Goal: Task Accomplishment & Management: Complete application form

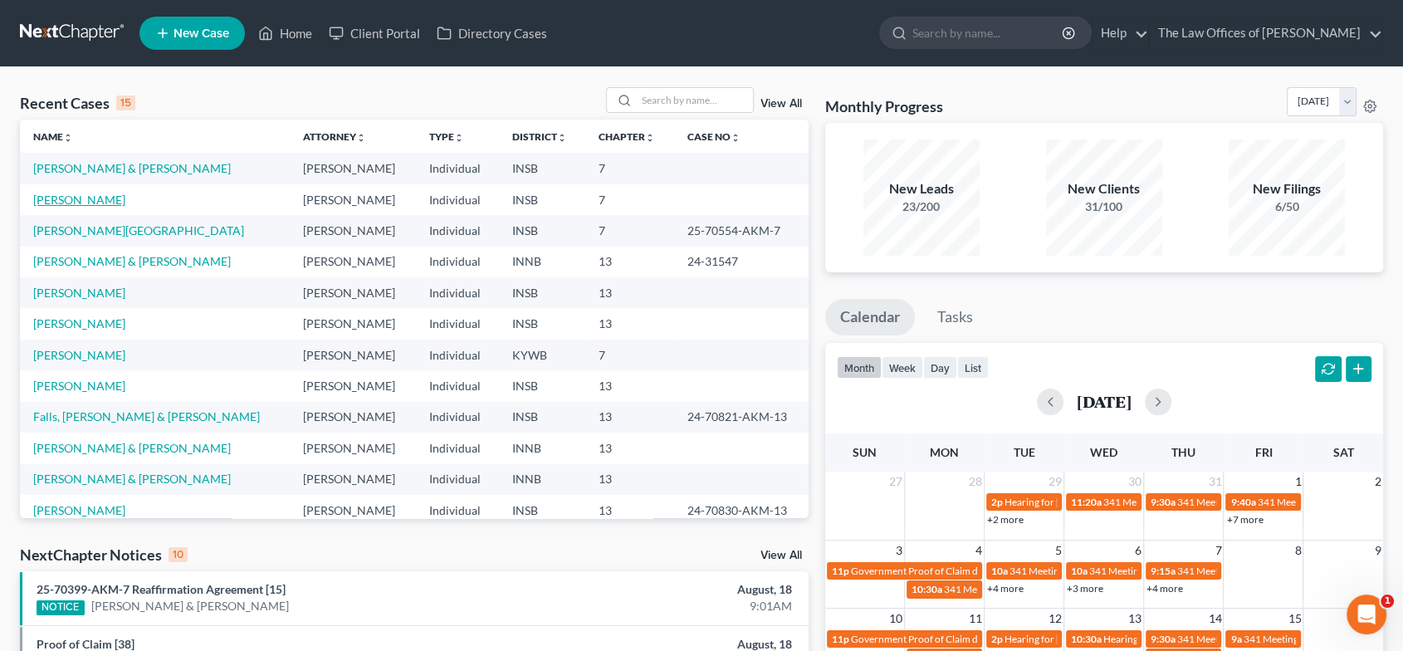
click at [85, 198] on link "[PERSON_NAME]" at bounding box center [79, 200] width 92 height 14
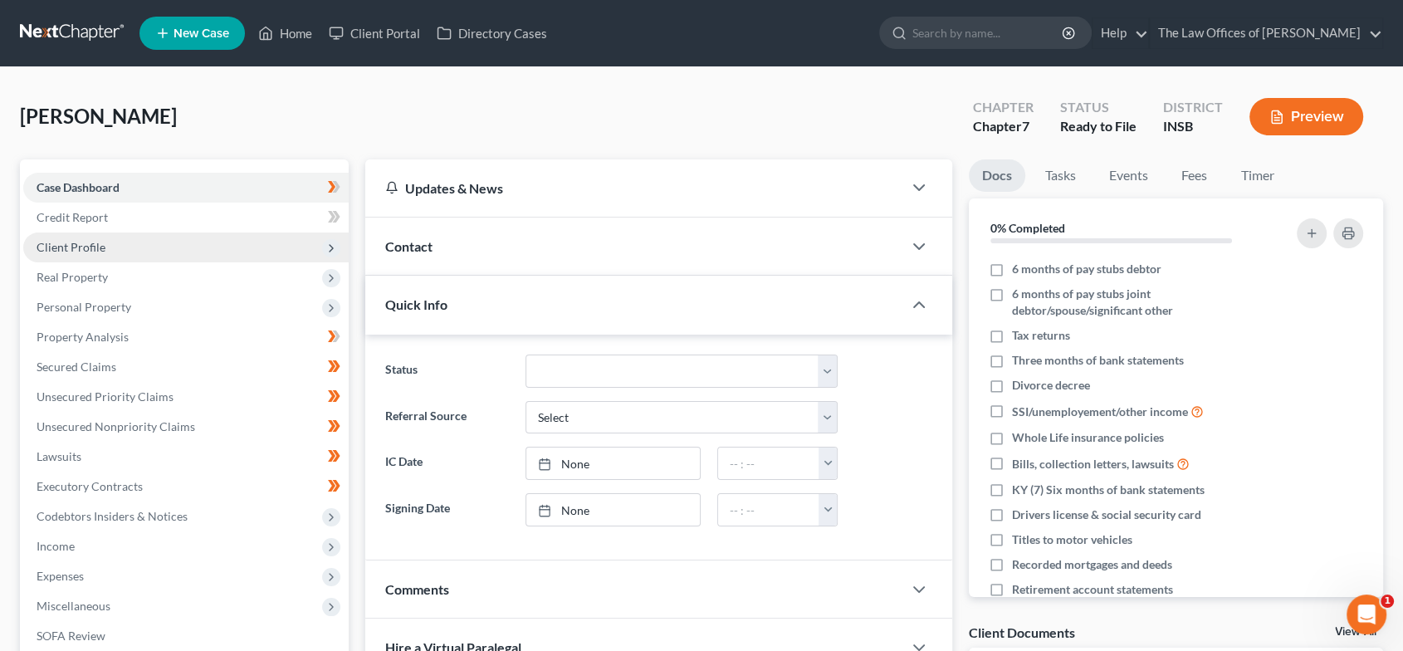
drag, startPoint x: 133, startPoint y: 237, endPoint x: 147, endPoint y: 257, distance: 24.4
click at [133, 237] on span "Client Profile" at bounding box center [185, 247] width 325 height 30
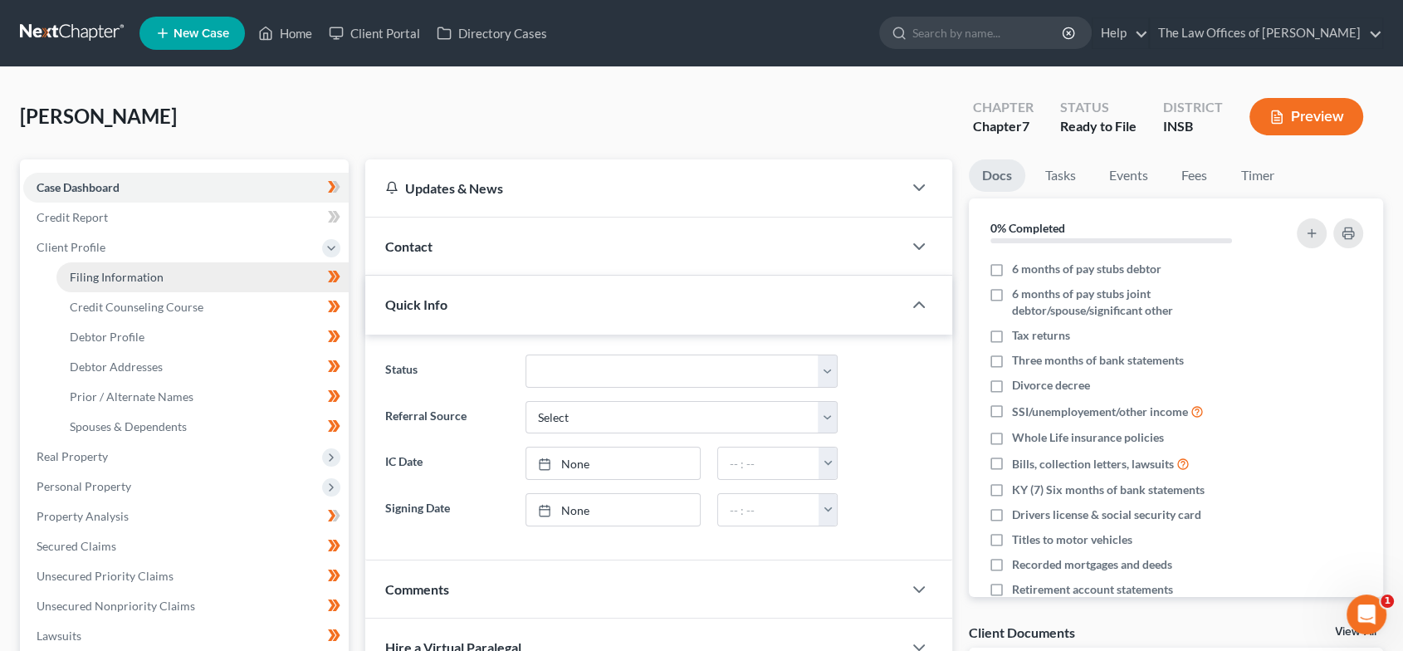
click at [149, 264] on link "Filing Information" at bounding box center [202, 277] width 292 height 30
select select "1"
select select "0"
select select "15"
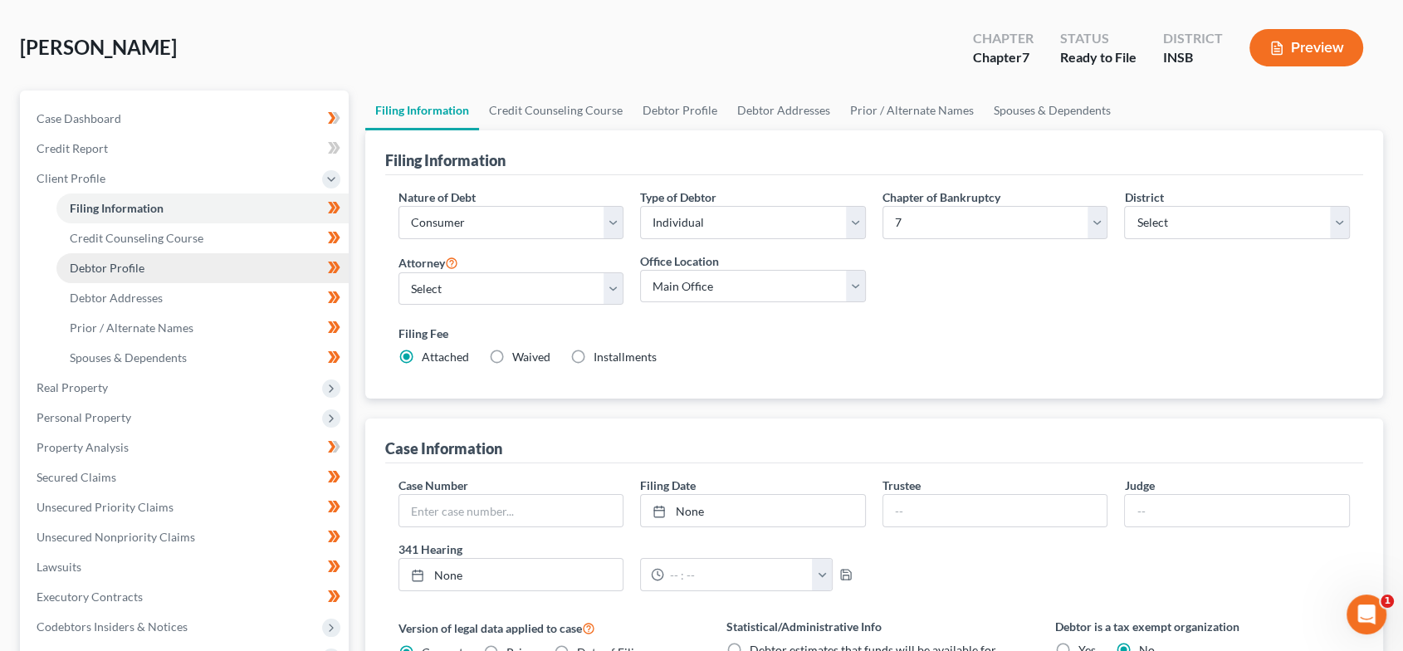
scroll to position [88, 0]
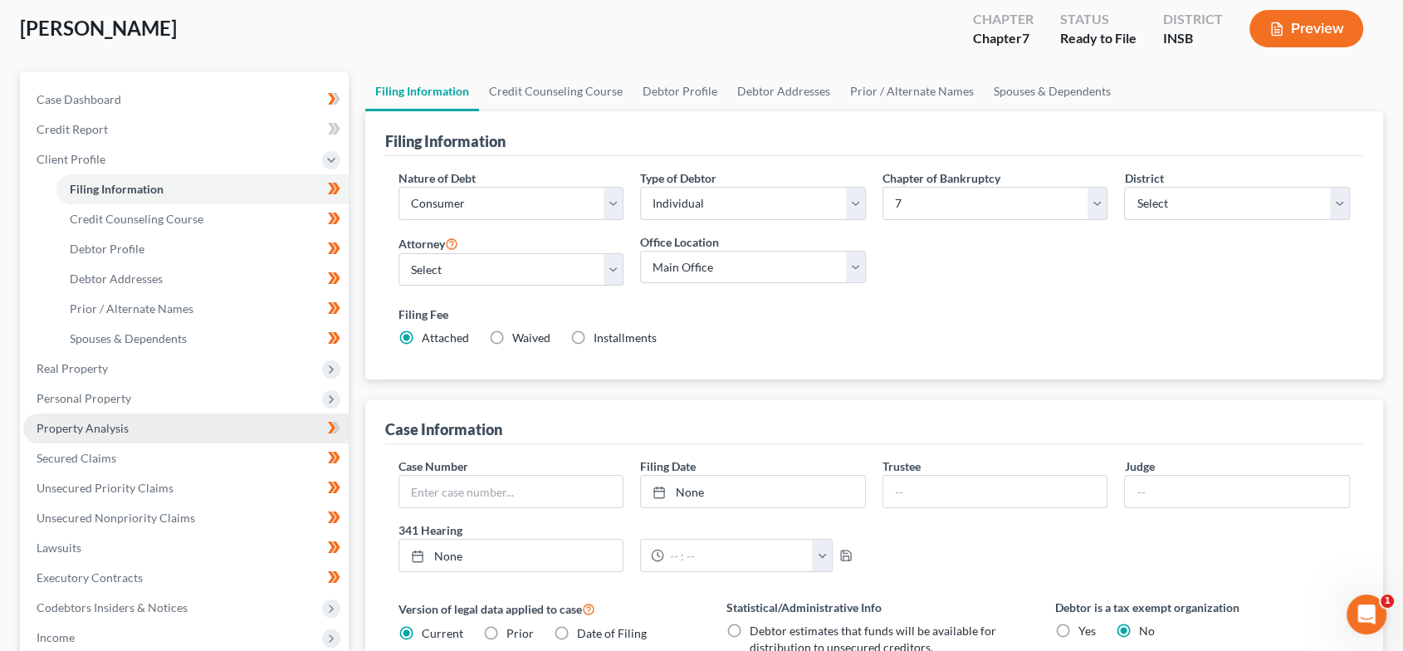
click at [140, 432] on link "Property Analysis" at bounding box center [185, 428] width 325 height 30
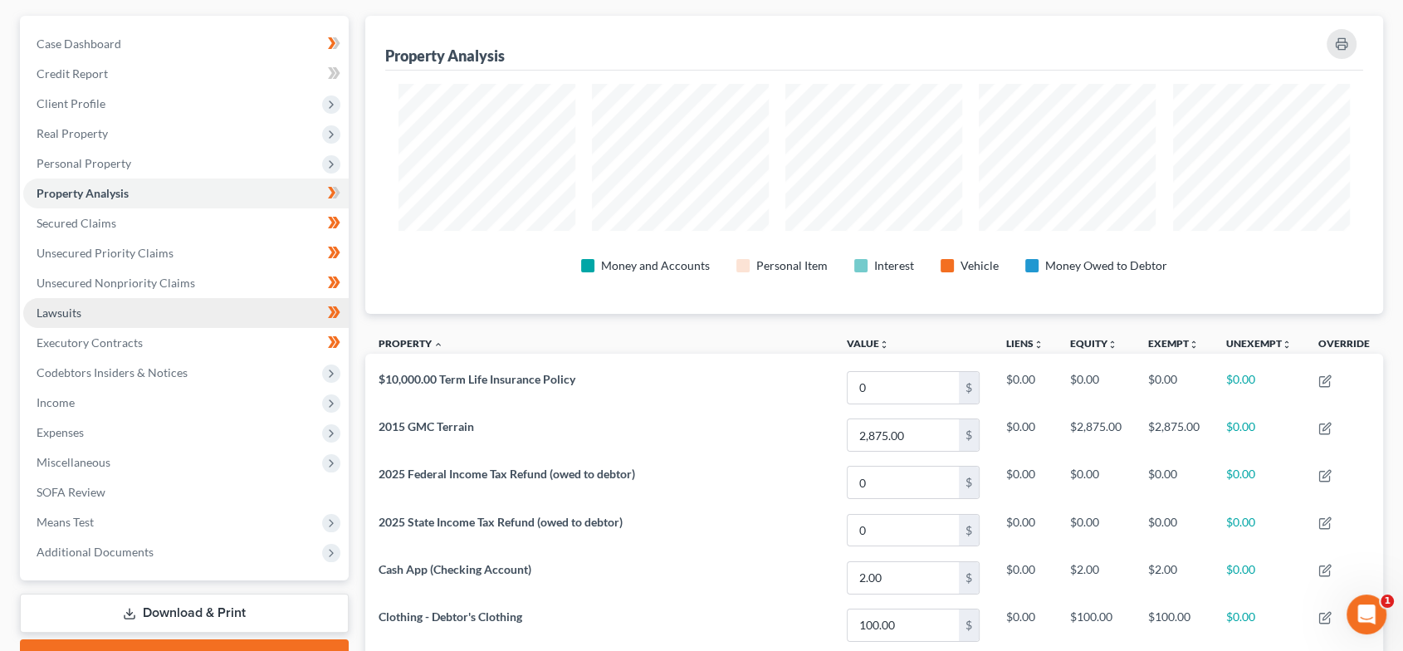
click at [113, 317] on link "Lawsuits" at bounding box center [185, 313] width 325 height 30
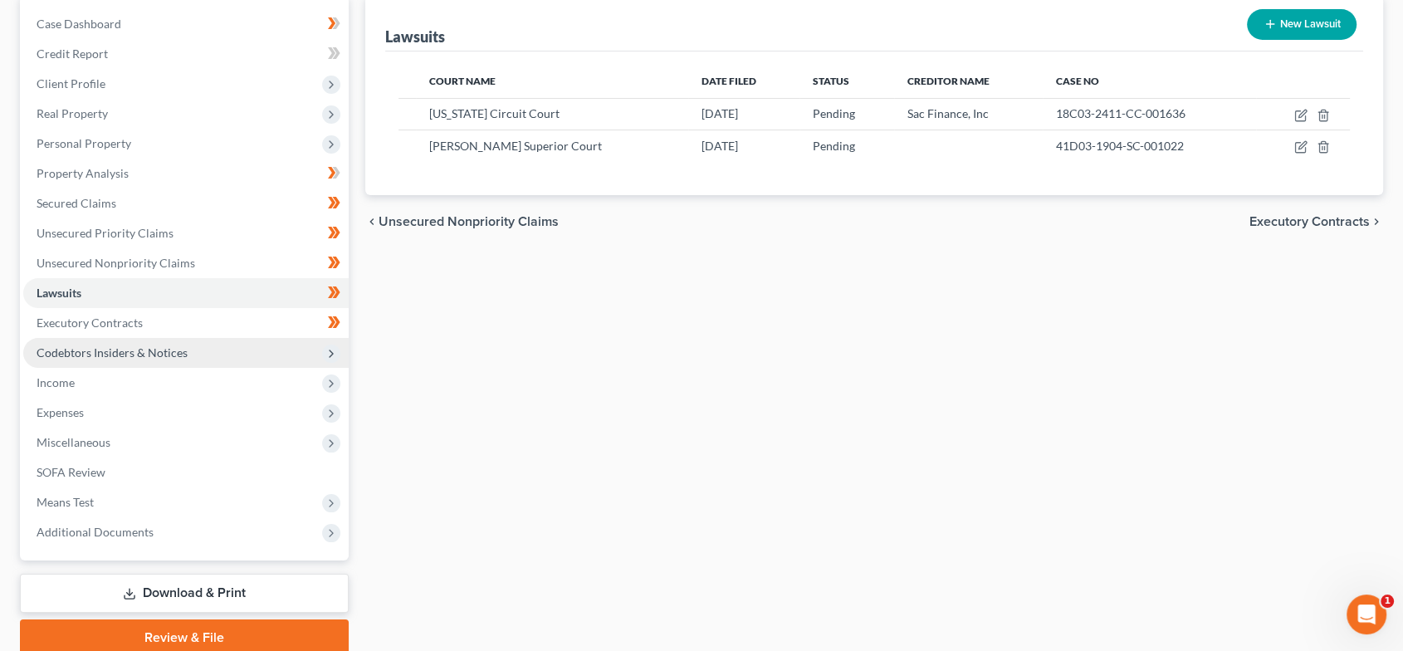
scroll to position [178, 0]
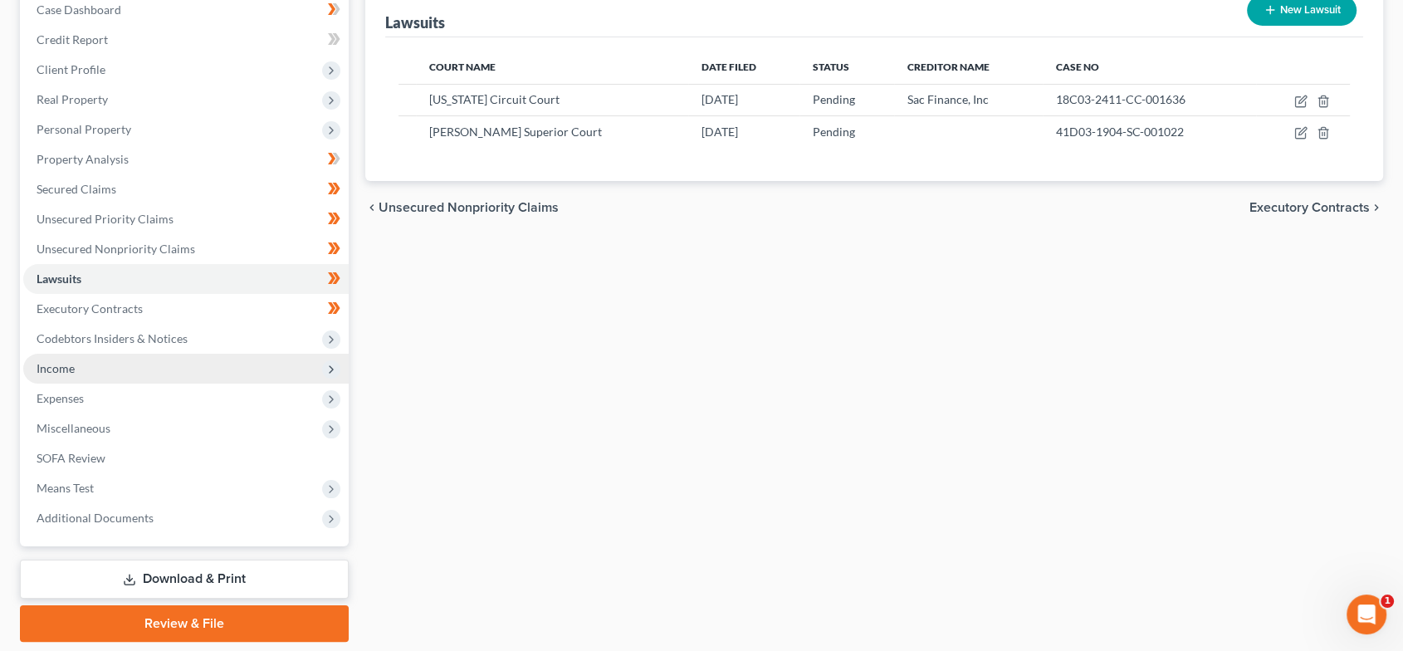
click at [84, 370] on span "Income" at bounding box center [185, 369] width 325 height 30
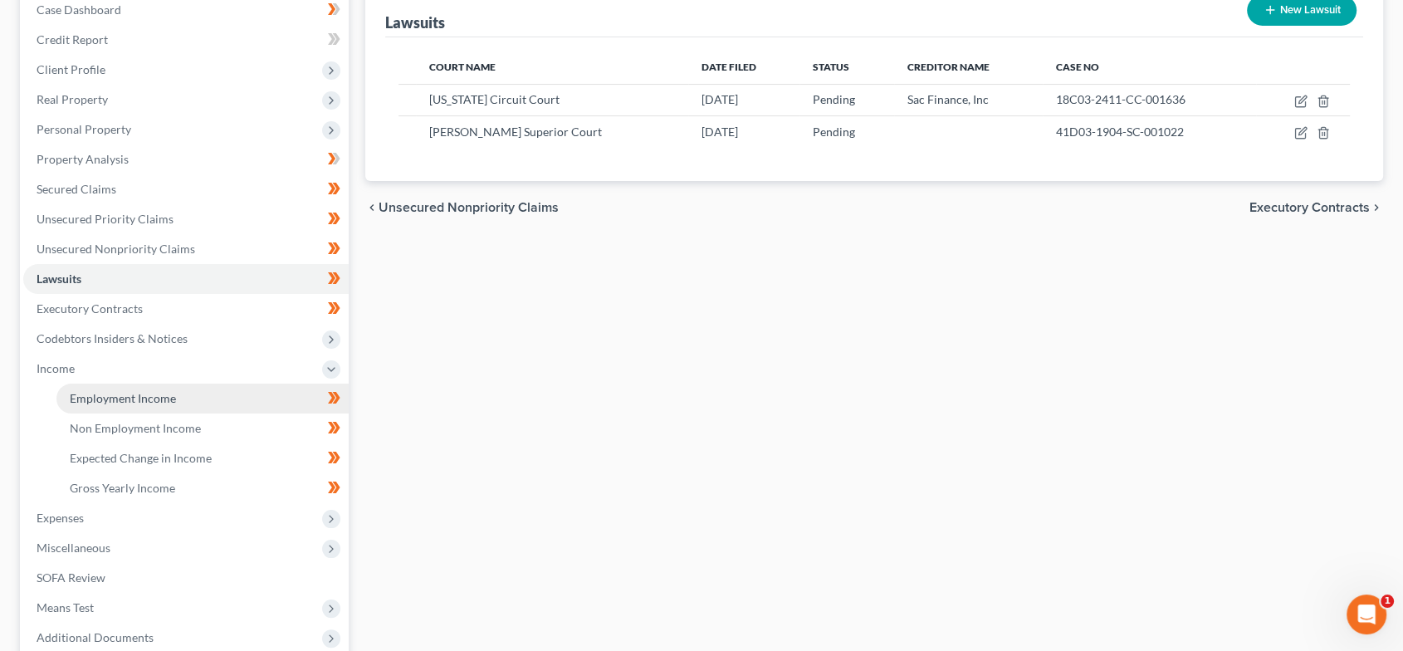
click at [90, 395] on span "Employment Income" at bounding box center [123, 398] width 106 height 14
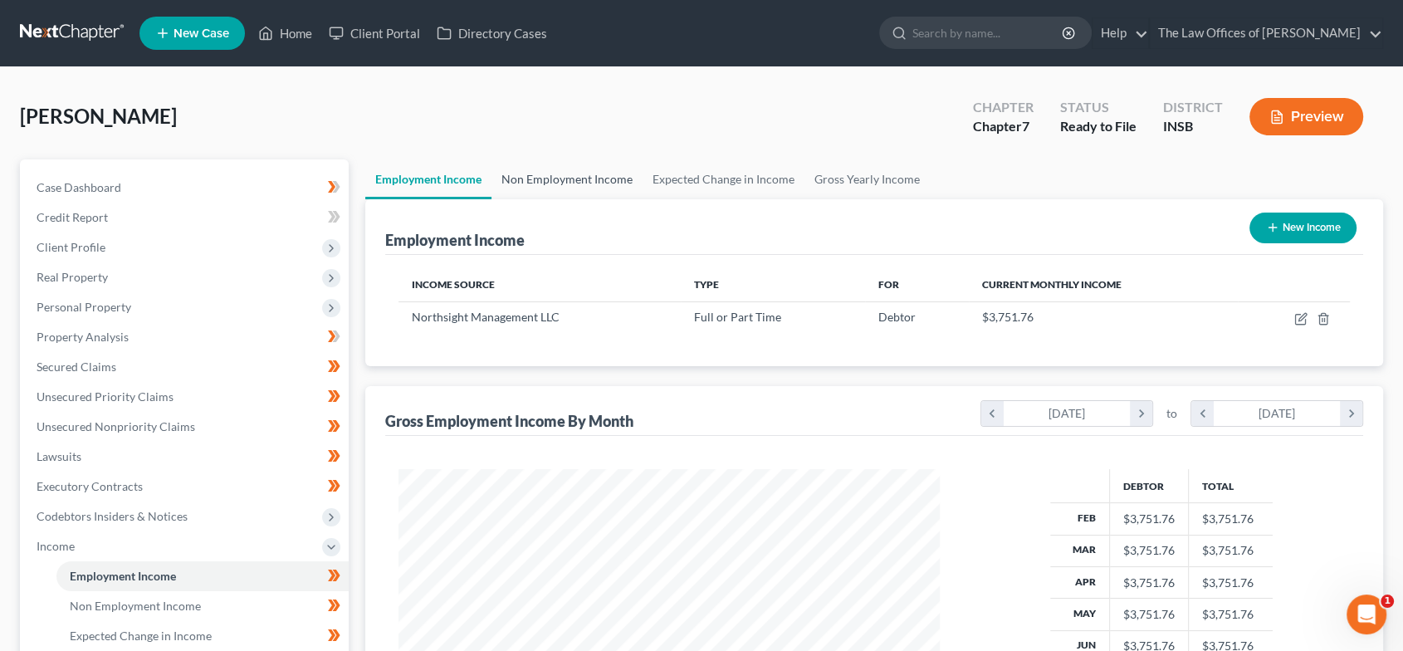
scroll to position [296, 574]
click at [567, 184] on link "Non Employment Income" at bounding box center [566, 179] width 151 height 40
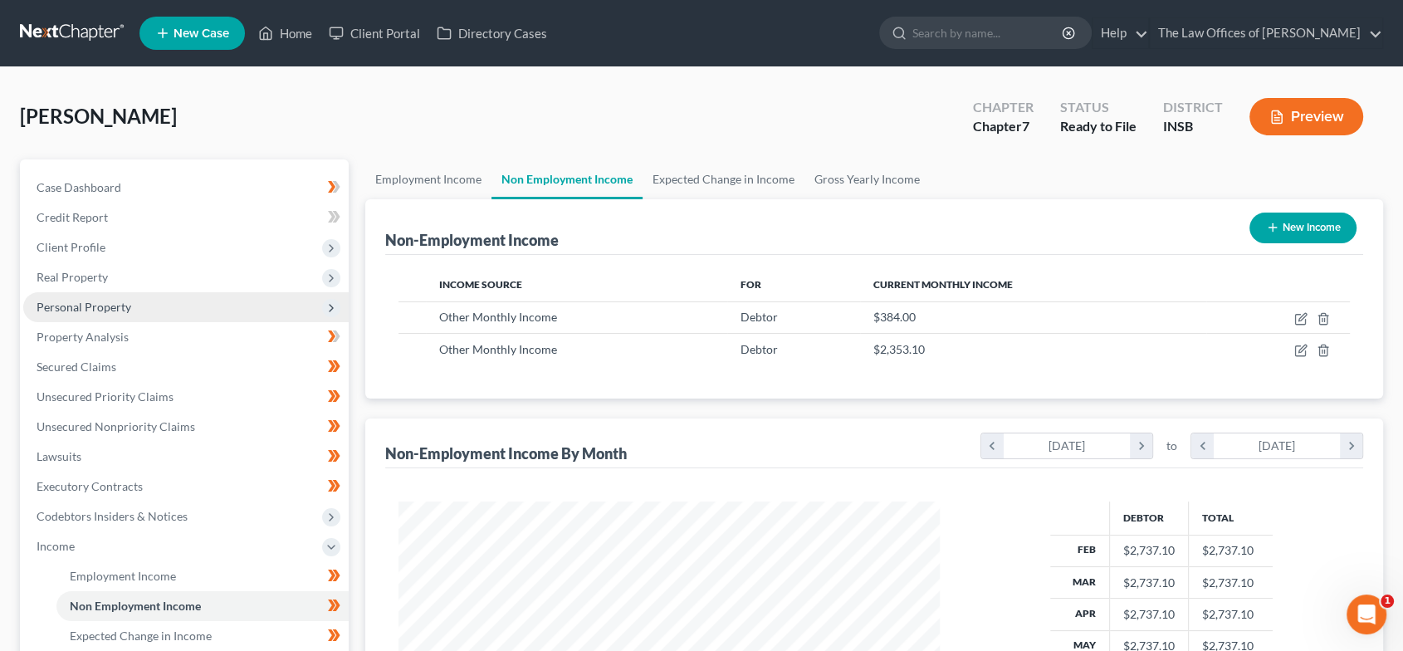
scroll to position [350, 0]
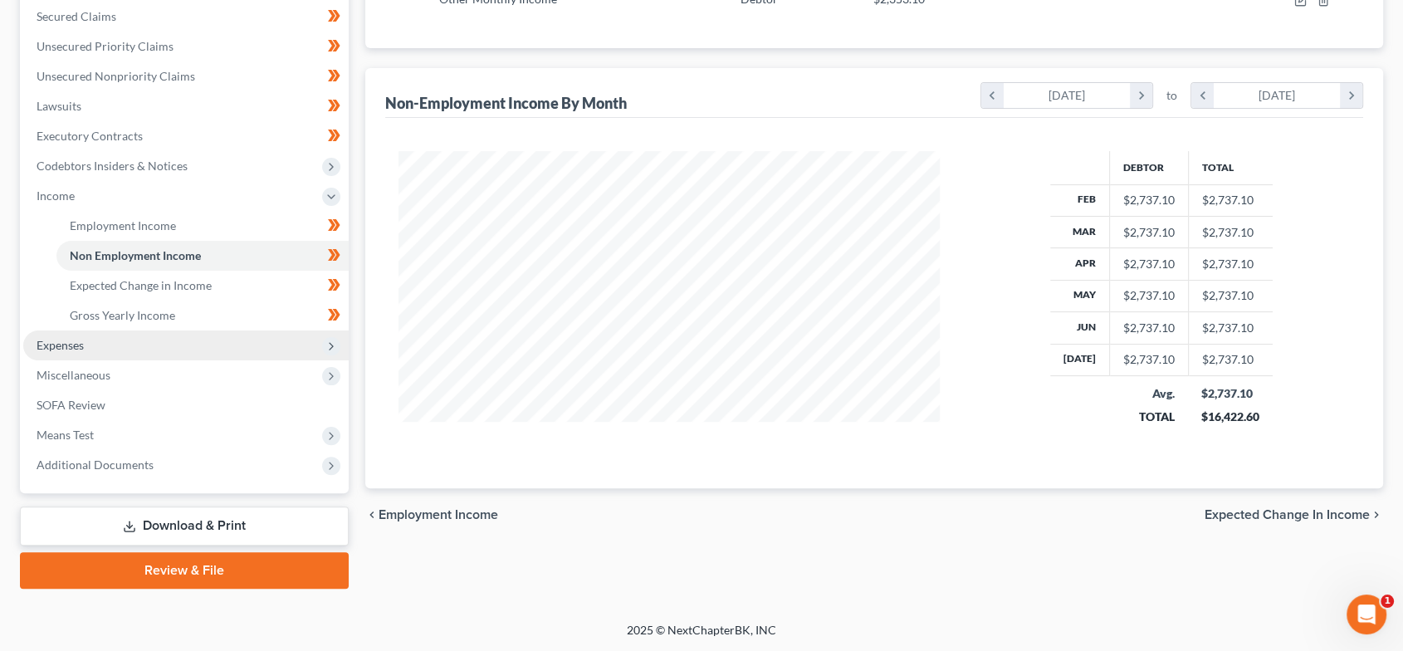
click at [93, 341] on span "Expenses" at bounding box center [185, 345] width 325 height 30
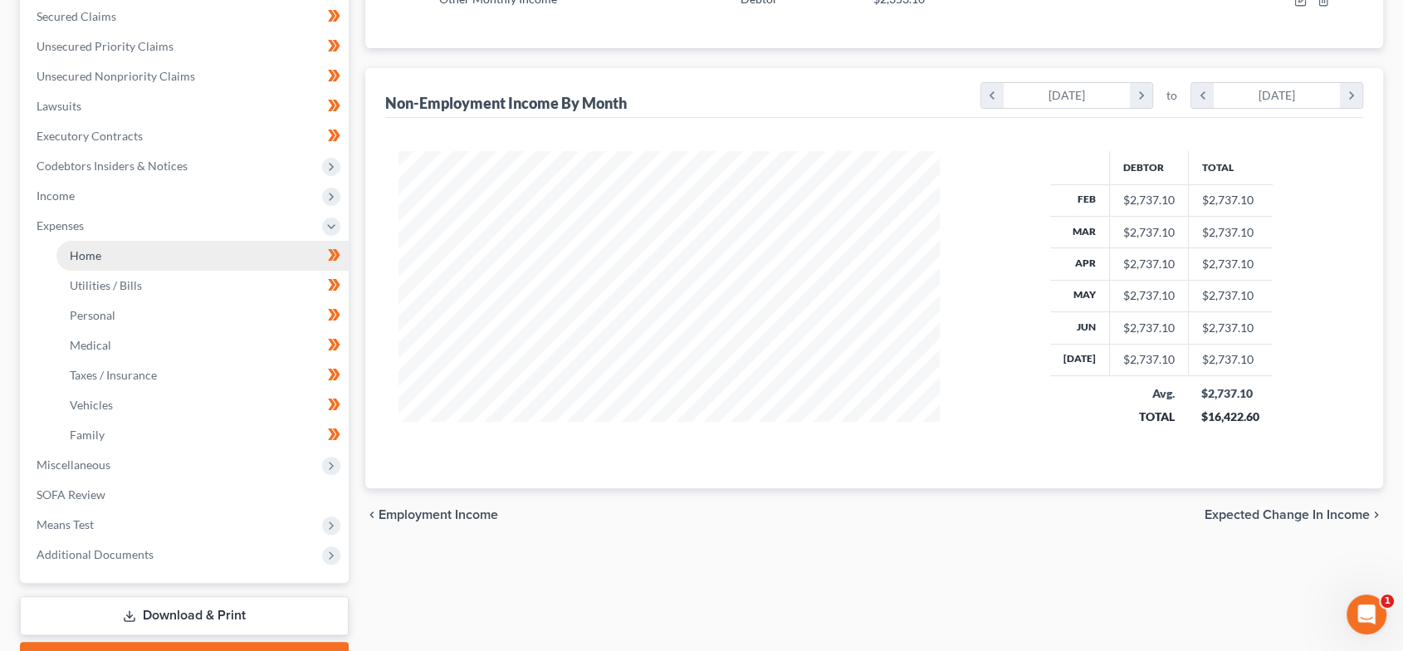
click at [133, 248] on link "Home" at bounding box center [202, 256] width 292 height 30
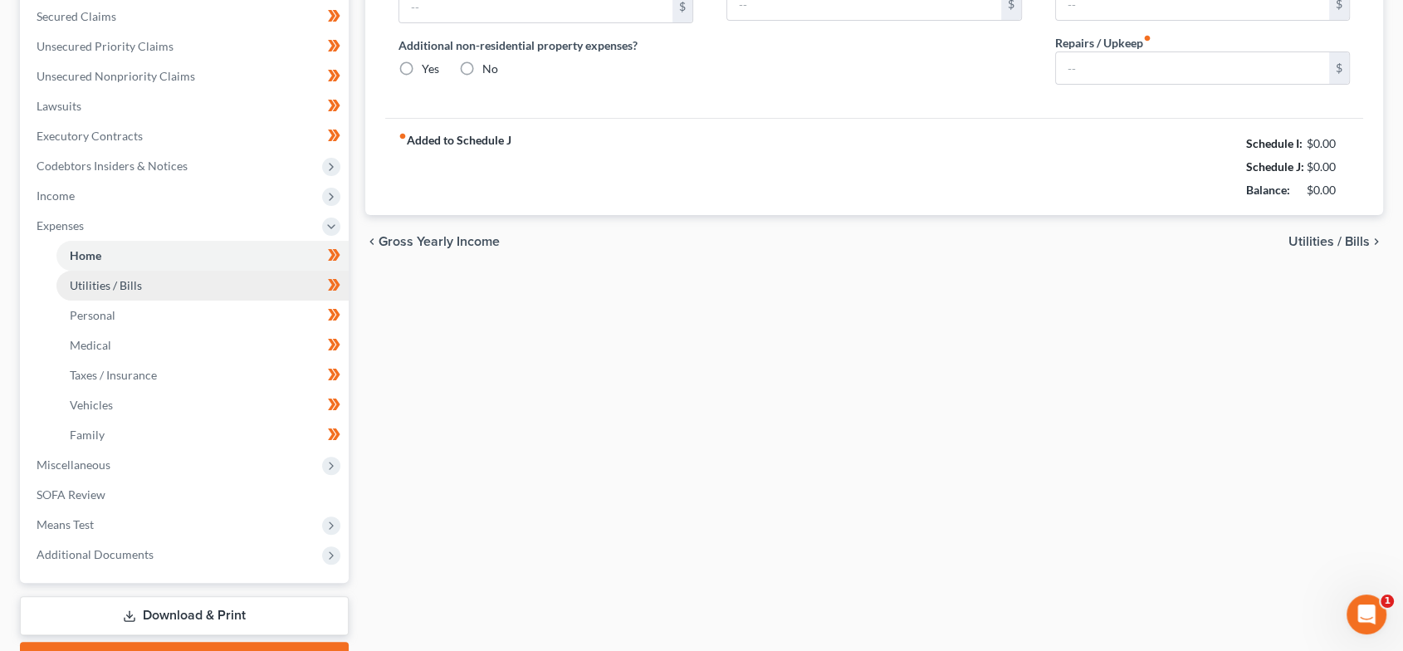
scroll to position [146, 0]
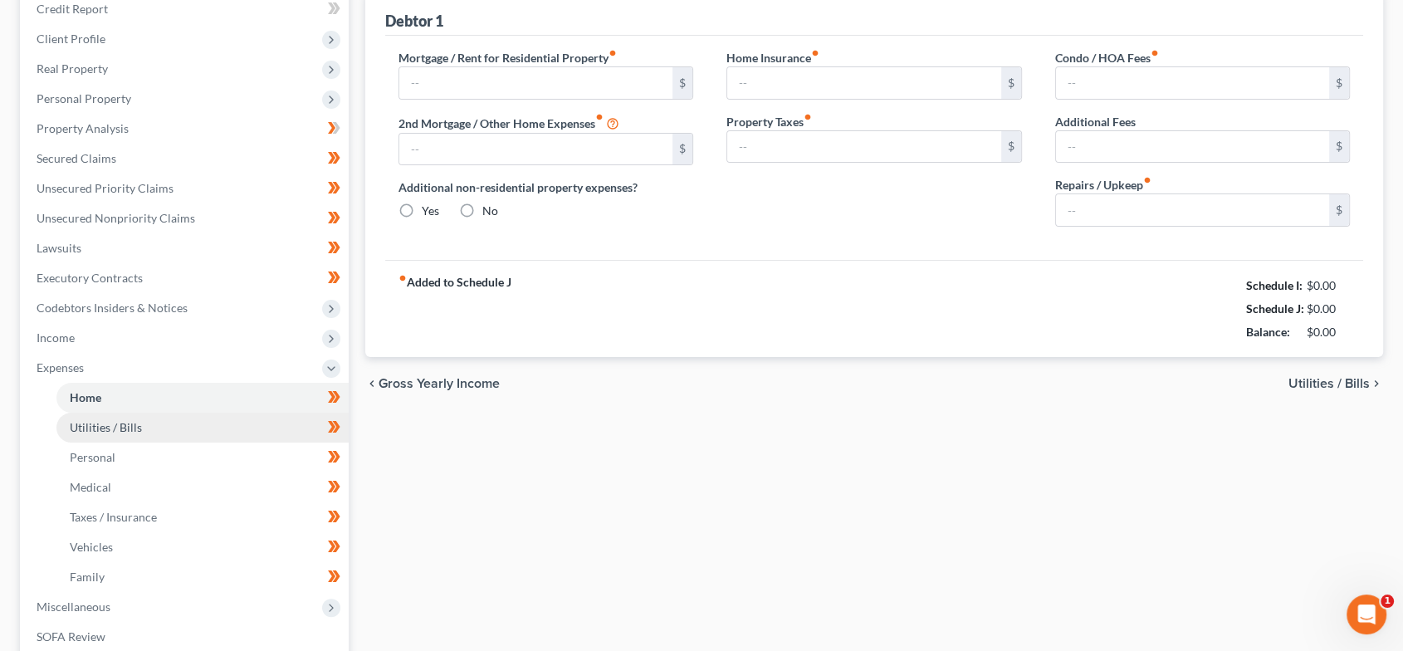
type input "1,014.00"
type input "0.00"
radio input "true"
type input "35.00"
type input "0.00"
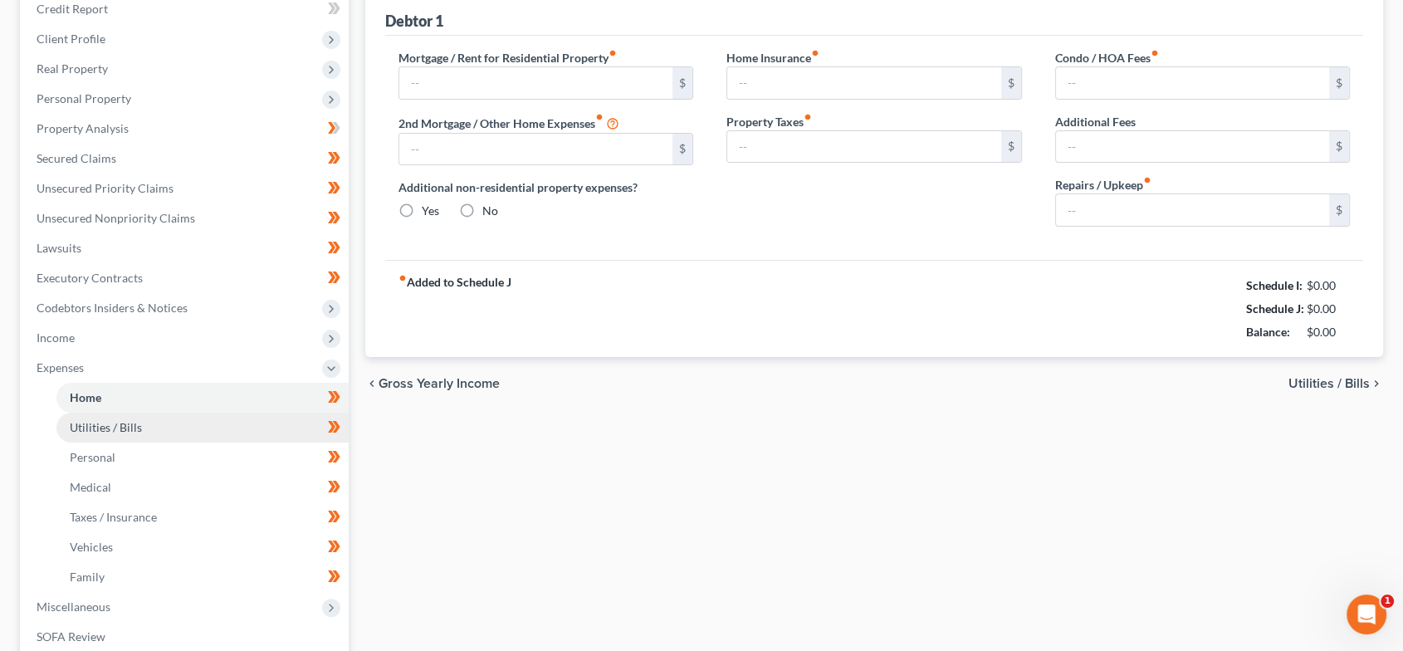
type input "0.00"
type input "60.00"
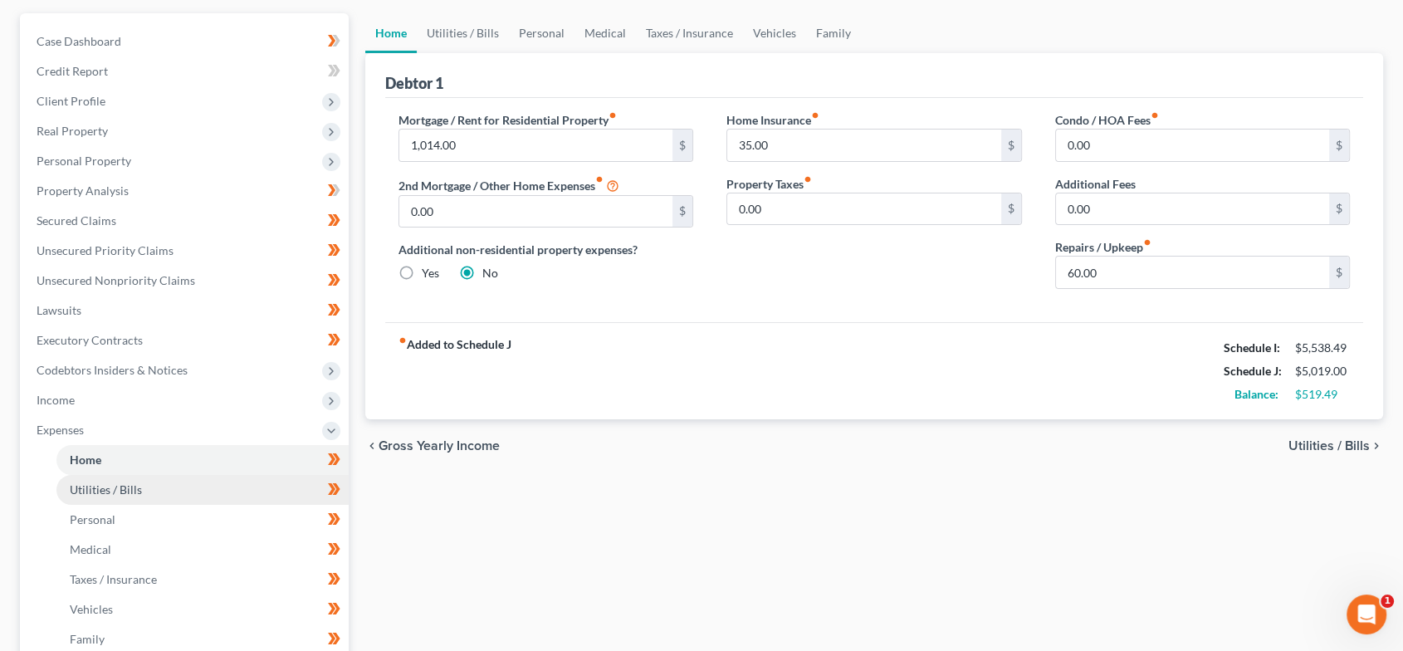
scroll to position [0, 0]
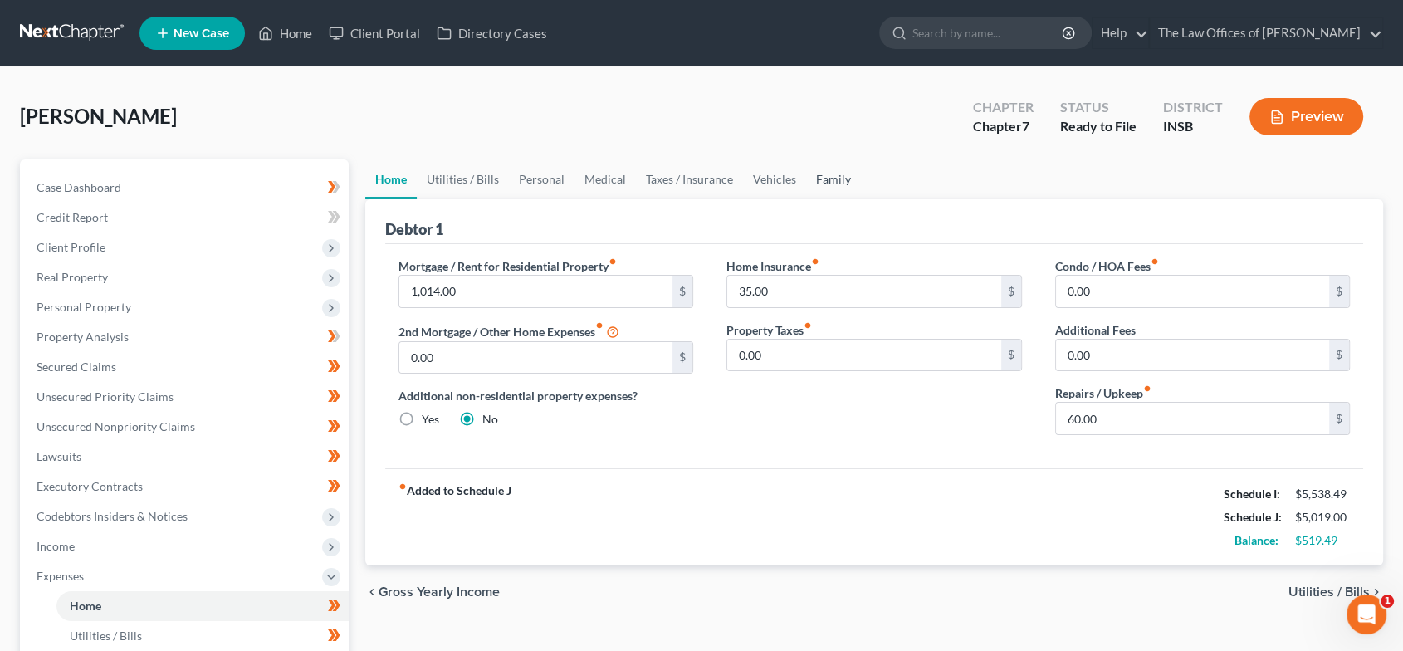
click at [818, 183] on link "Family" at bounding box center [833, 179] width 55 height 40
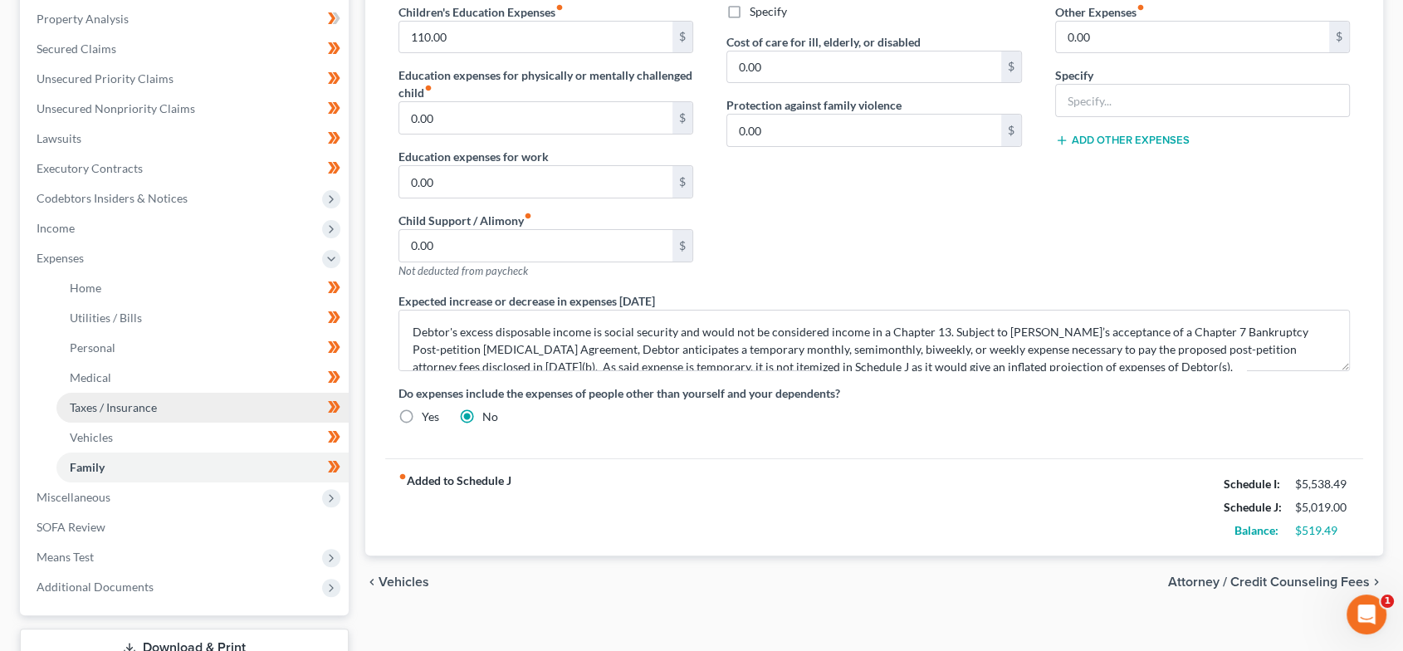
scroll to position [439, 0]
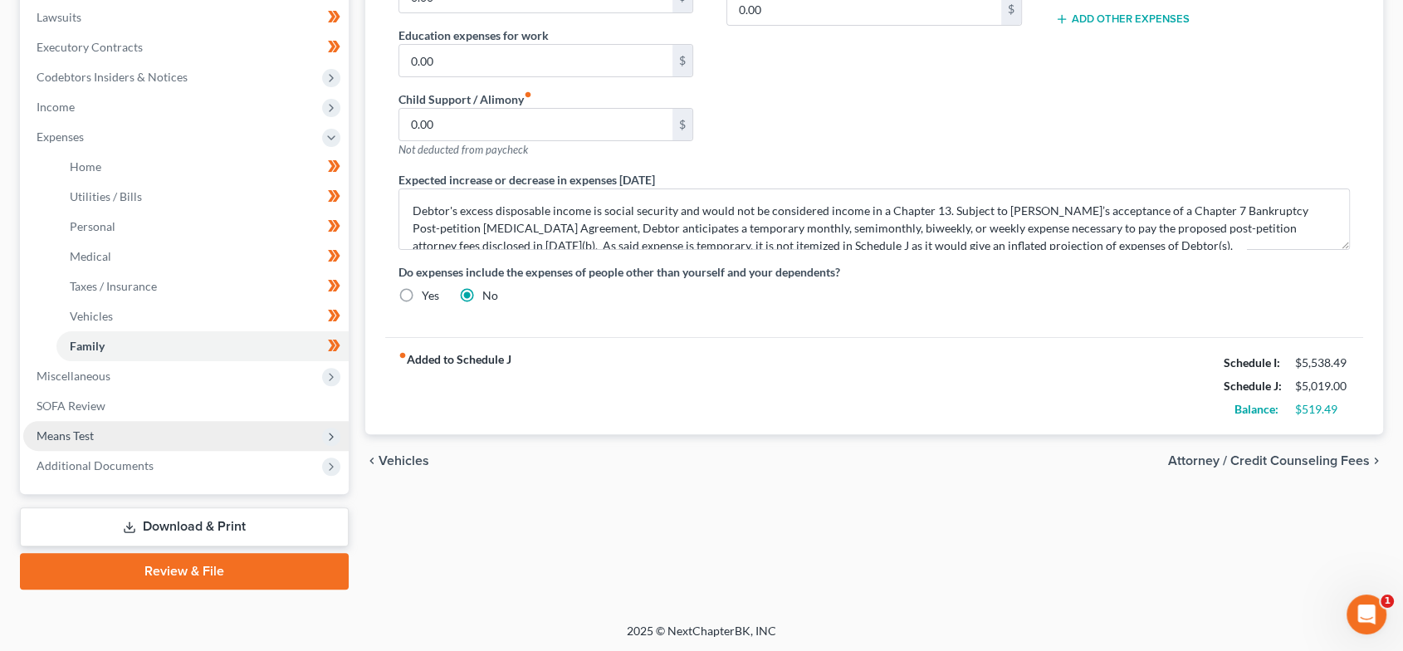
click at [136, 437] on span "Means Test" at bounding box center [185, 436] width 325 height 30
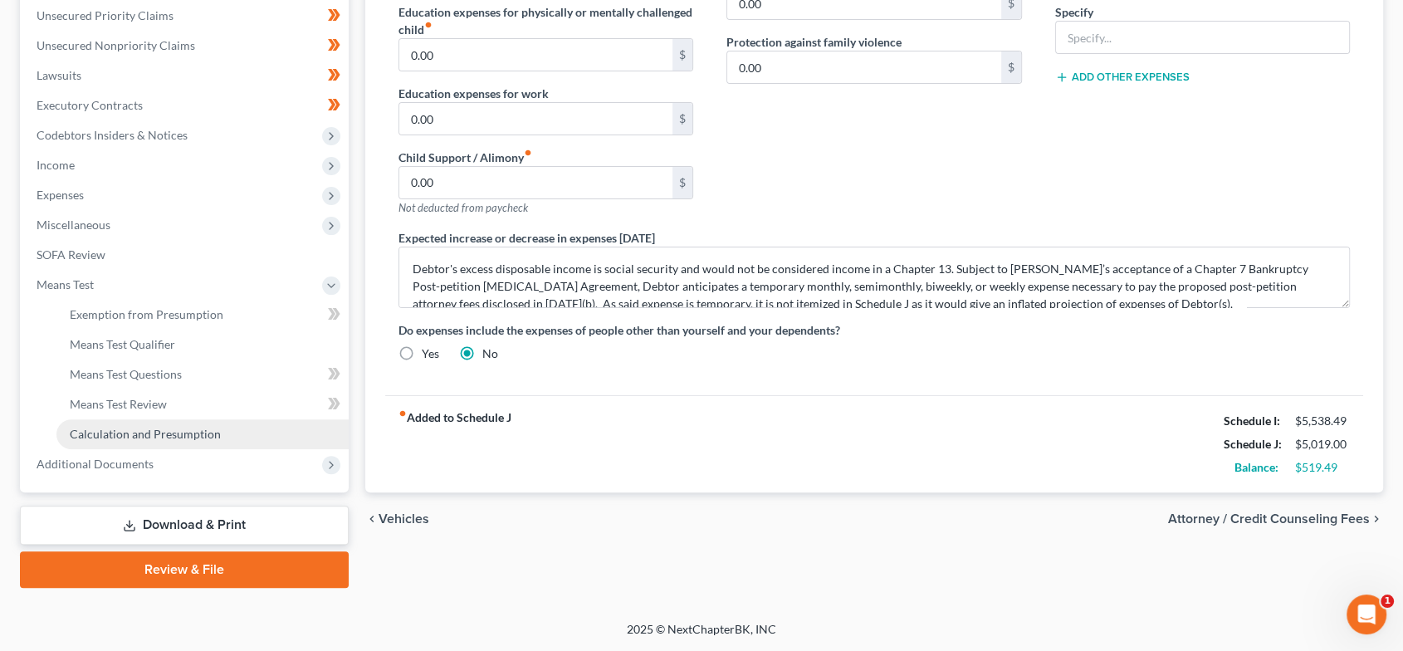
scroll to position [379, 0]
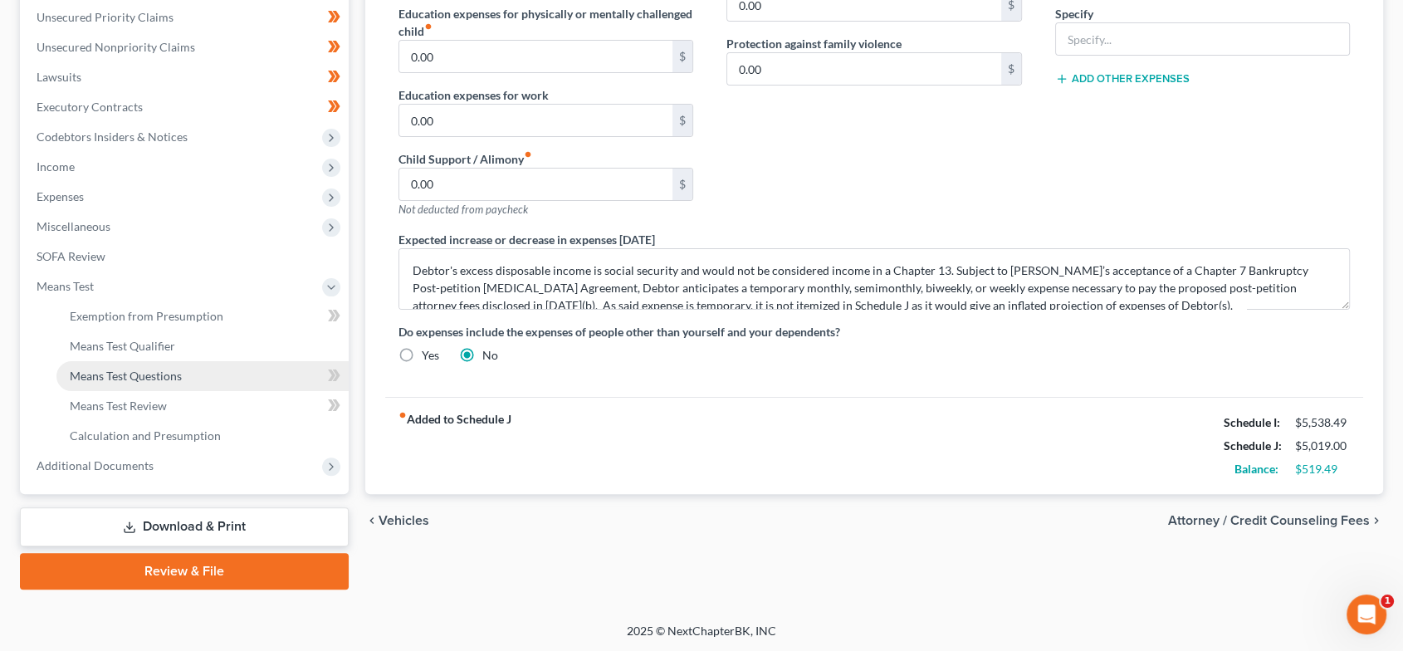
click at [149, 370] on span "Means Test Questions" at bounding box center [126, 376] width 112 height 14
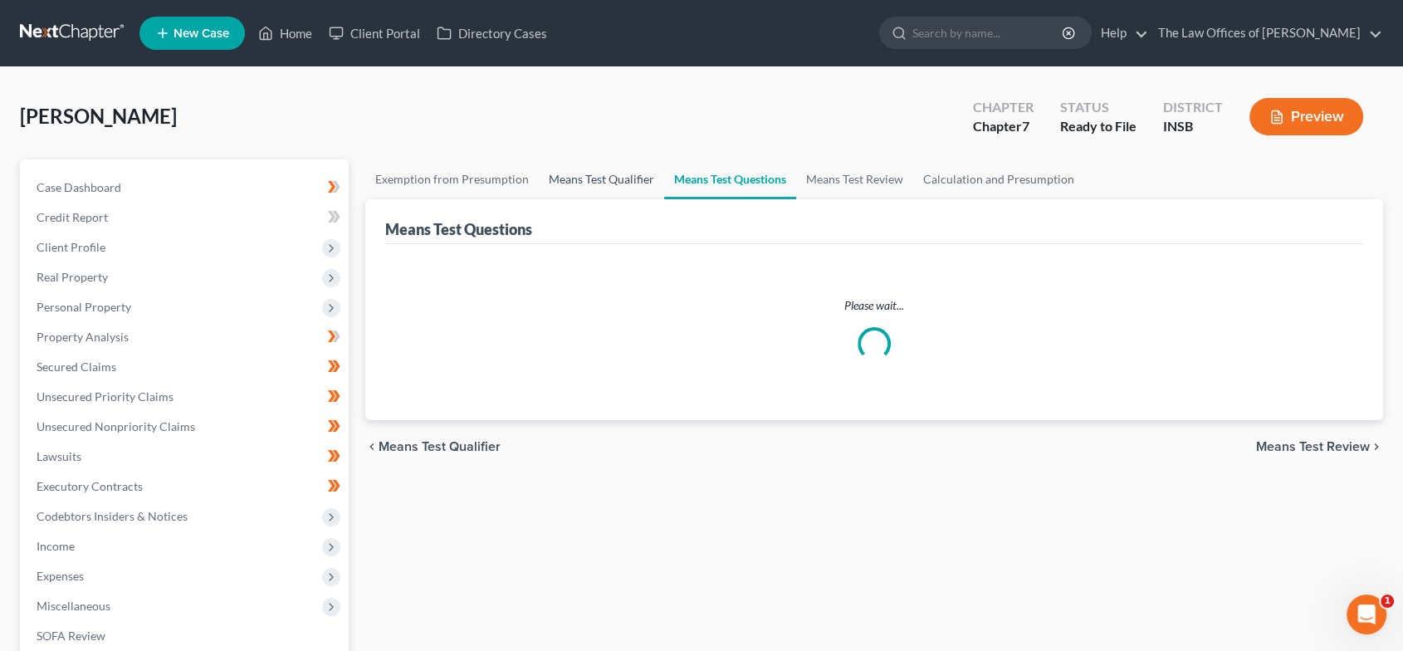
click at [585, 178] on link "Means Test Qualifier" at bounding box center [601, 179] width 125 height 40
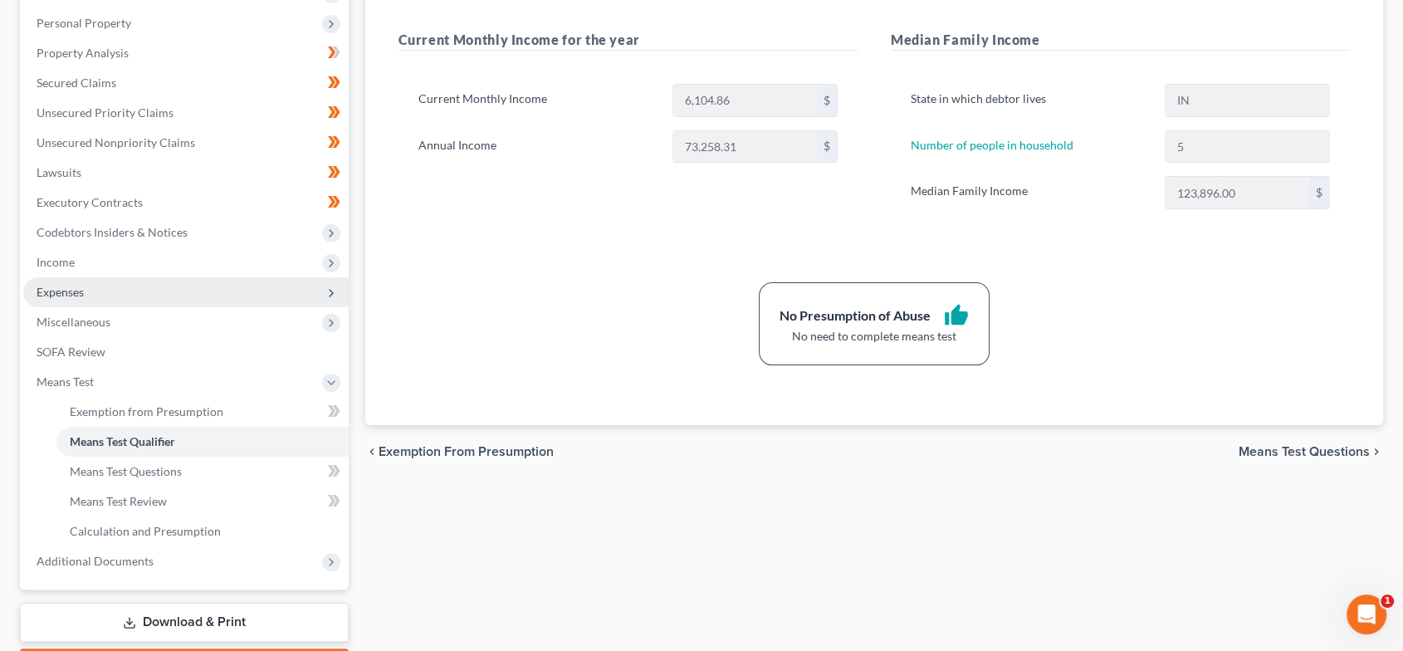
scroll to position [379, 0]
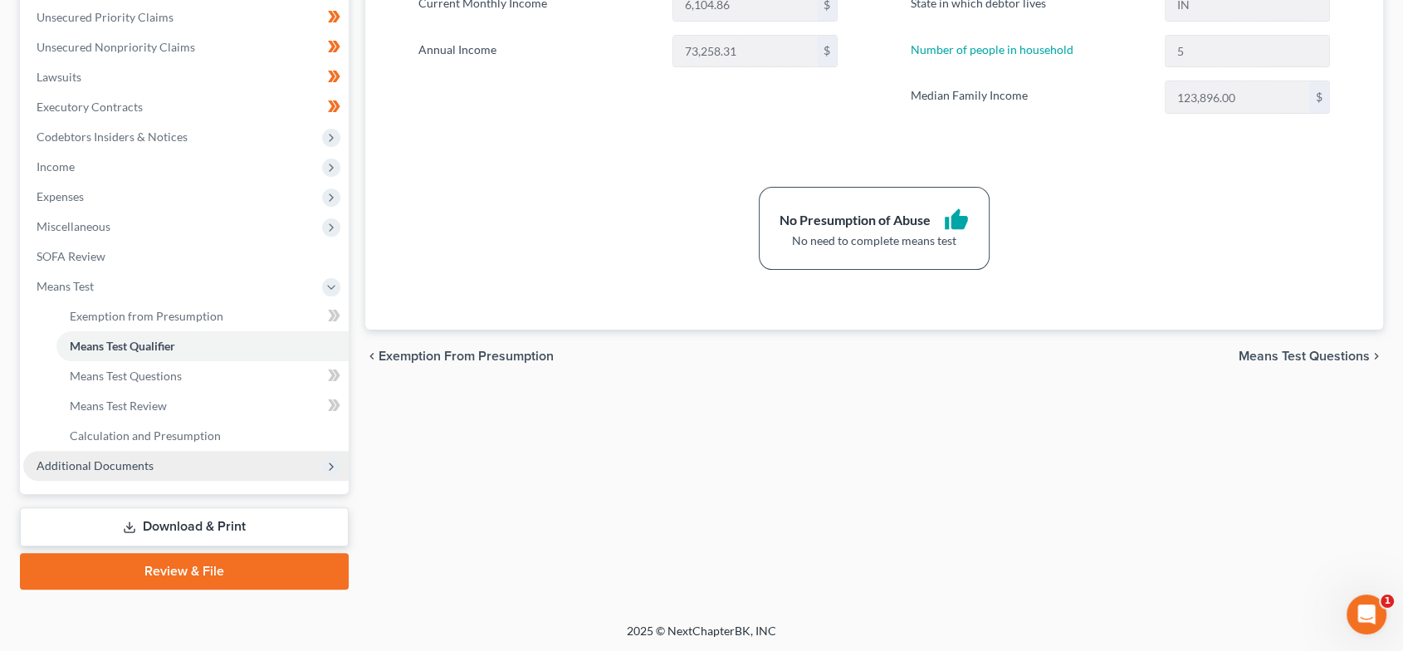
click at [157, 463] on span "Additional Documents" at bounding box center [185, 466] width 325 height 30
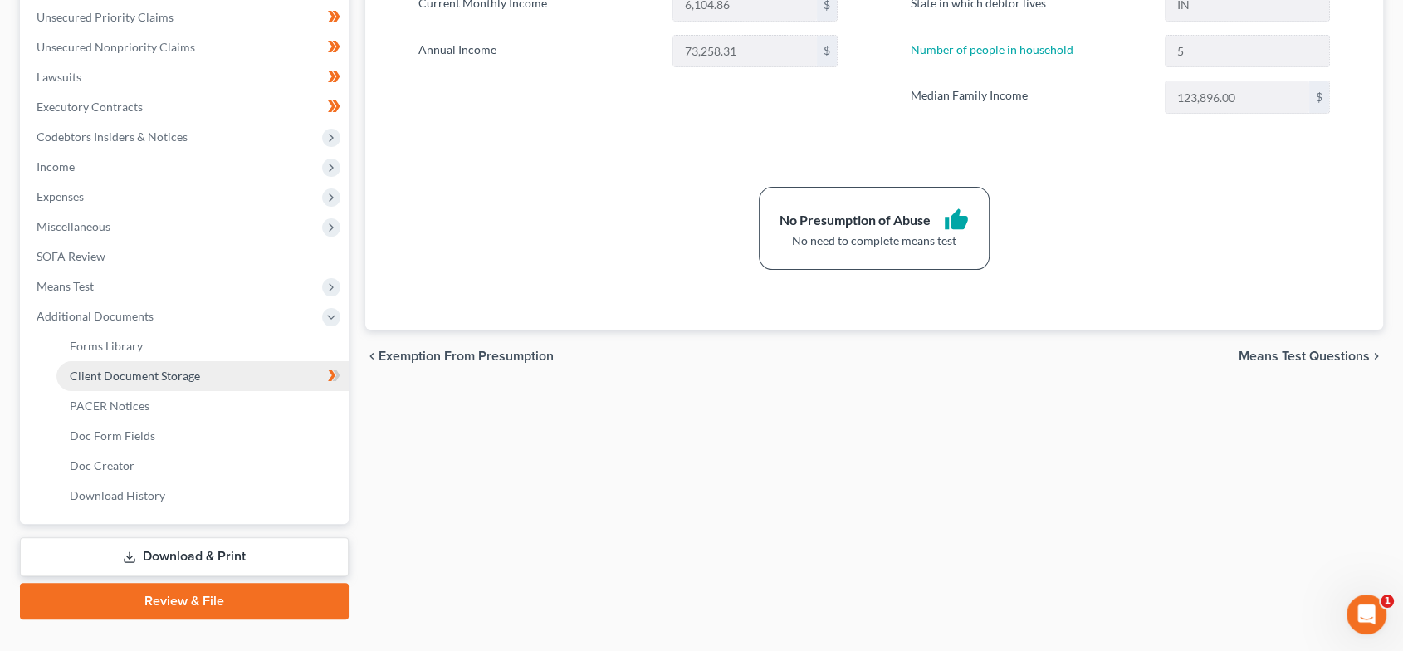
click at [189, 371] on span "Client Document Storage" at bounding box center [135, 376] width 130 height 14
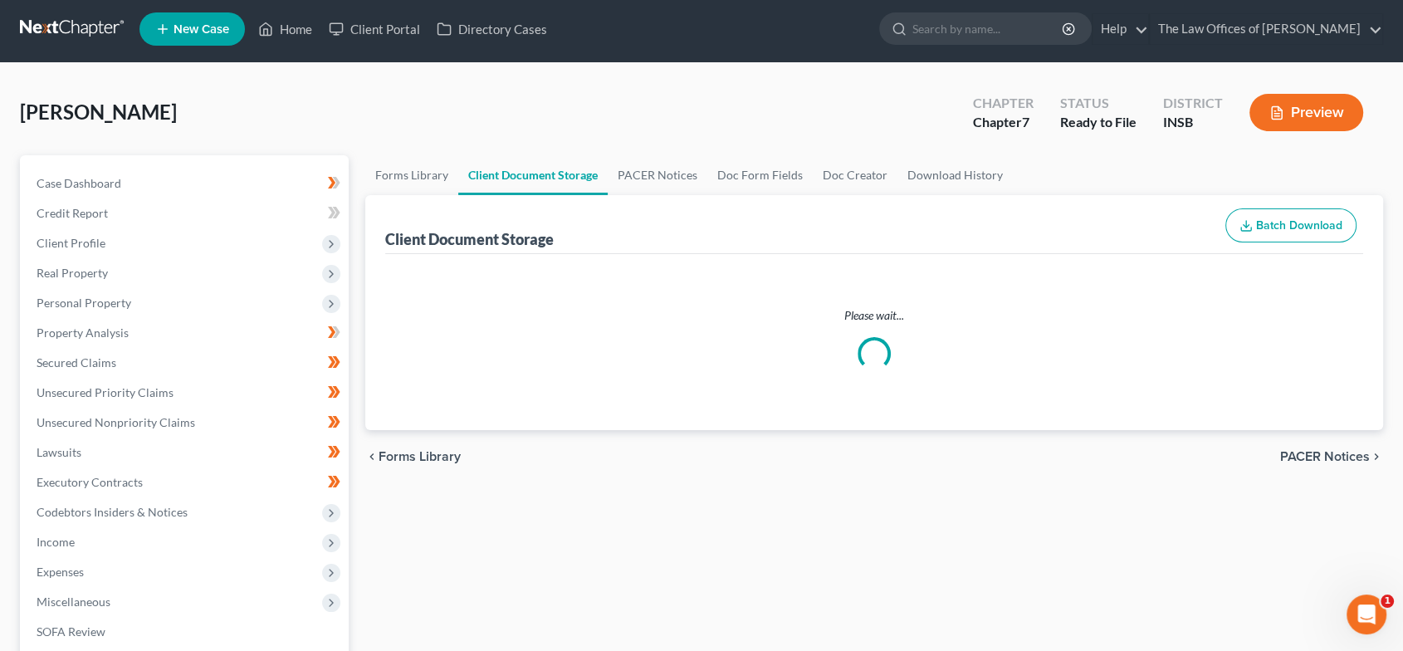
select select "9"
select select "15"
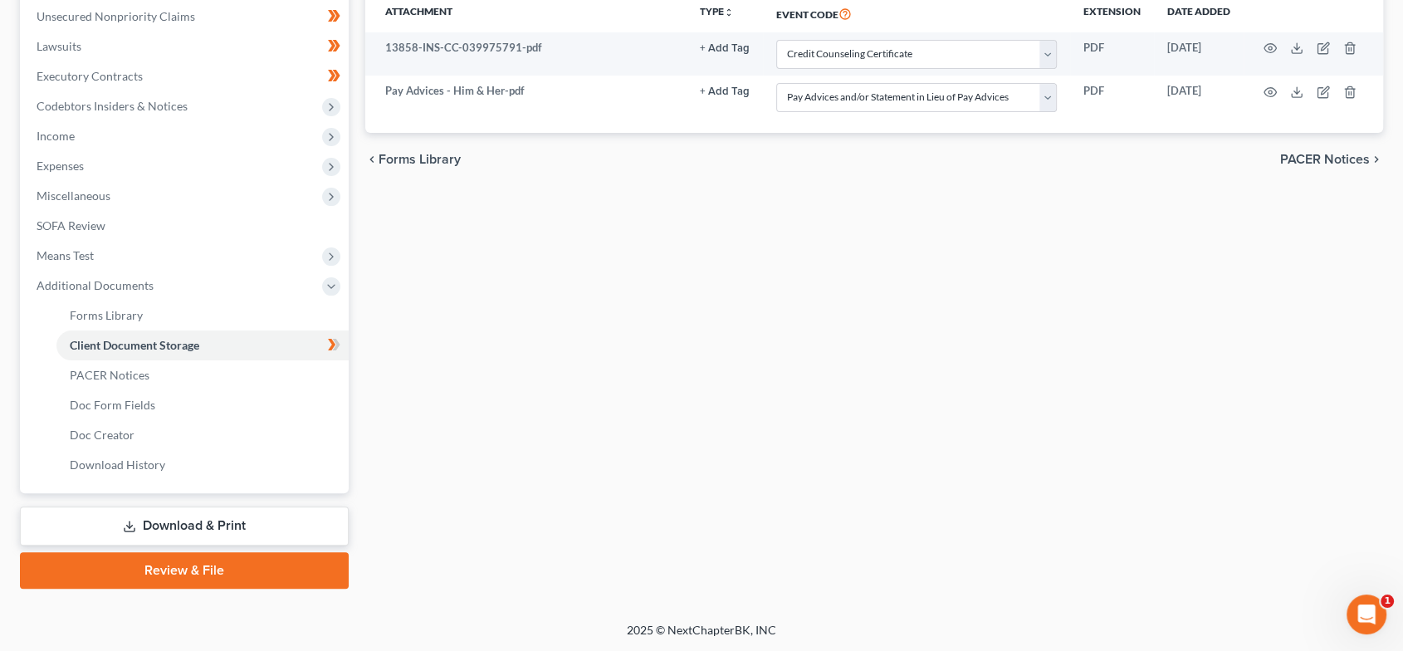
click at [223, 567] on link "Review & File" at bounding box center [184, 570] width 329 height 37
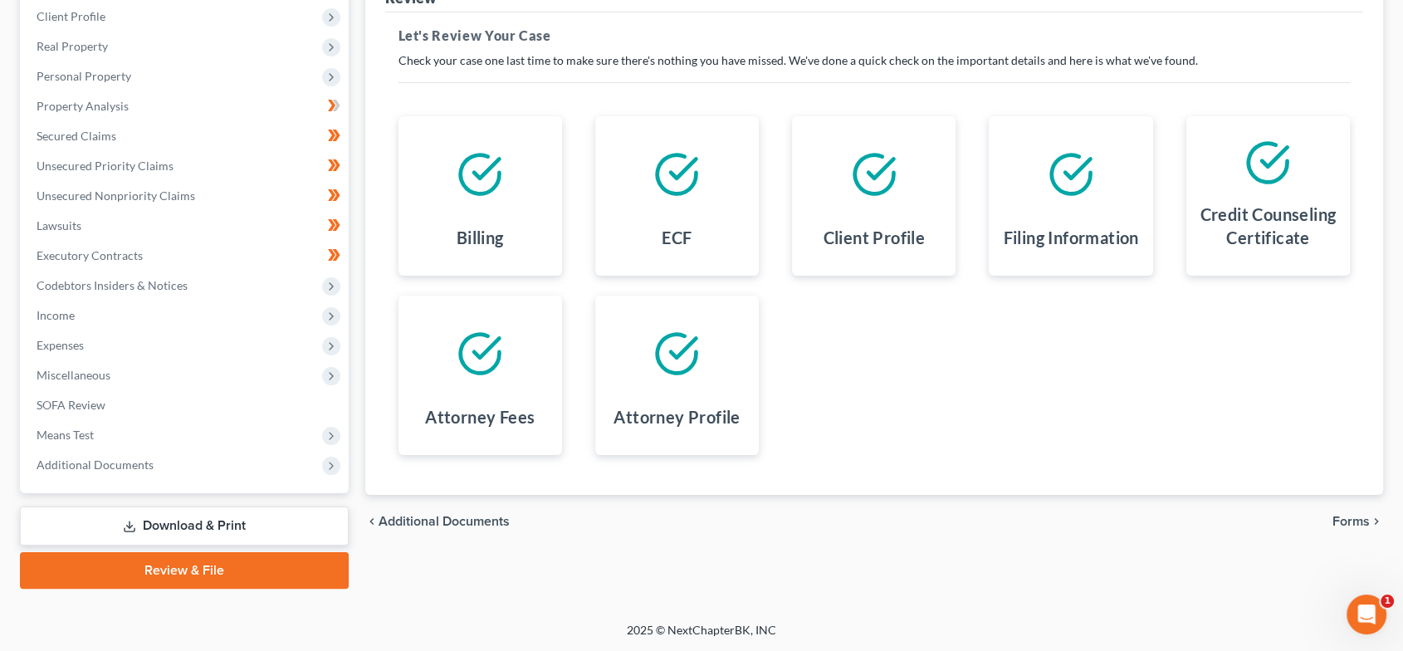
drag, startPoint x: 1357, startPoint y: 523, endPoint x: 1415, endPoint y: 525, distance: 58.1
click at [1357, 523] on span "Forms" at bounding box center [1350, 521] width 37 height 13
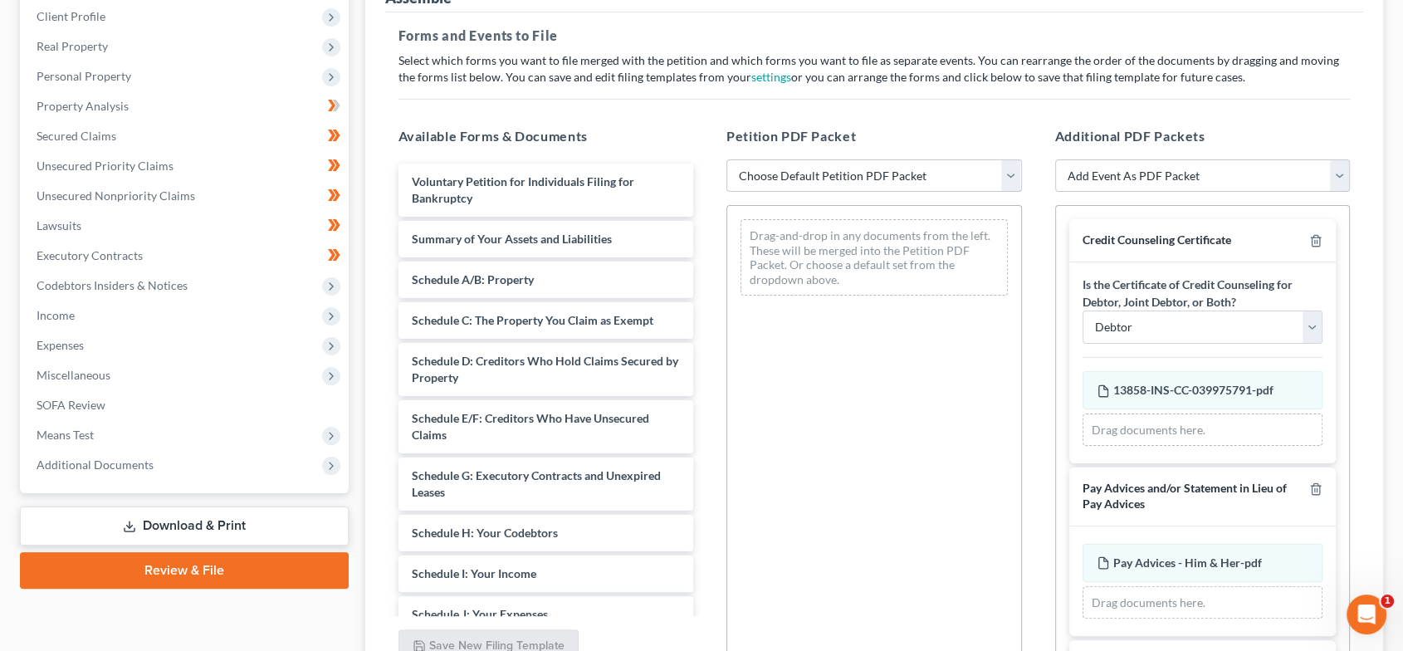
click at [970, 171] on select "Choose Default Petition PDF Packet Emergency Filing (Voluntary Petition and Cre…" at bounding box center [873, 175] width 295 height 33
select select "1"
click at [726, 159] on select "Choose Default Petition PDF Packet Emergency Filing (Voluntary Petition and Cre…" at bounding box center [873, 175] width 295 height 33
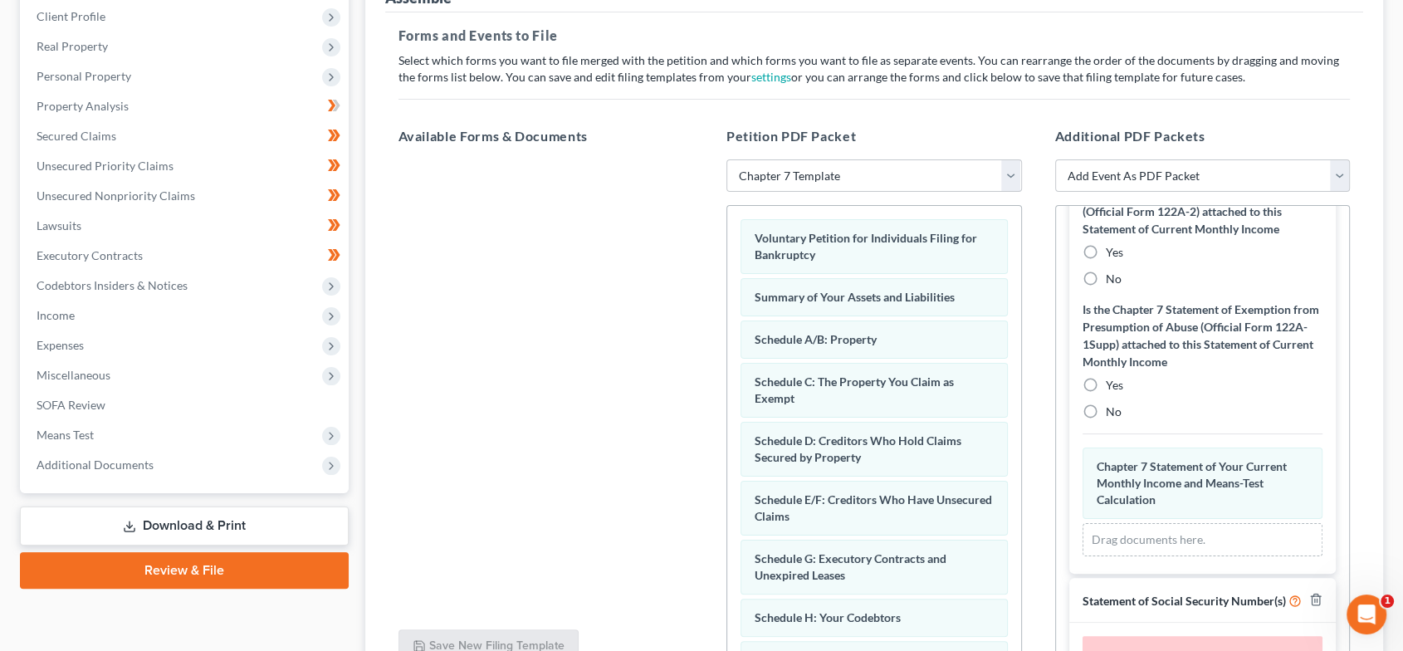
click at [1106, 276] on label "No" at bounding box center [1114, 279] width 16 height 17
click at [1112, 276] on input "No" at bounding box center [1117, 276] width 11 height 11
radio input "true"
click at [1106, 403] on label "No" at bounding box center [1114, 411] width 16 height 17
click at [1112, 403] on input "No" at bounding box center [1117, 408] width 11 height 11
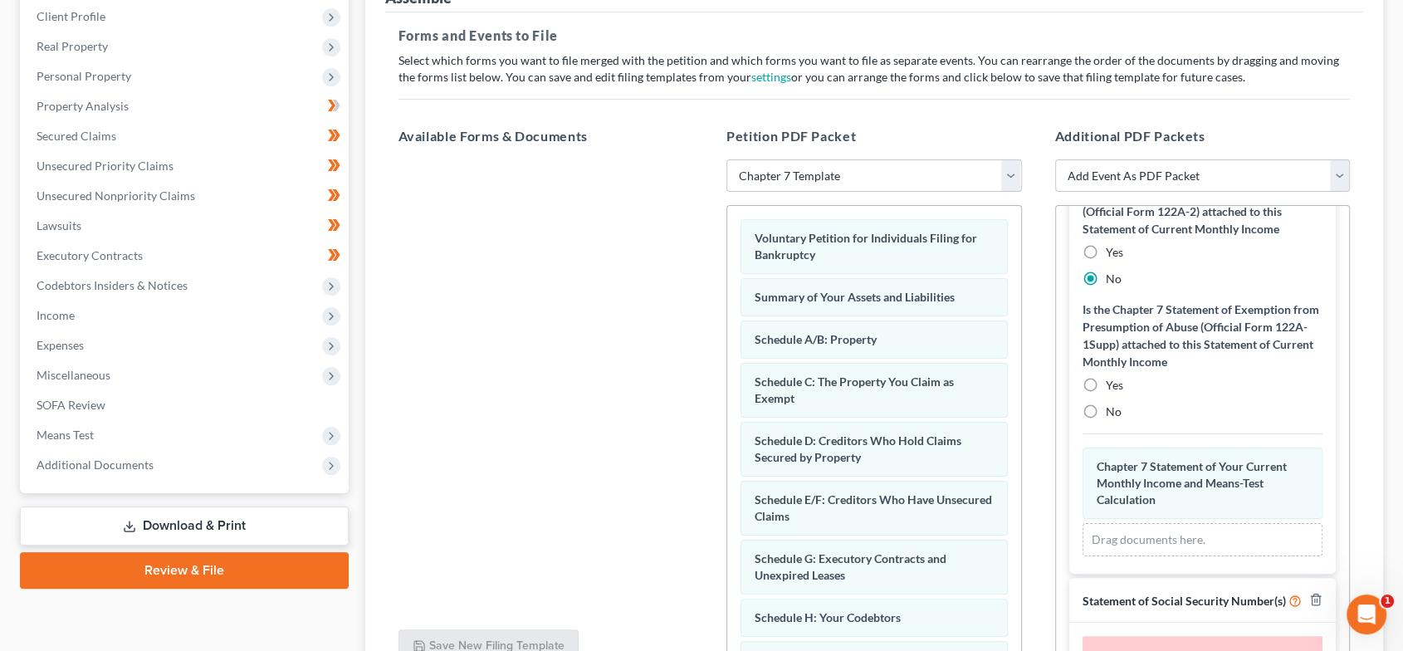
radio input "true"
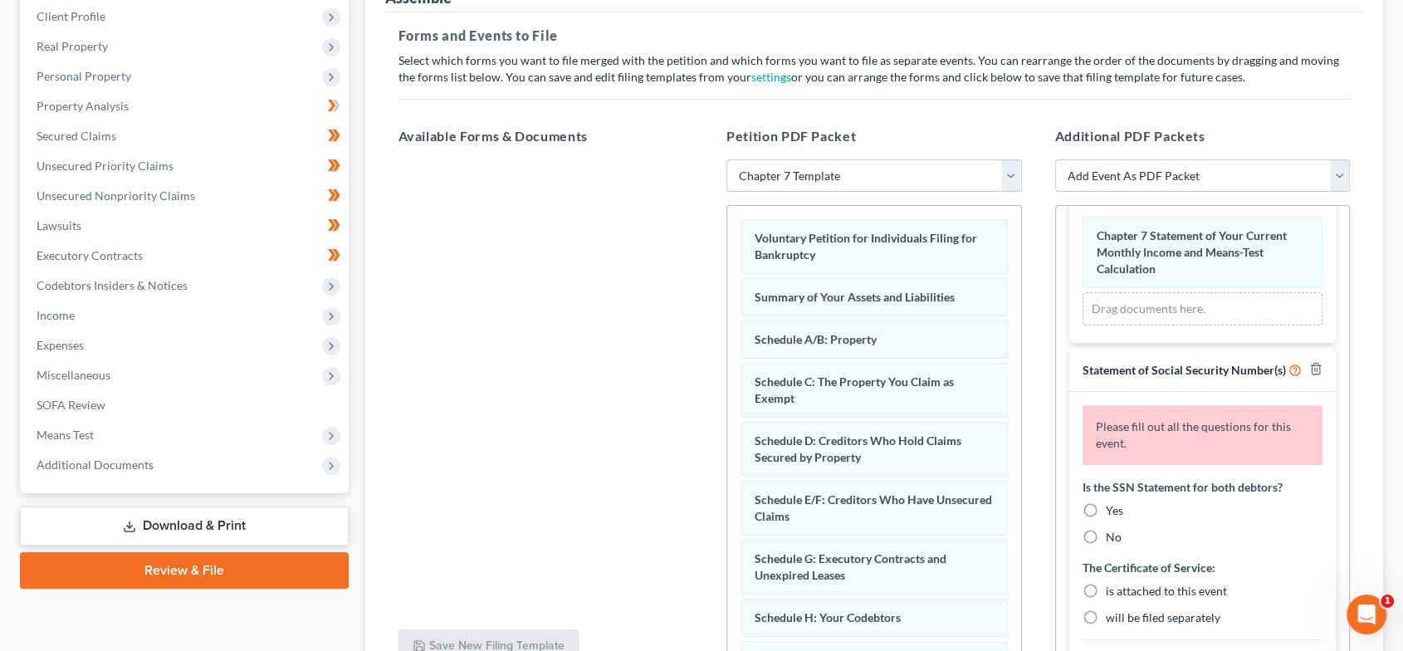
click at [1106, 519] on label "Yes" at bounding box center [1114, 510] width 17 height 17
click at [1112, 513] on input "Yes" at bounding box center [1117, 507] width 11 height 11
radio input "true"
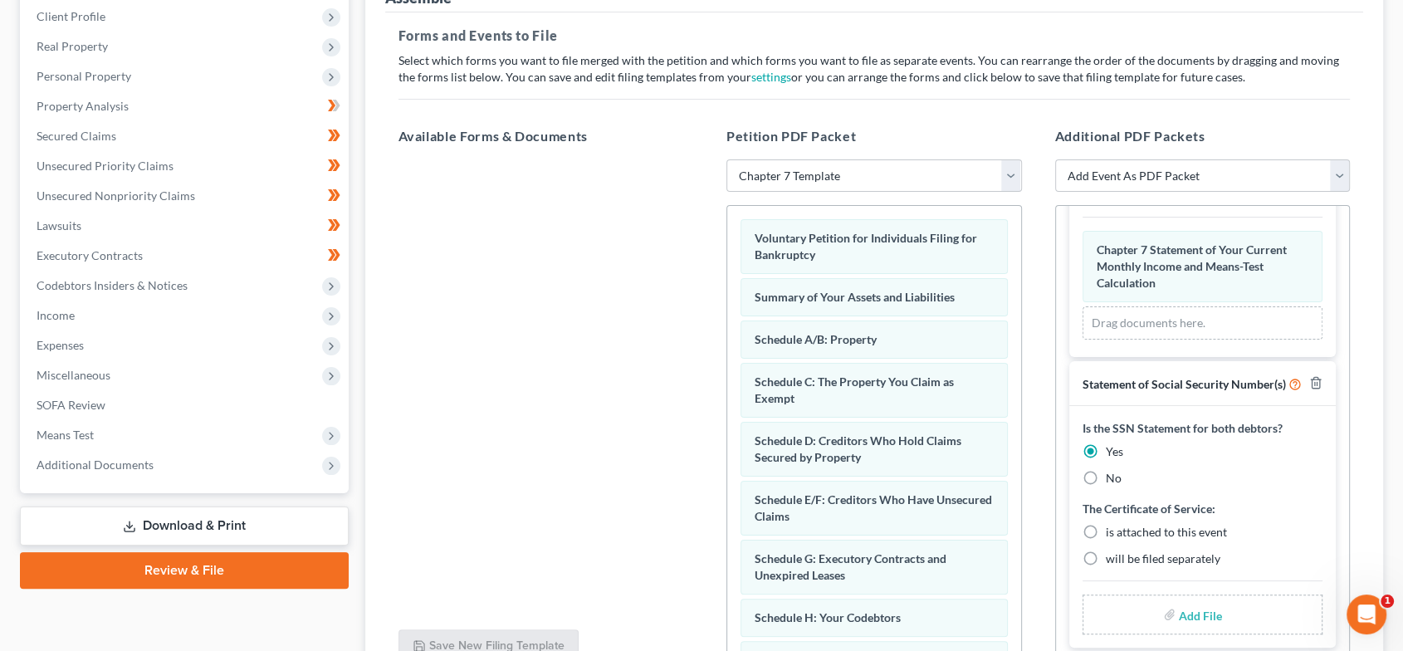
click at [1106, 529] on label "is attached to this event" at bounding box center [1166, 532] width 121 height 17
click at [1112, 529] on input "is attached to this event" at bounding box center [1117, 529] width 11 height 11
radio input "true"
click at [1194, 613] on input "file" at bounding box center [1199, 614] width 40 height 30
type input "C:\fakepath\SSN.pdf"
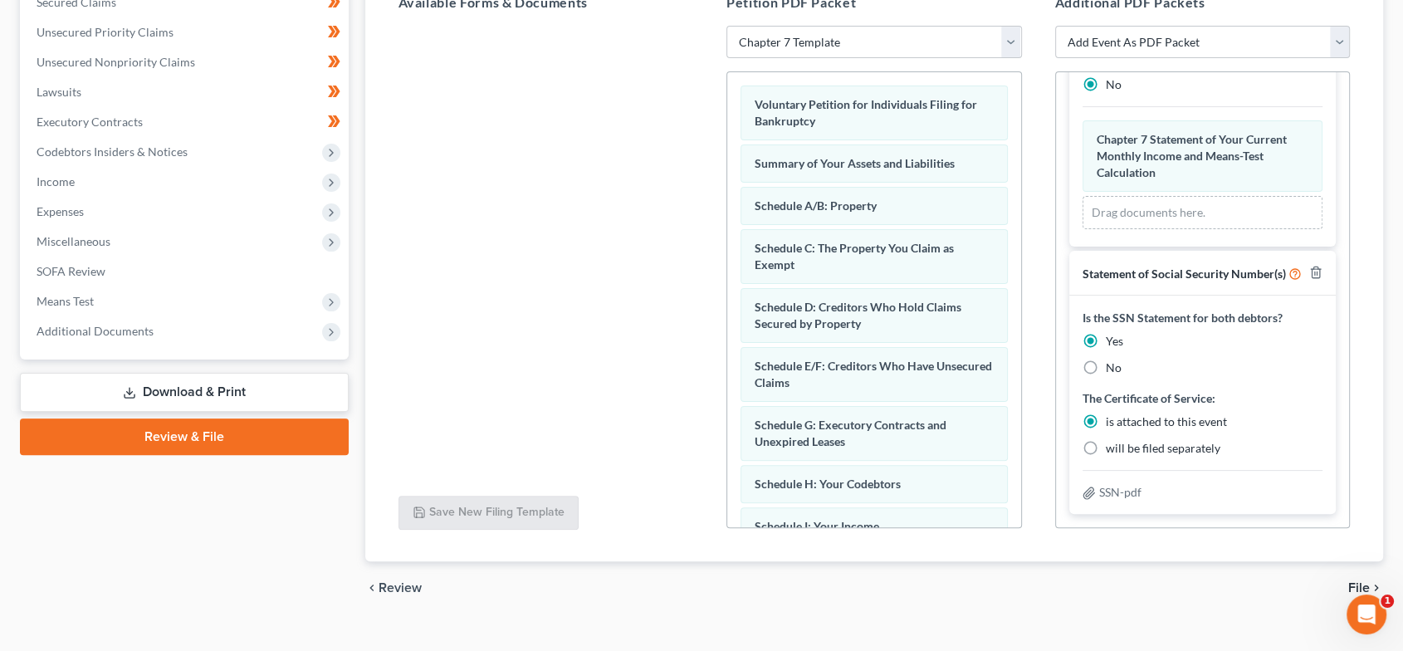
scroll to position [390, 0]
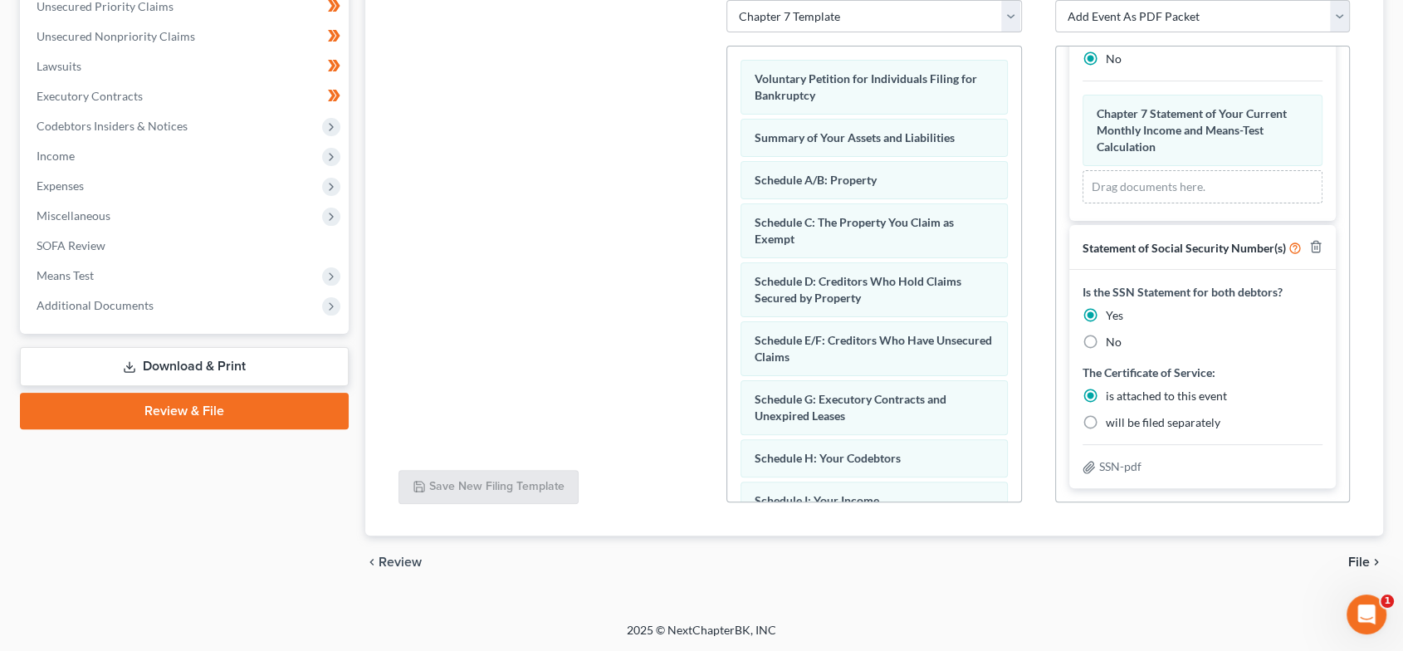
click at [1354, 559] on span "File" at bounding box center [1359, 561] width 22 height 13
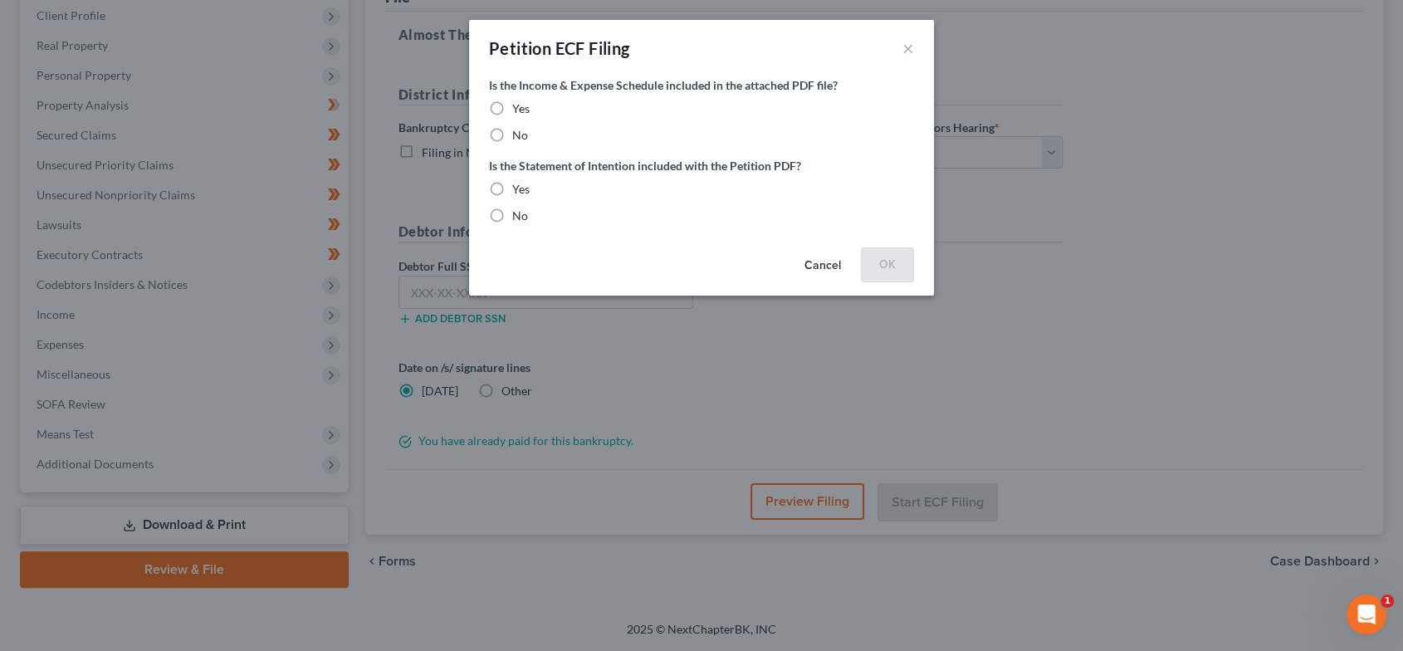
scroll to position [231, 0]
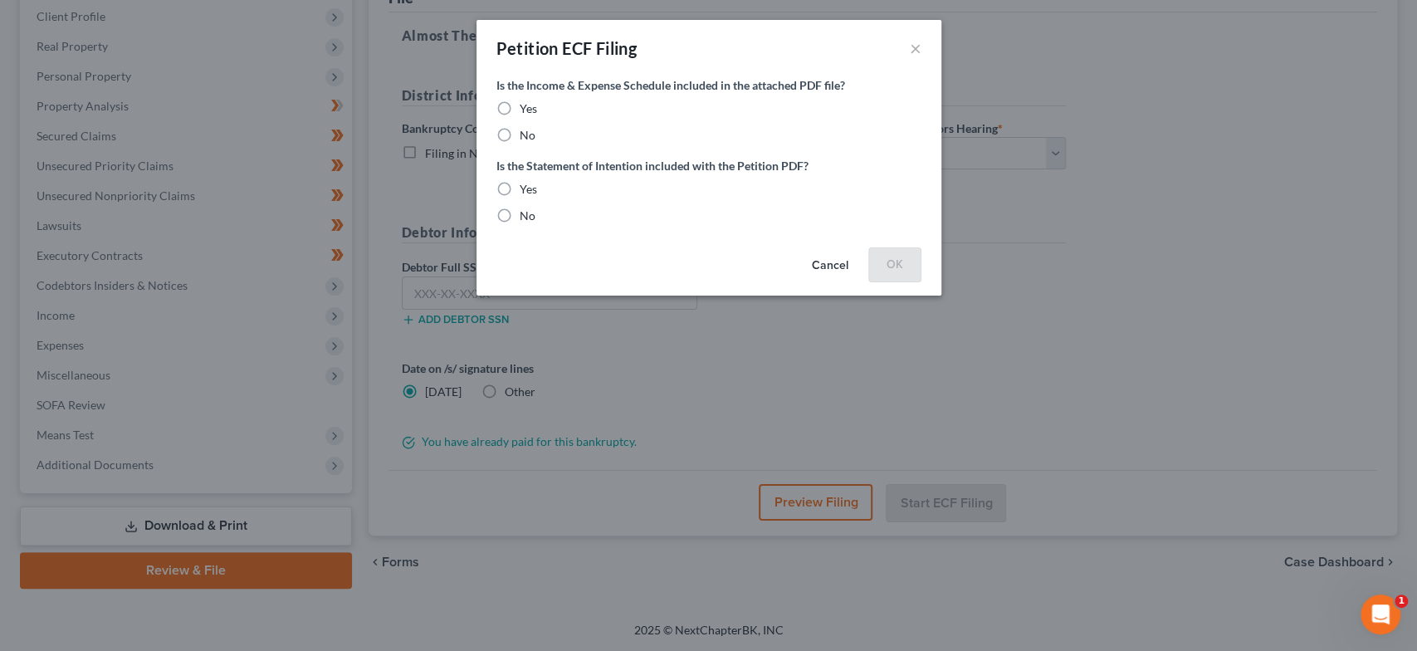
drag, startPoint x: 503, startPoint y: 101, endPoint x: 510, endPoint y: 116, distance: 16.3
click at [520, 105] on label "Yes" at bounding box center [528, 108] width 17 height 17
click at [526, 105] on input "Yes" at bounding box center [531, 105] width 11 height 11
radio input "true"
click at [520, 185] on label "Yes" at bounding box center [528, 189] width 17 height 17
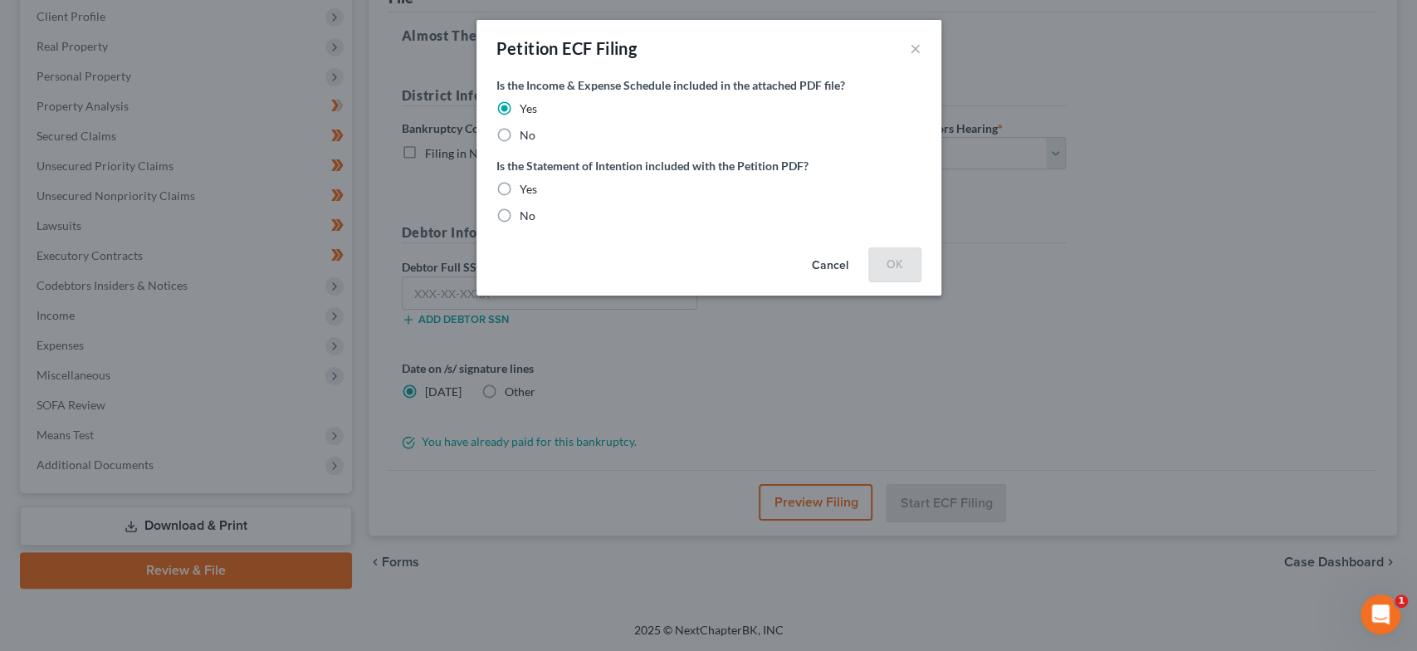
click at [526, 185] on input "Yes" at bounding box center [531, 186] width 11 height 11
radio input "true"
click at [877, 264] on button "OK" at bounding box center [894, 263] width 53 height 33
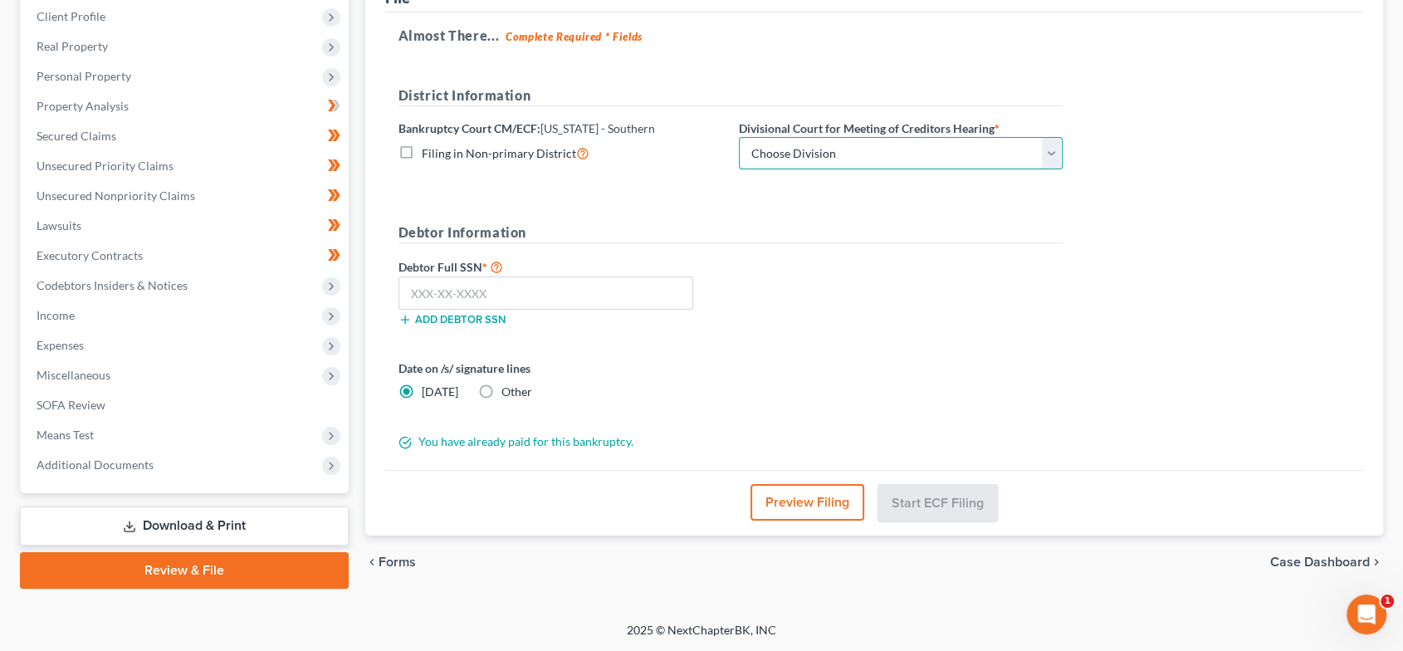
click at [910, 158] on select "Choose Division [GEOGRAPHIC_DATA] [GEOGRAPHIC_DATA] [GEOGRAPHIC_DATA] [GEOGRAPH…" at bounding box center [901, 153] width 324 height 33
select select "1"
click at [739, 137] on select "Choose Division [GEOGRAPHIC_DATA] [GEOGRAPHIC_DATA] [GEOGRAPHIC_DATA] [GEOGRAPH…" at bounding box center [901, 153] width 324 height 33
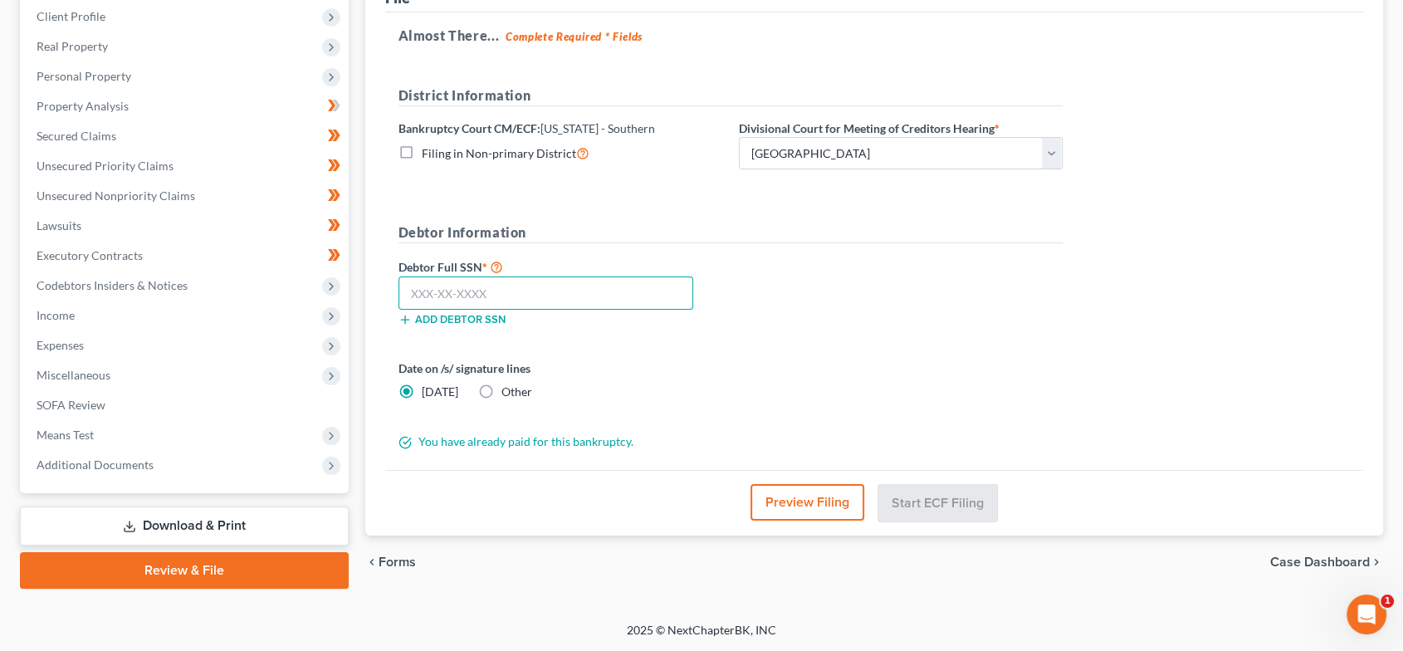
click at [500, 291] on input "text" at bounding box center [545, 292] width 295 height 33
paste input "316-08-1928"
type input "316-08-1928"
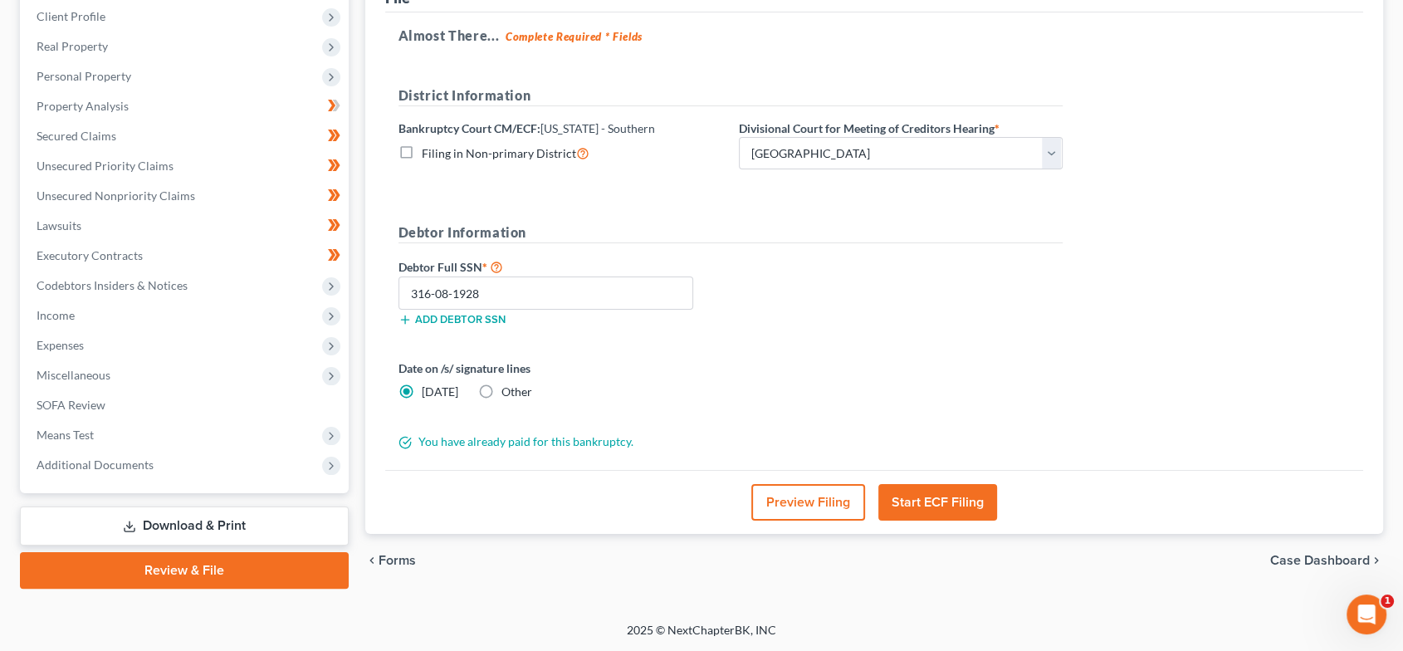
drag, startPoint x: 957, startPoint y: 501, endPoint x: 979, endPoint y: 501, distance: 21.6
click at [957, 501] on button "Start ECF Filing" at bounding box center [937, 502] width 119 height 37
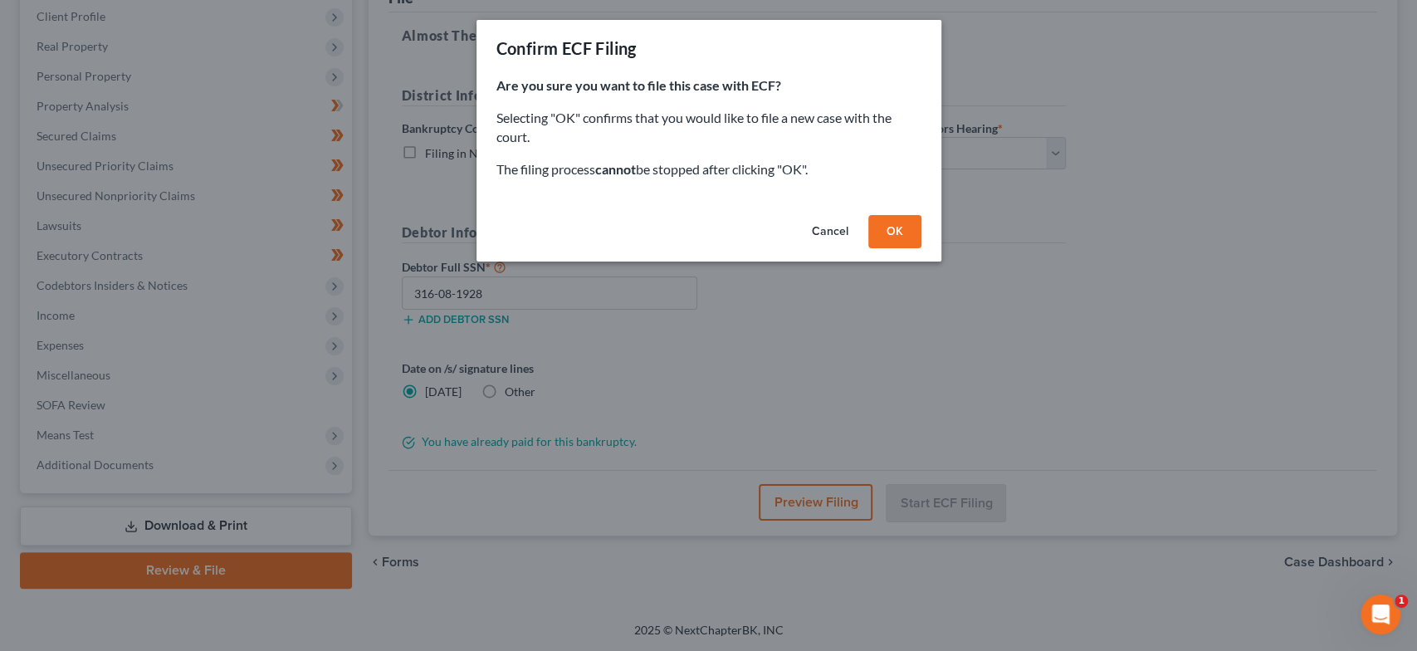
click at [818, 225] on button "Cancel" at bounding box center [829, 231] width 63 height 33
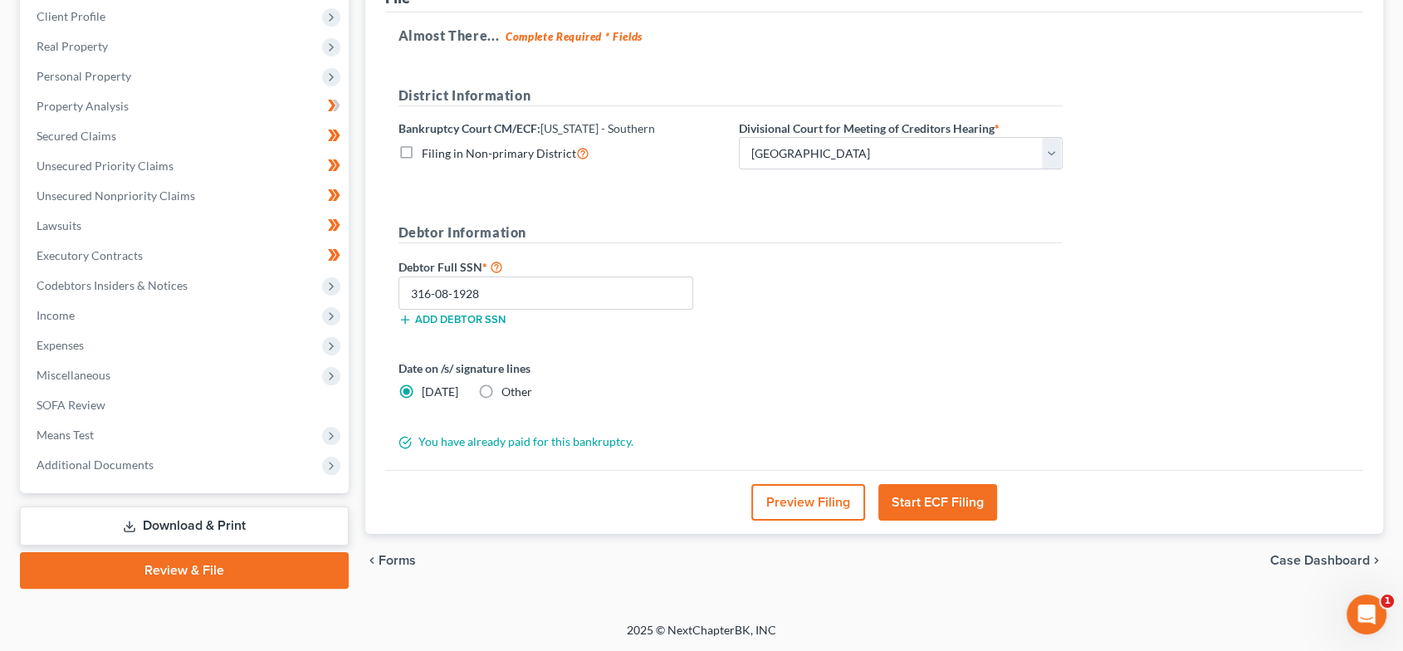
click at [955, 515] on button "Start ECF Filing" at bounding box center [937, 502] width 119 height 37
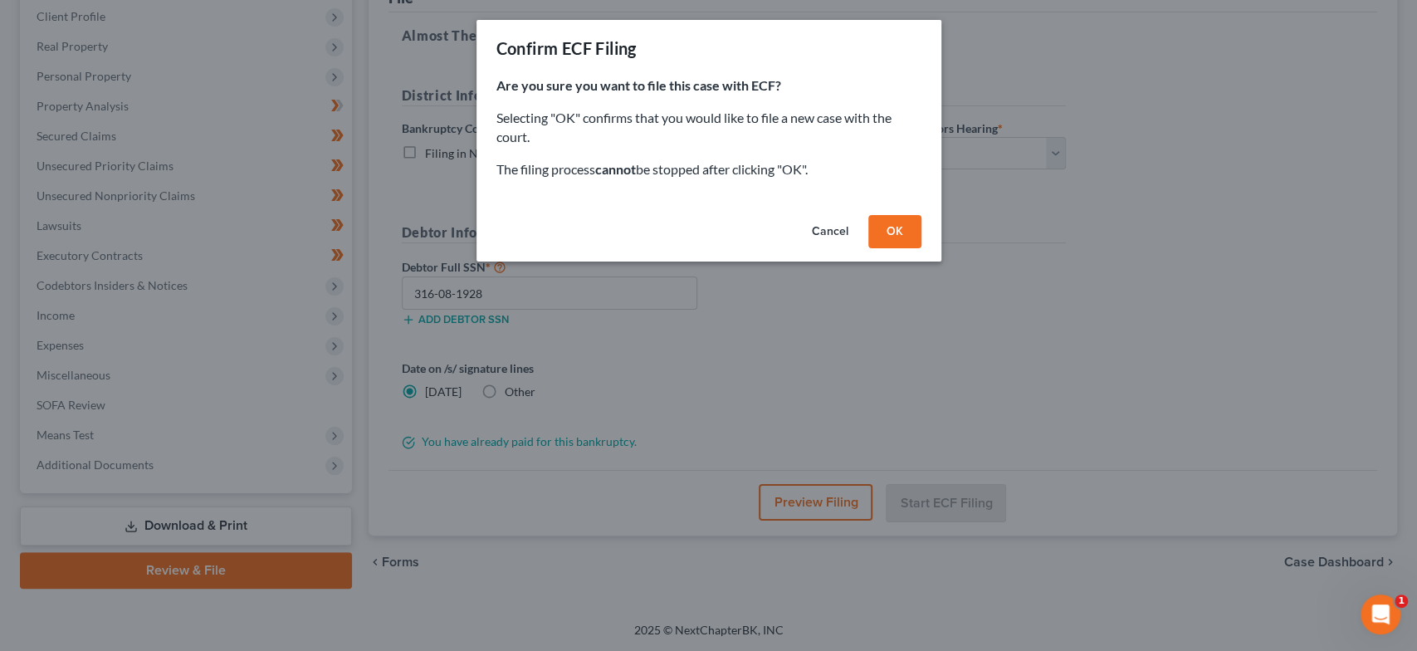
click at [906, 234] on button "OK" at bounding box center [894, 231] width 53 height 33
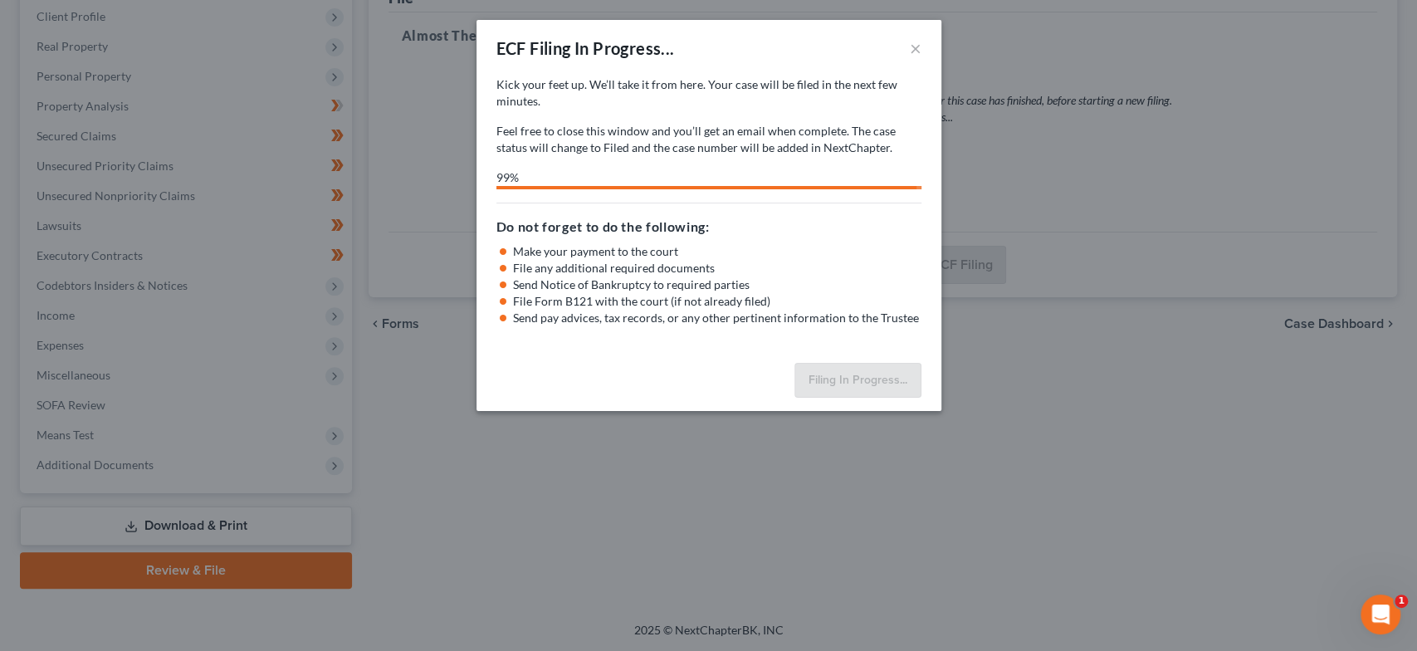
select select "1"
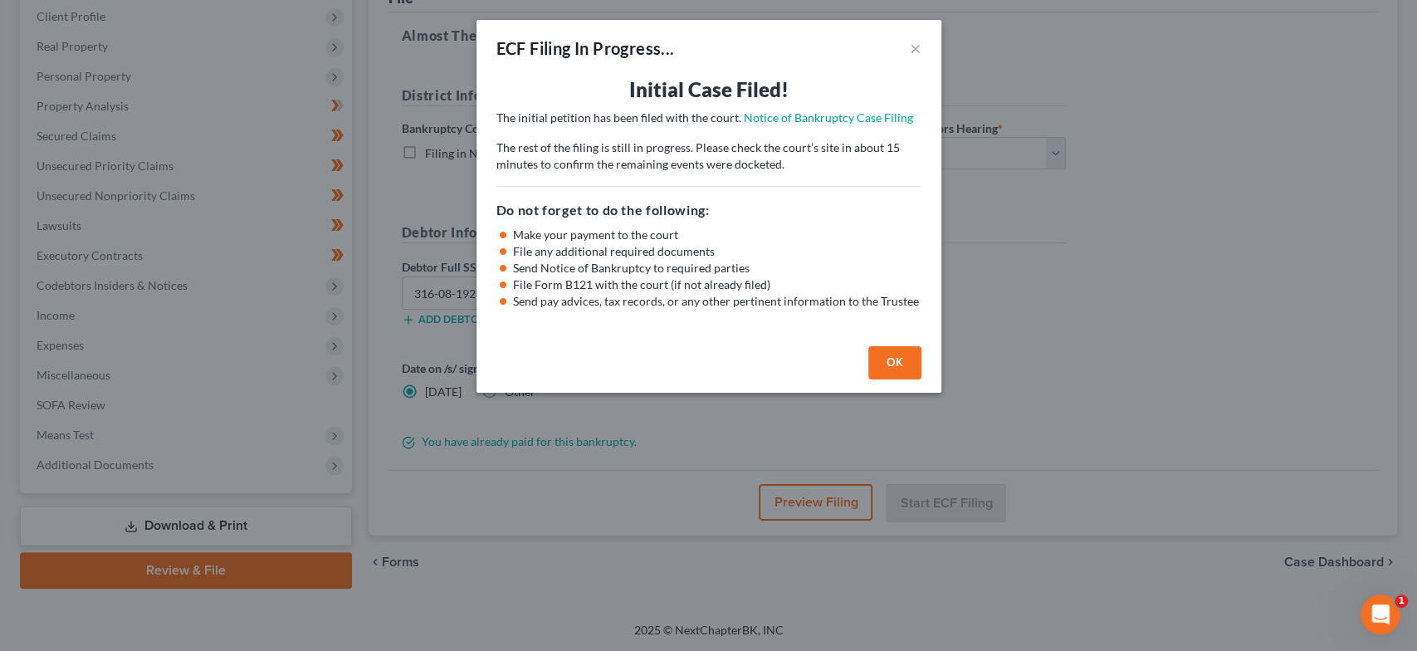
click at [895, 364] on button "OK" at bounding box center [894, 362] width 53 height 33
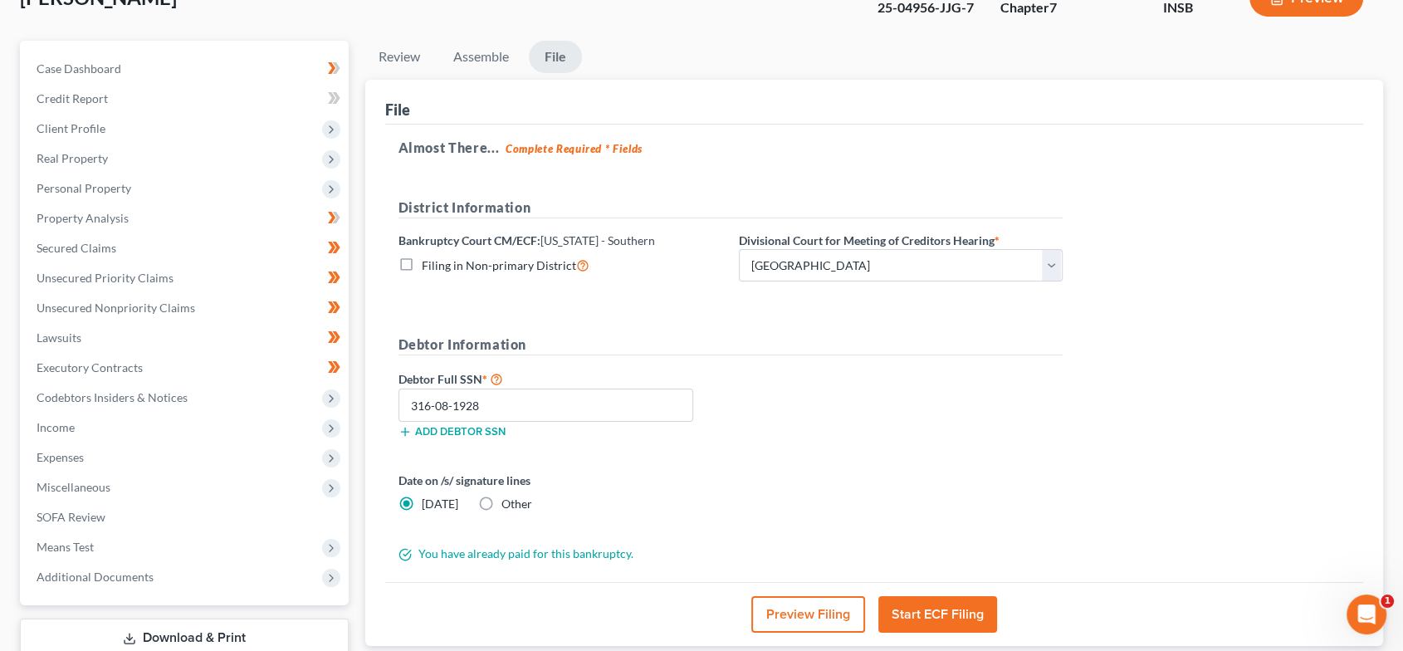
scroll to position [0, 0]
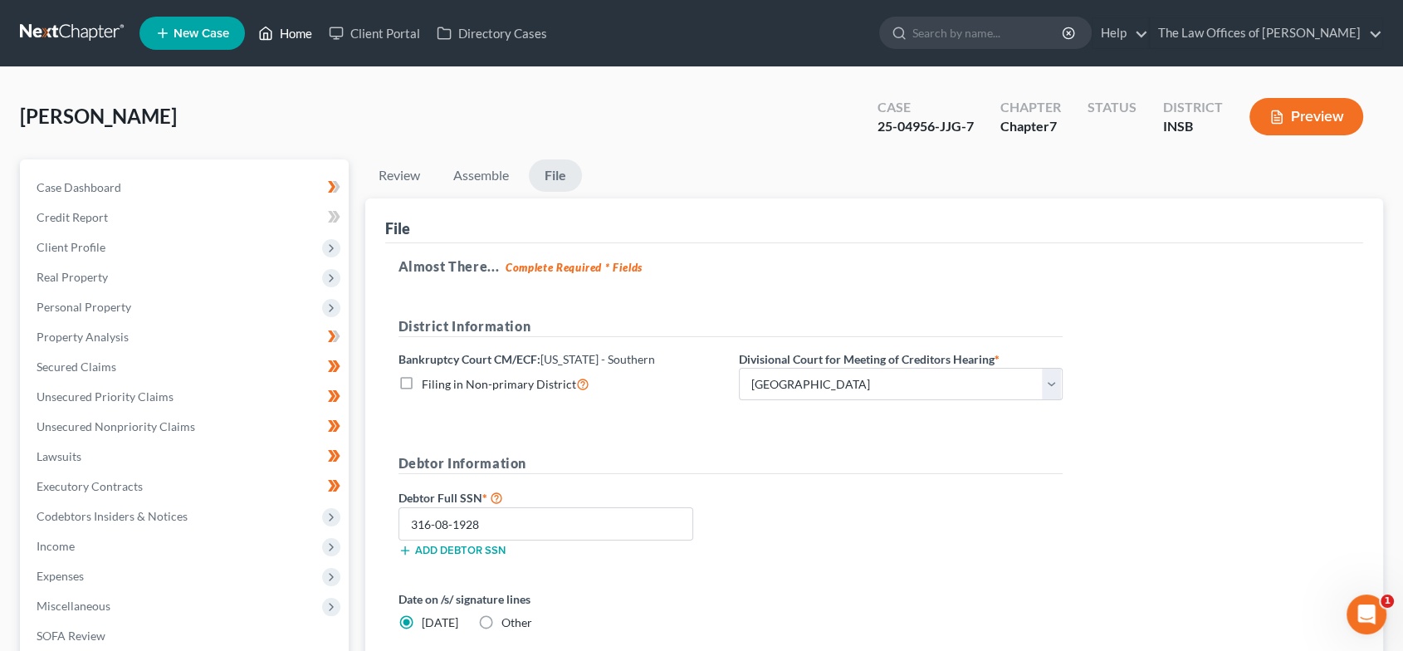
click at [283, 36] on link "Home" at bounding box center [285, 33] width 71 height 30
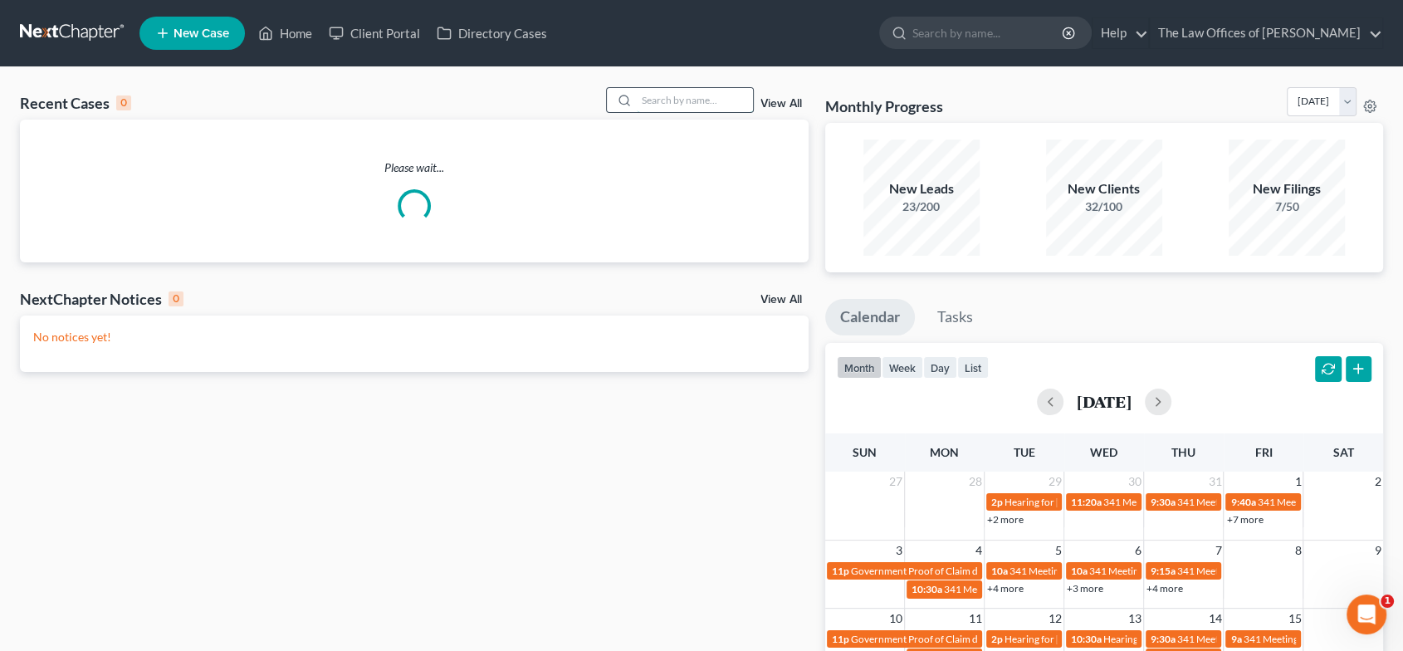
click at [671, 101] on input "search" at bounding box center [695, 100] width 116 height 24
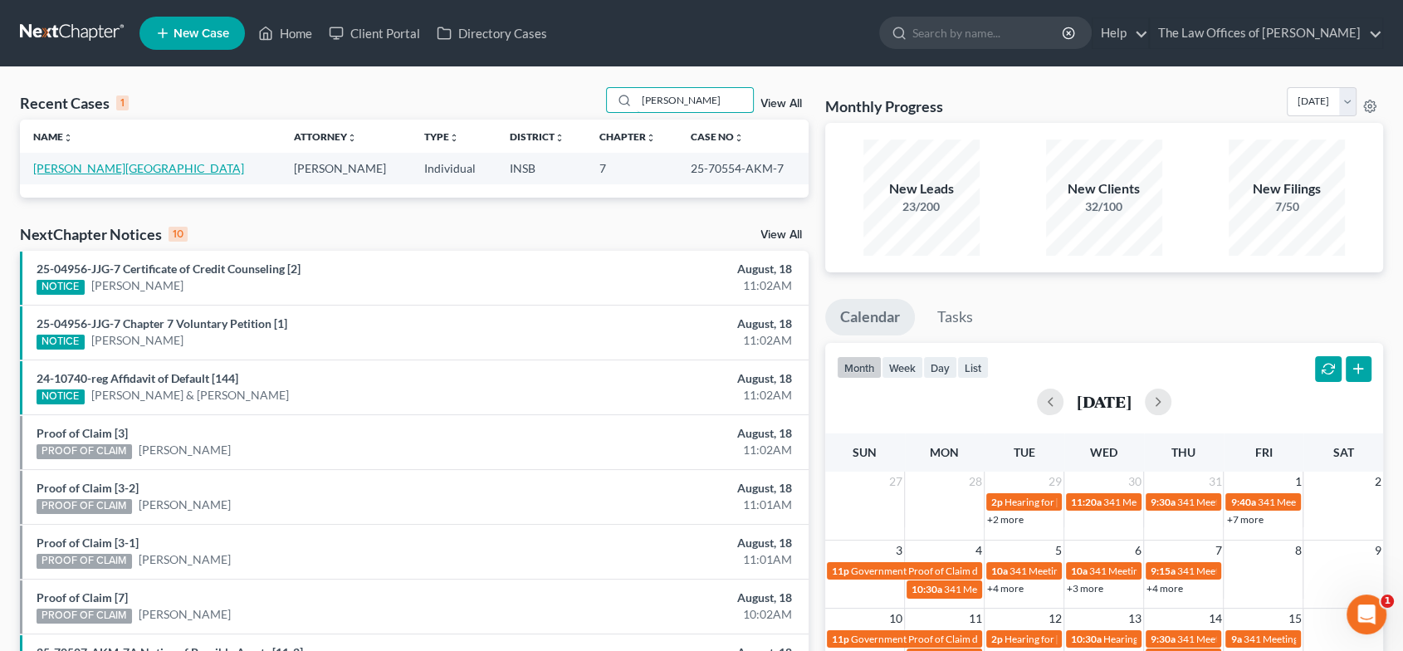
type input "[PERSON_NAME]"
click at [113, 164] on link "[PERSON_NAME][GEOGRAPHIC_DATA]" at bounding box center [138, 168] width 211 height 14
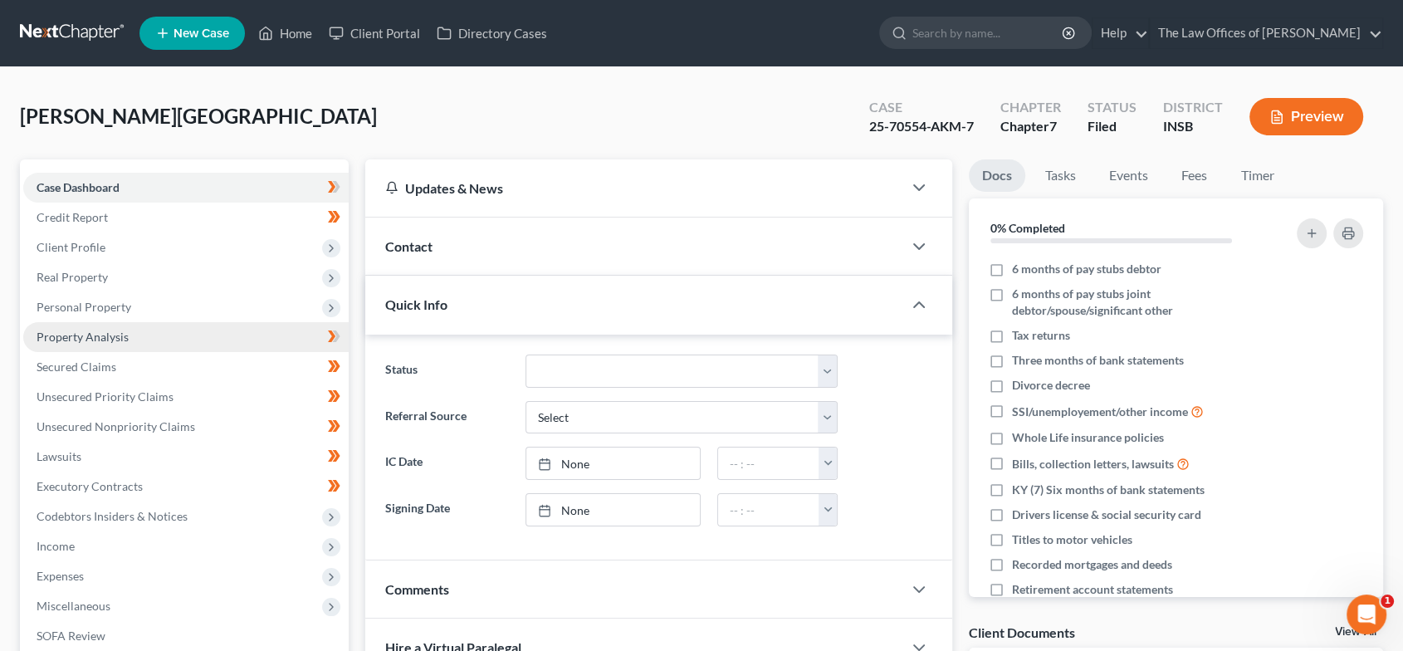
scroll to position [231, 0]
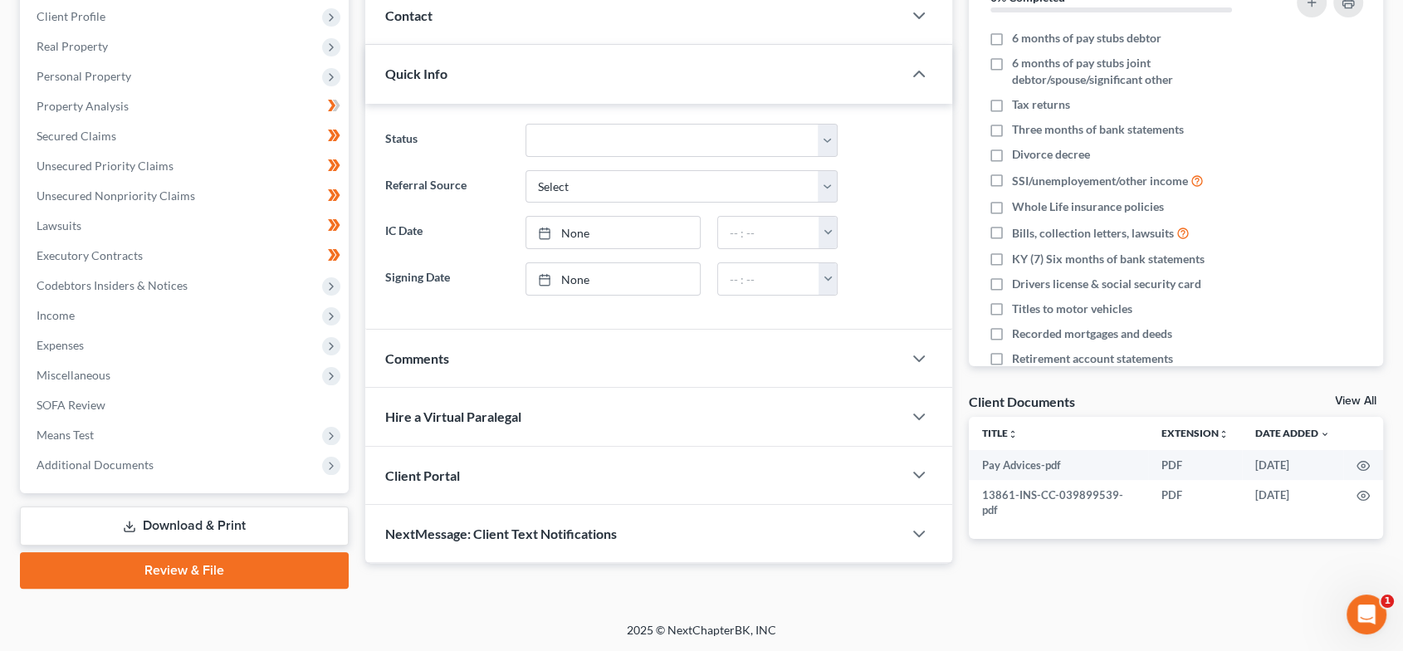
drag, startPoint x: 233, startPoint y: 470, endPoint x: 232, endPoint y: 486, distance: 15.9
click at [233, 470] on span "Additional Documents" at bounding box center [185, 465] width 325 height 30
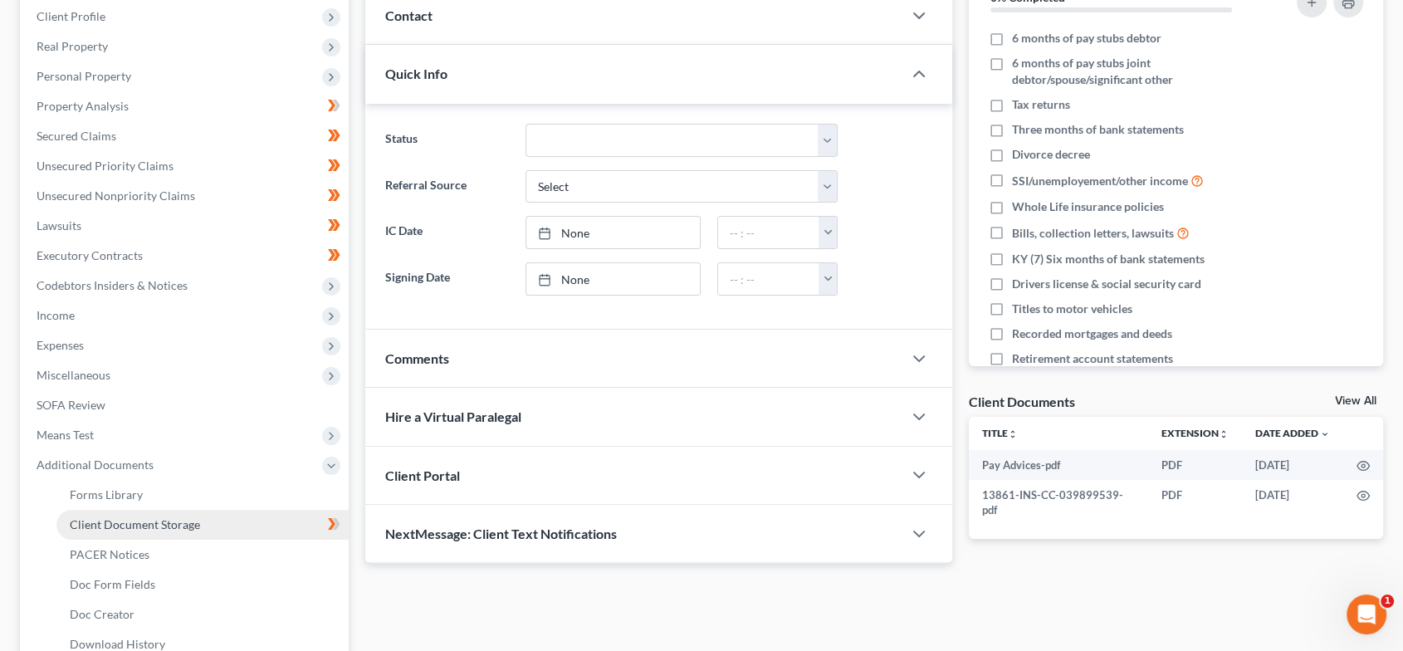
click at [197, 525] on span "Client Document Storage" at bounding box center [135, 524] width 130 height 14
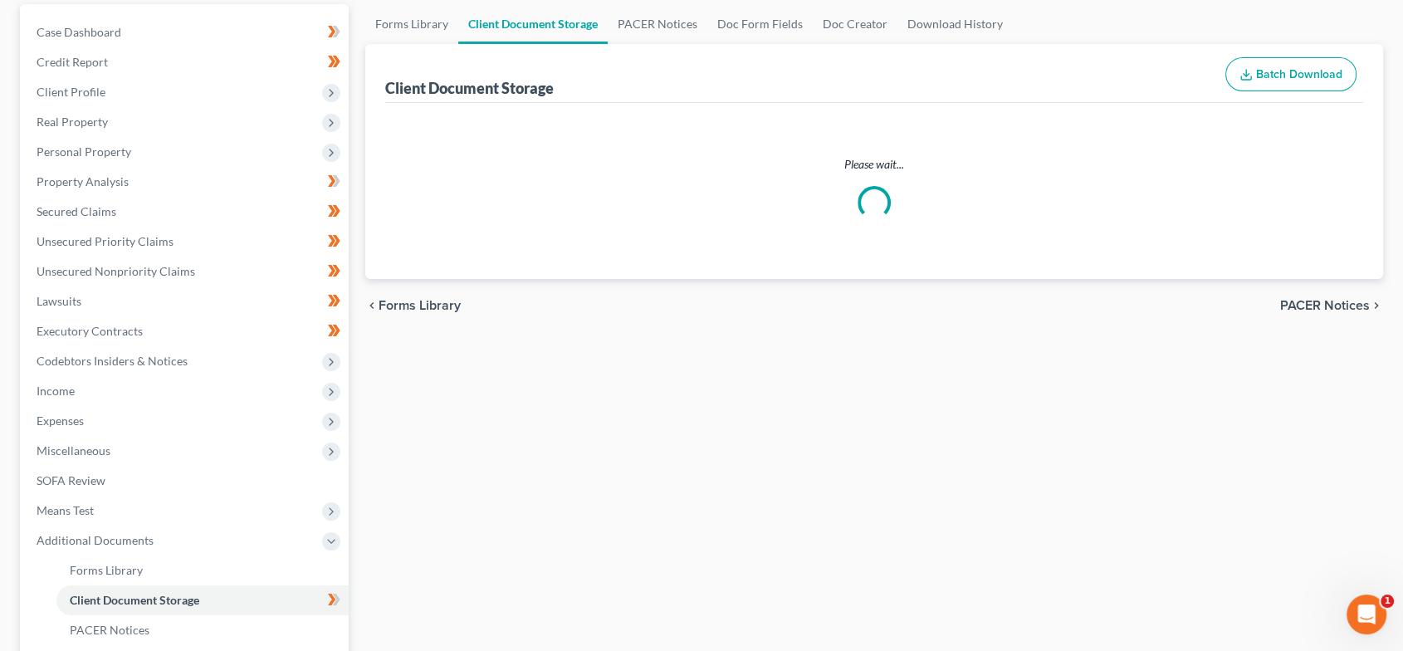
select select "9"
select select "15"
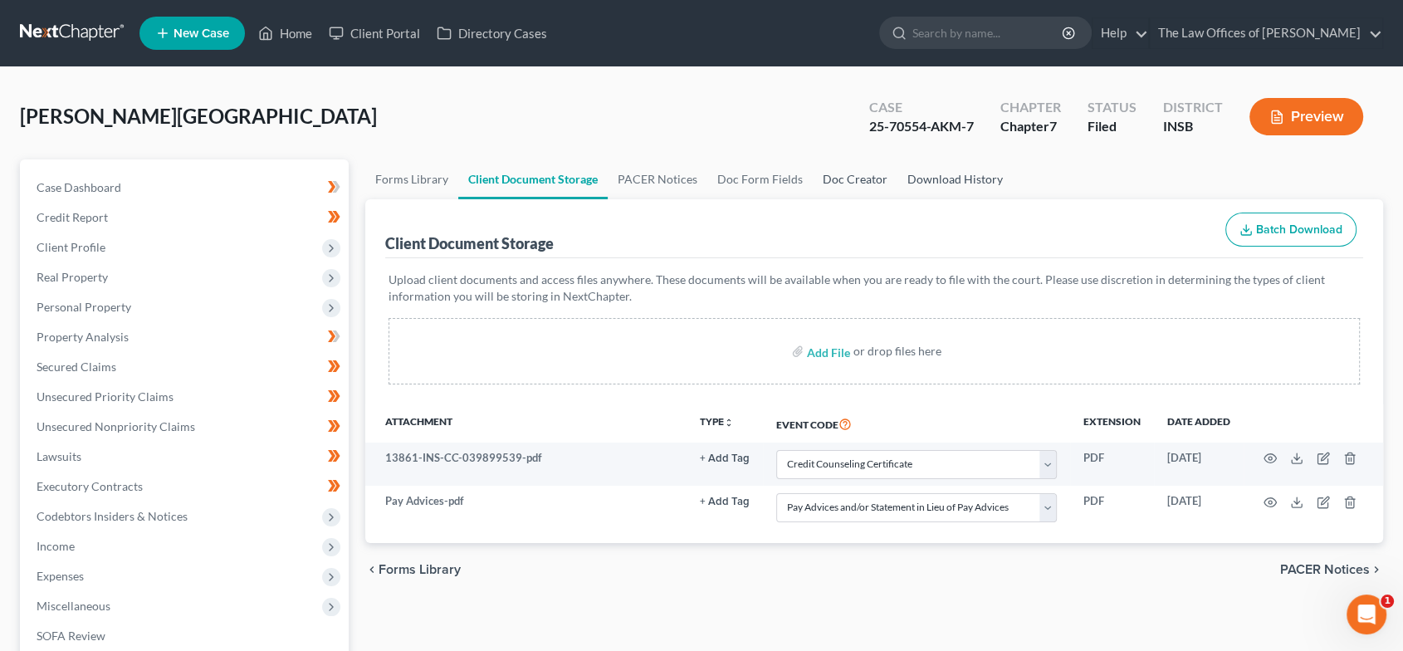
drag, startPoint x: 842, startPoint y: 175, endPoint x: 910, endPoint y: 188, distance: 69.3
click at [843, 175] on link "Doc Creator" at bounding box center [855, 179] width 85 height 40
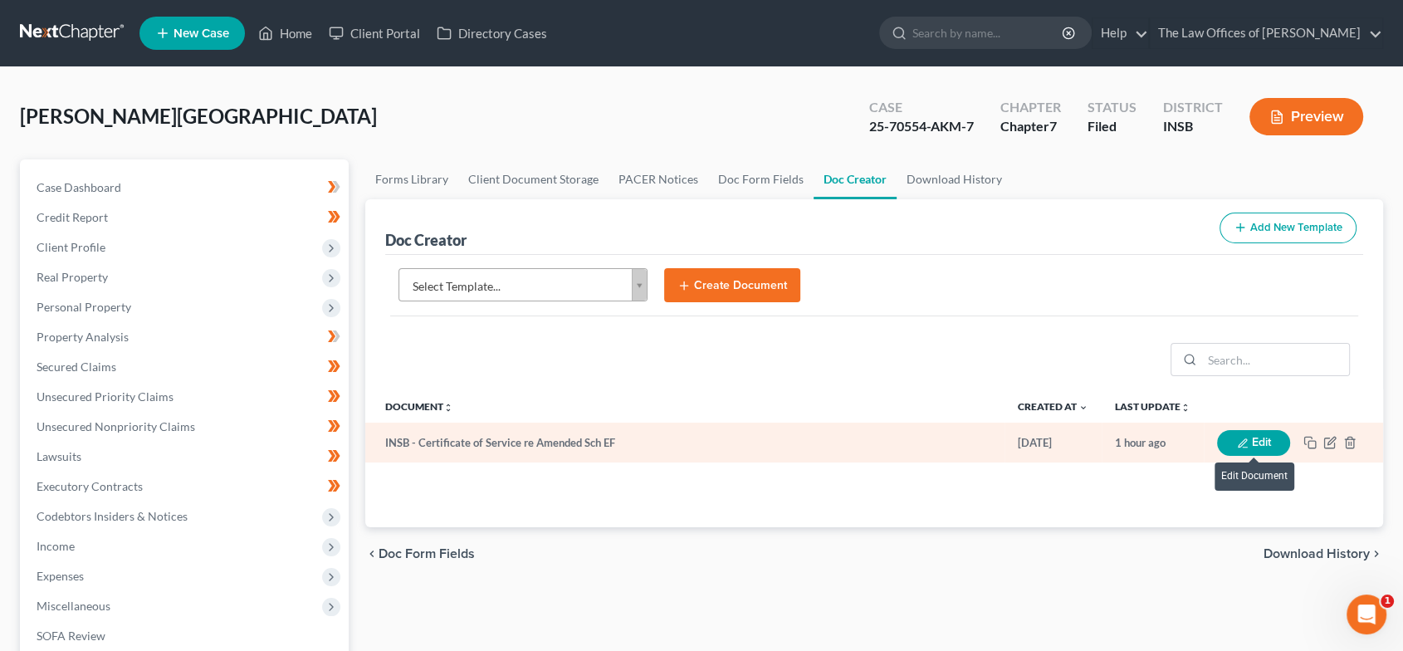
click at [1255, 443] on button "Edit" at bounding box center [1253, 443] width 73 height 26
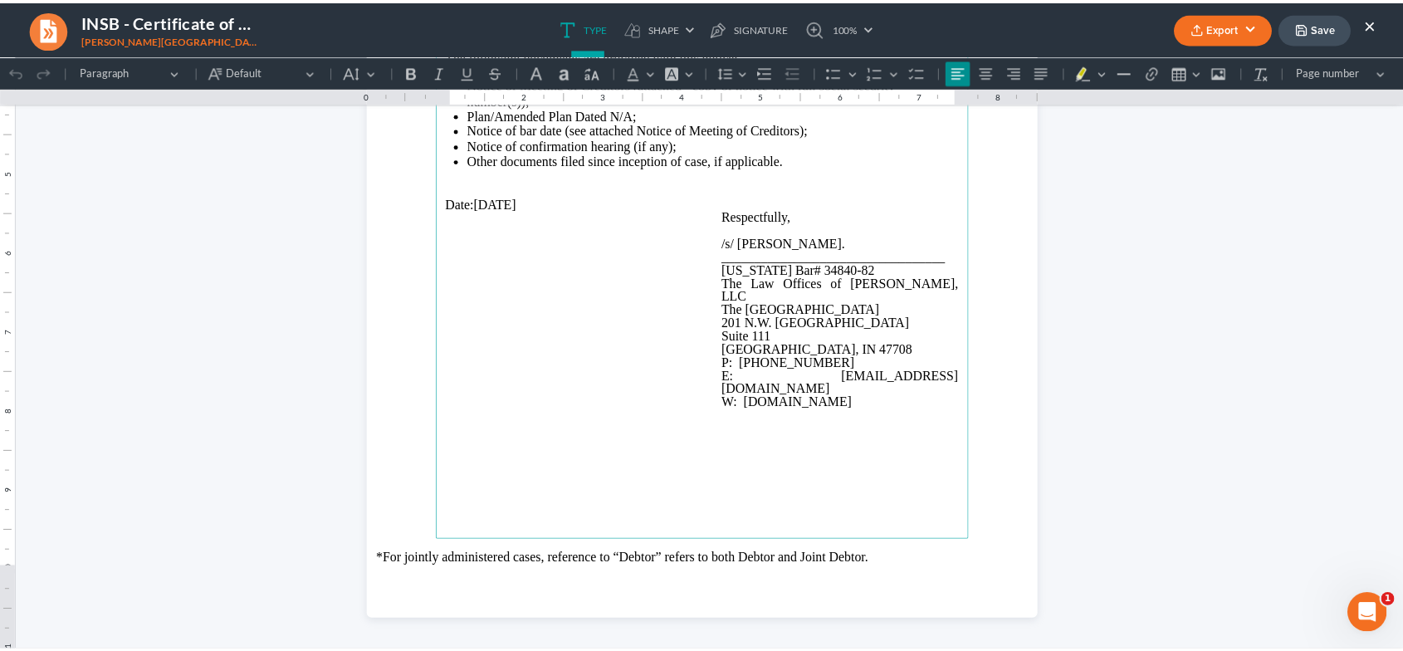
scroll to position [1317, 0]
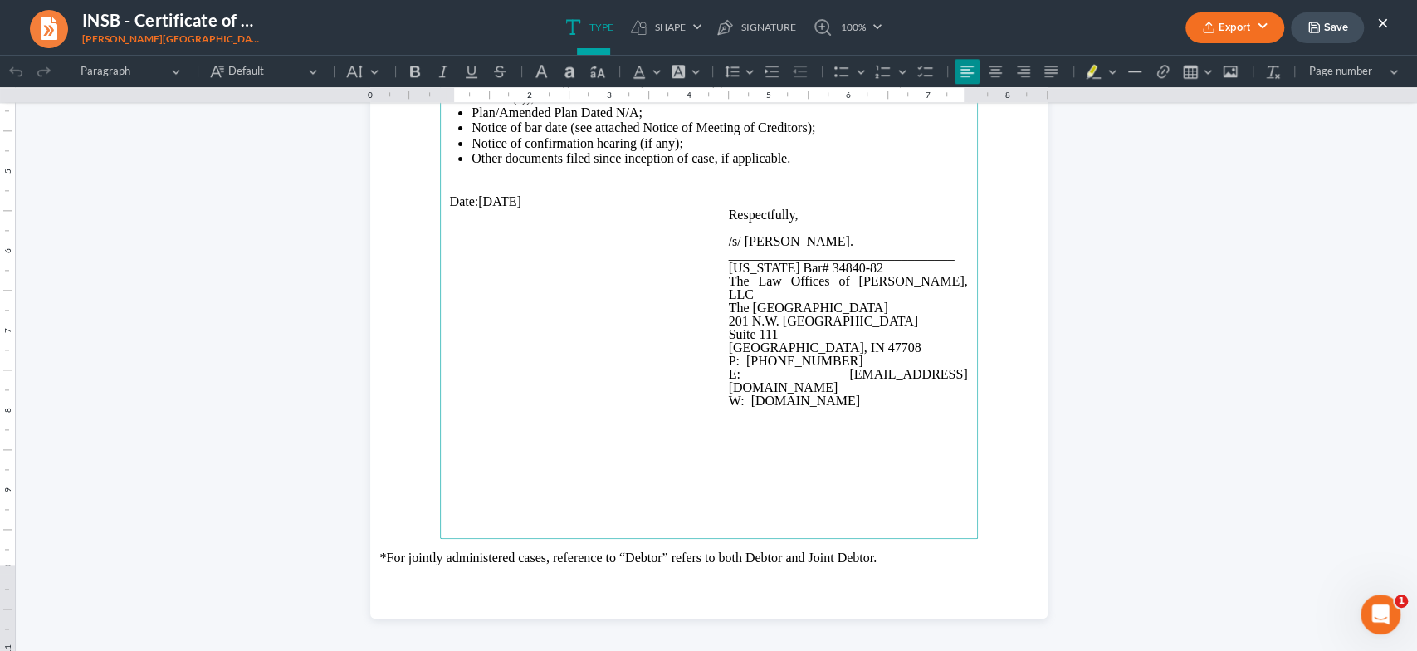
click at [1264, 25] on button "Export" at bounding box center [1234, 27] width 99 height 31
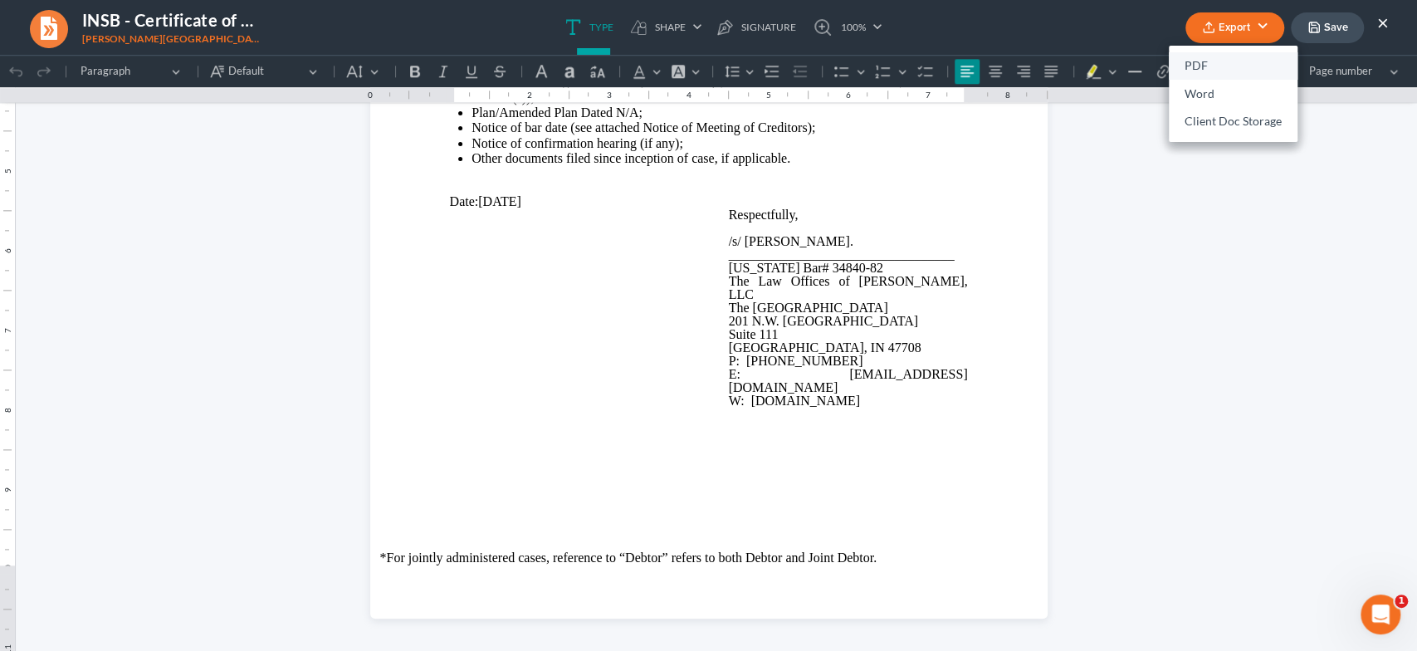
click at [1241, 61] on link "PDF" at bounding box center [1233, 66] width 129 height 28
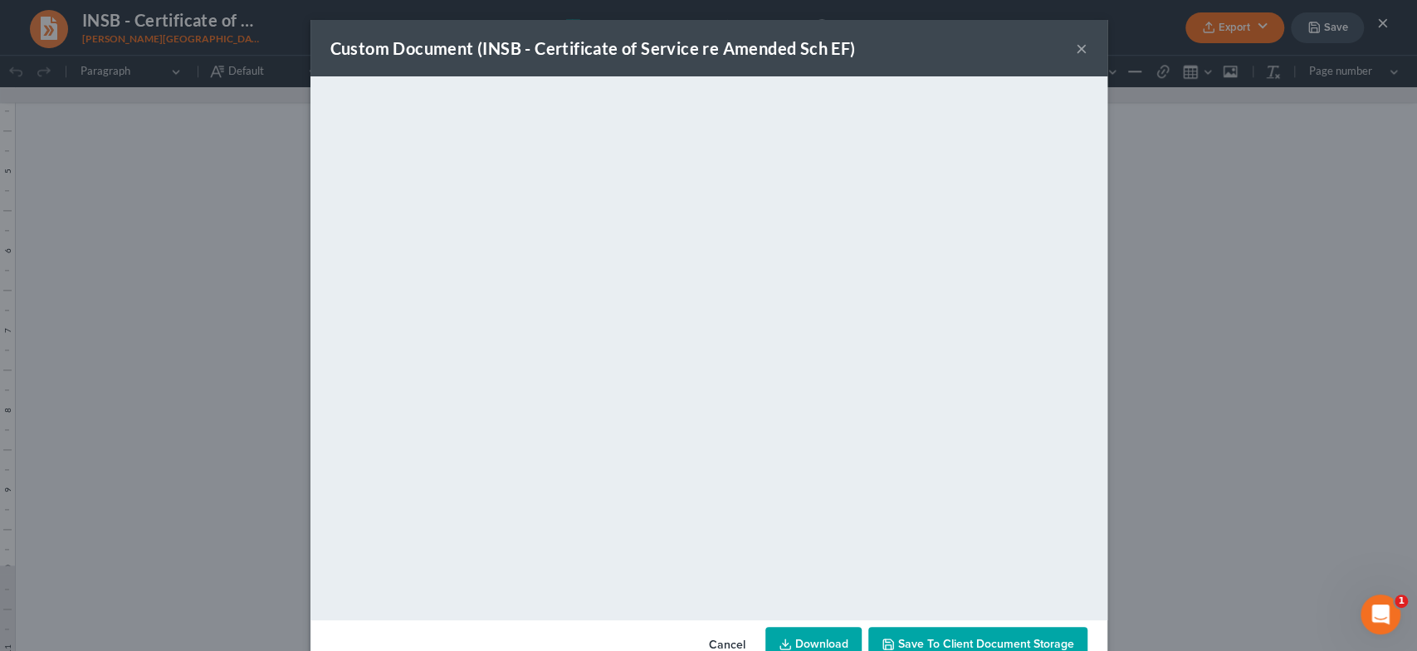
click at [1076, 43] on button "×" at bounding box center [1082, 48] width 12 height 20
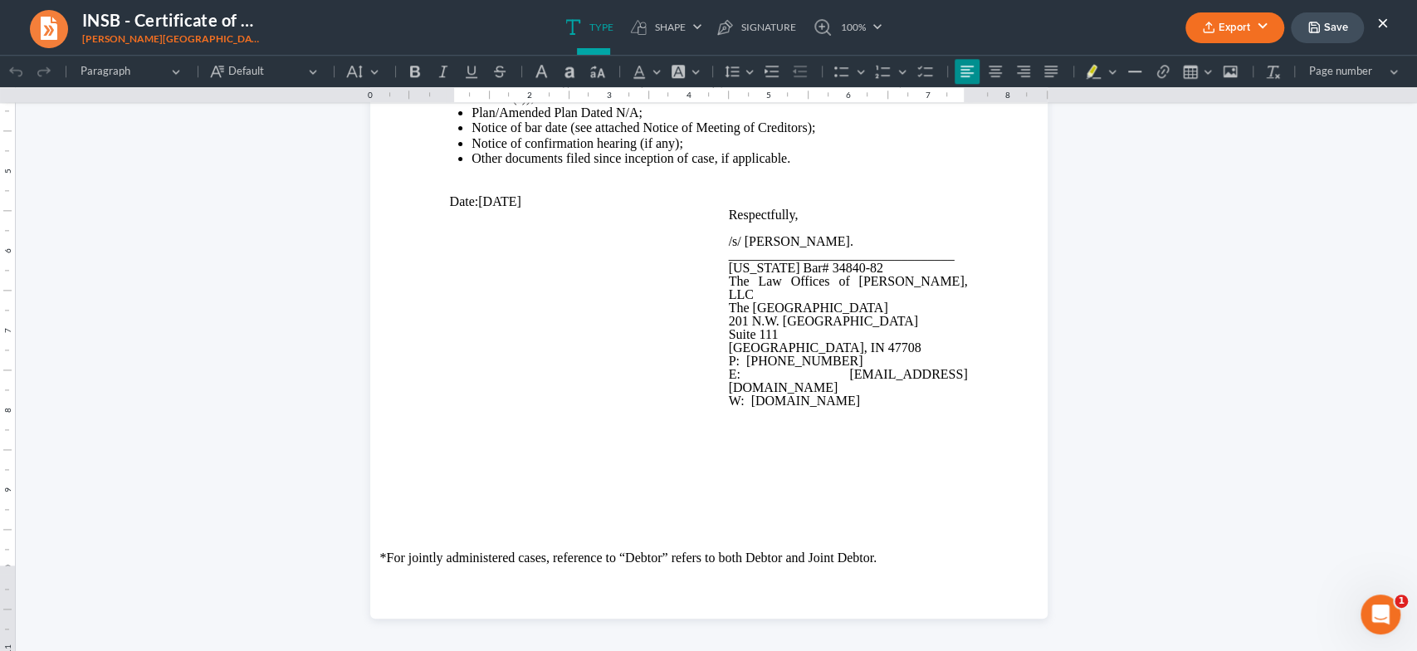
click at [1385, 18] on button "×" at bounding box center [1383, 22] width 12 height 20
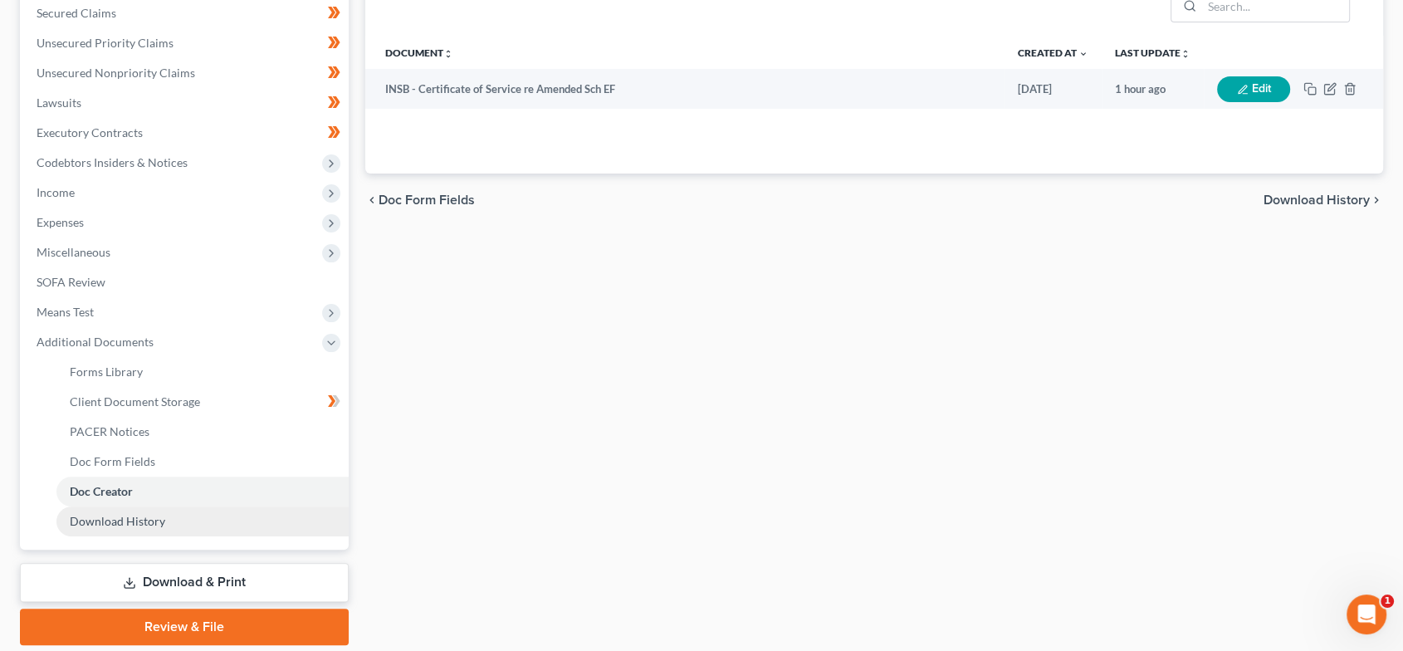
click at [193, 520] on link "Download History" at bounding box center [202, 521] width 292 height 30
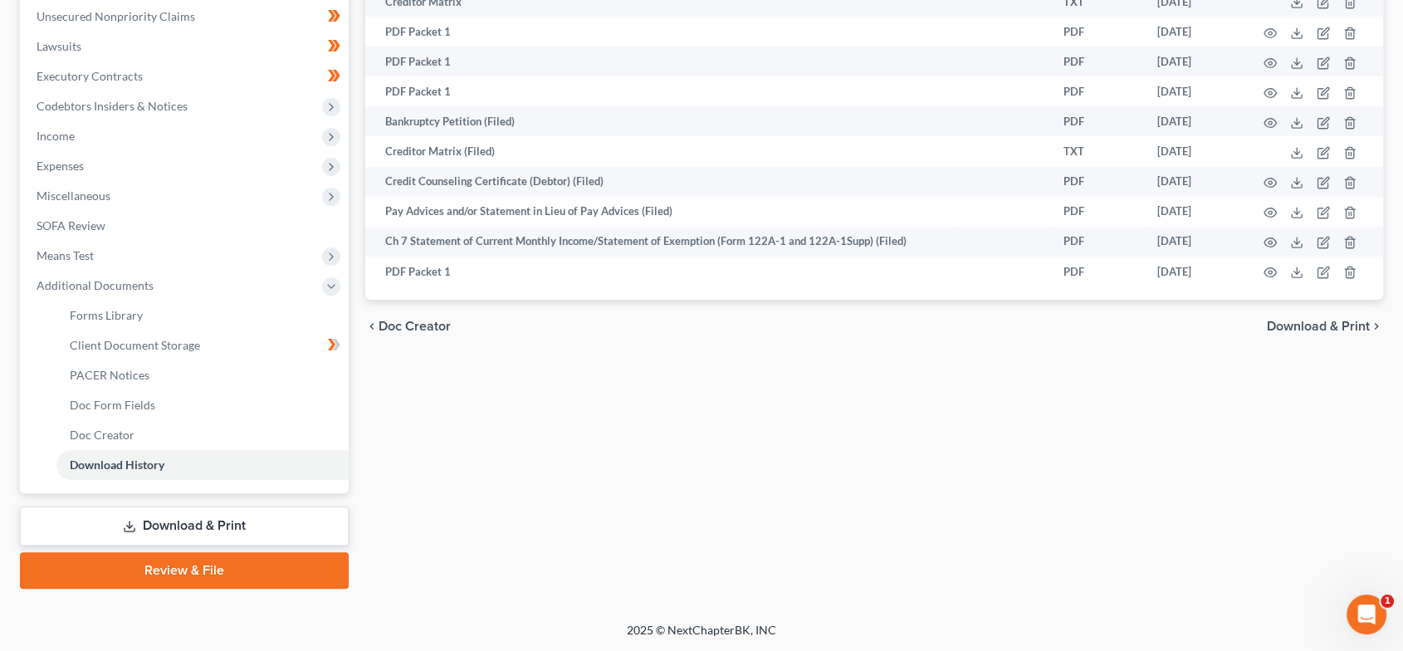
click at [253, 523] on link "Download & Print" at bounding box center [184, 525] width 329 height 39
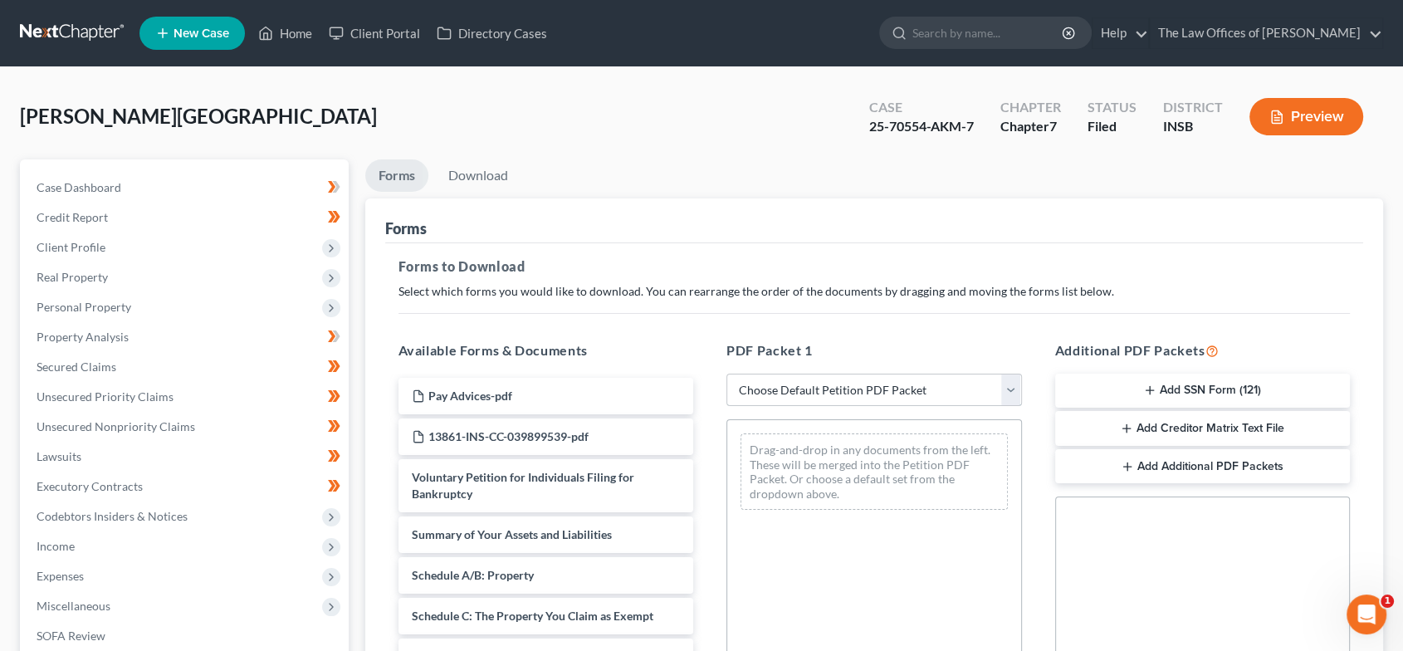
click at [982, 393] on select "Choose Default Petition PDF Packet Complete Bankruptcy Petition (all forms and …" at bounding box center [873, 390] width 295 height 33
select select "2"
click at [726, 374] on select "Choose Default Petition PDF Packet Complete Bankruptcy Petition (all forms and …" at bounding box center [873, 390] width 295 height 33
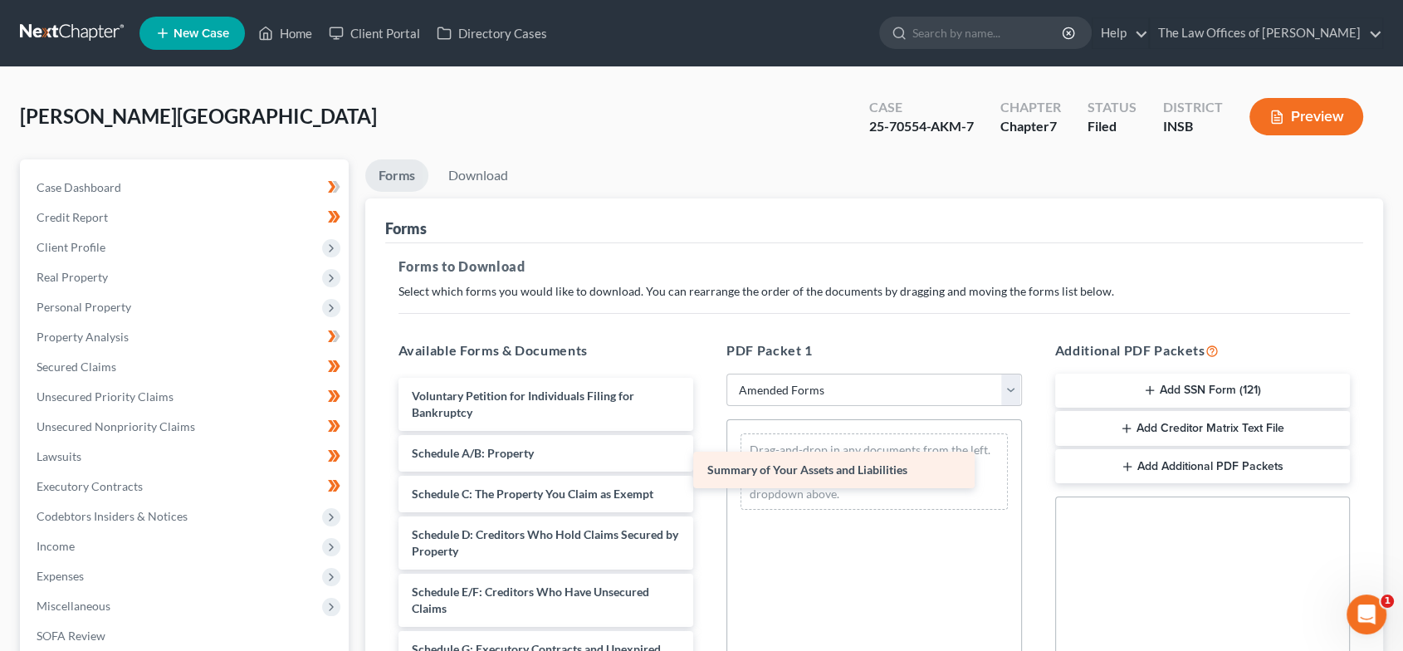
drag, startPoint x: 568, startPoint y: 453, endPoint x: 889, endPoint y: 473, distance: 321.8
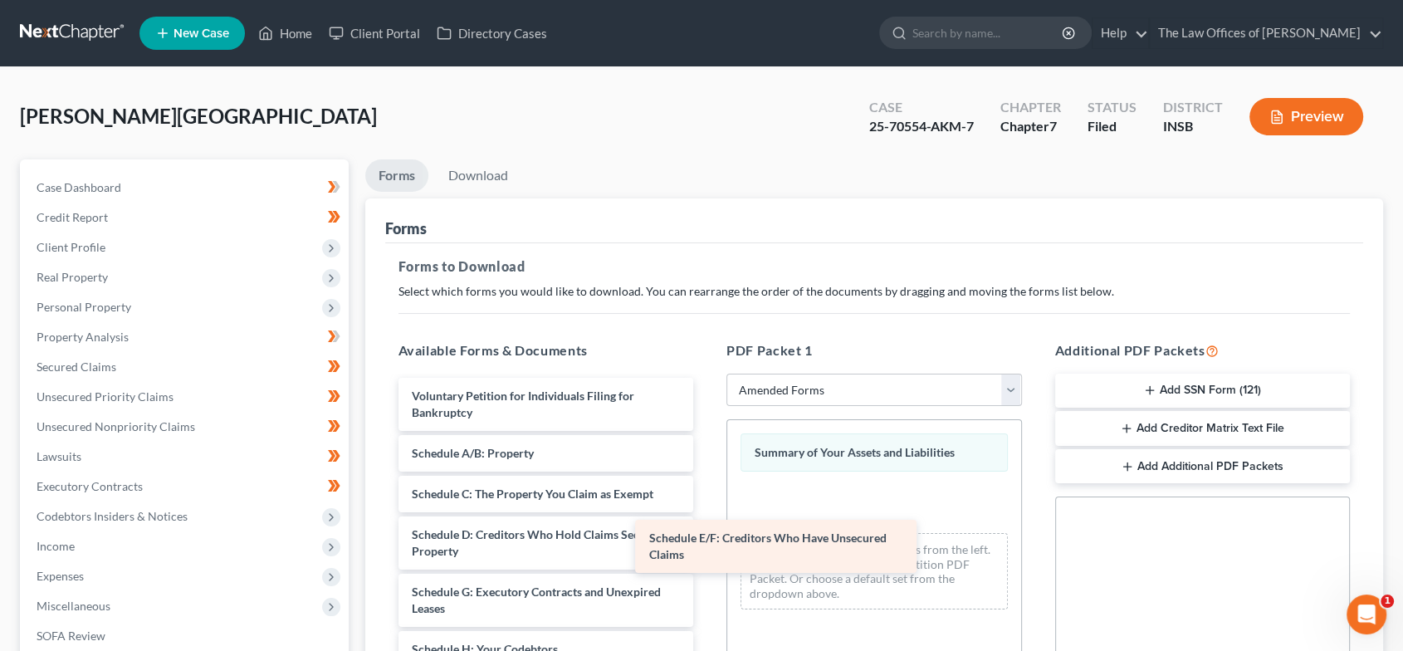
drag, startPoint x: 591, startPoint y: 584, endPoint x: 918, endPoint y: 505, distance: 336.6
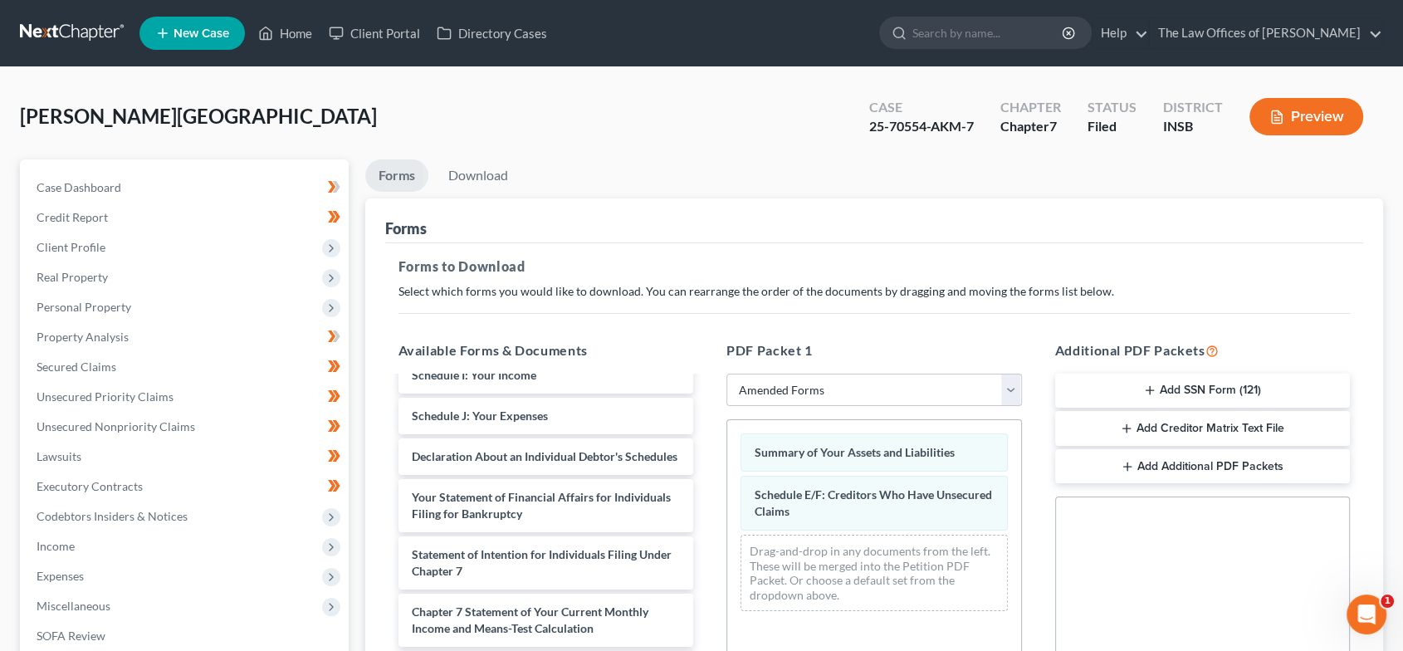
scroll to position [273, 0]
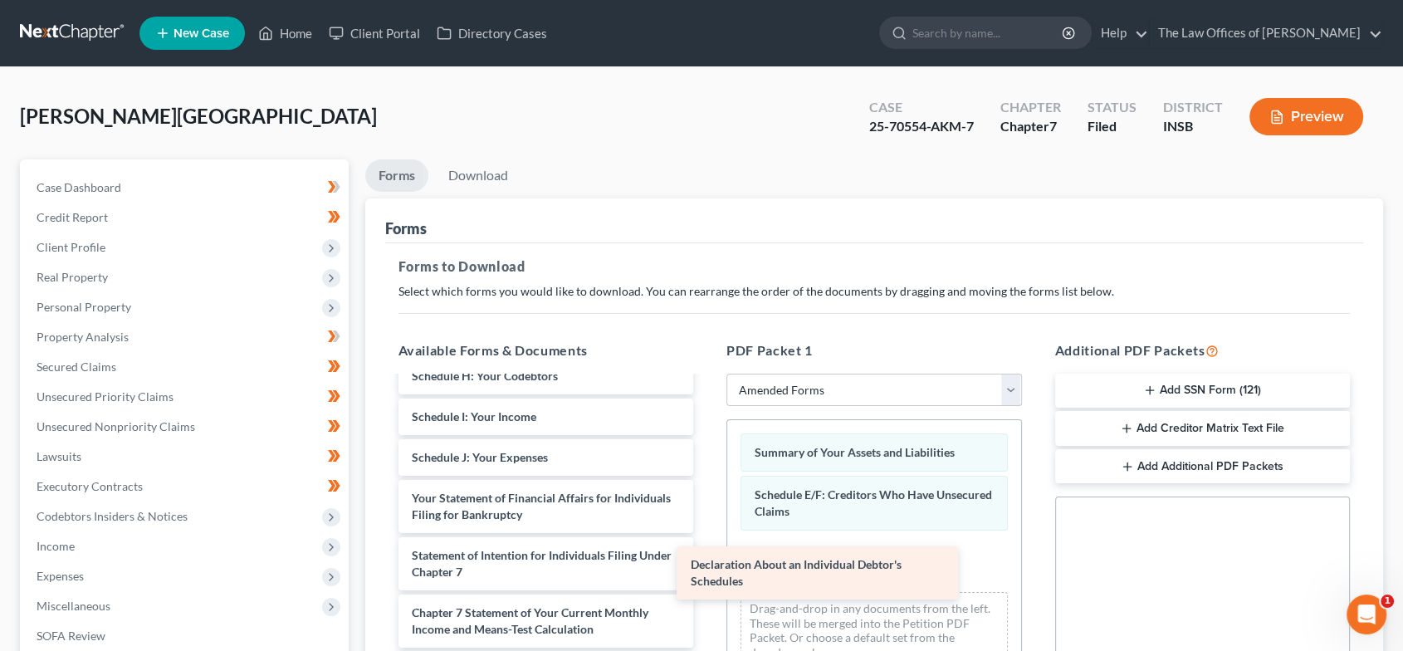
drag, startPoint x: 635, startPoint y: 455, endPoint x: 914, endPoint y: 578, distance: 304.7
click at [707, 578] on div "Declaration About an Individual Debtor's Schedules Voluntary Petition for Indiv…" at bounding box center [546, 466] width 322 height 722
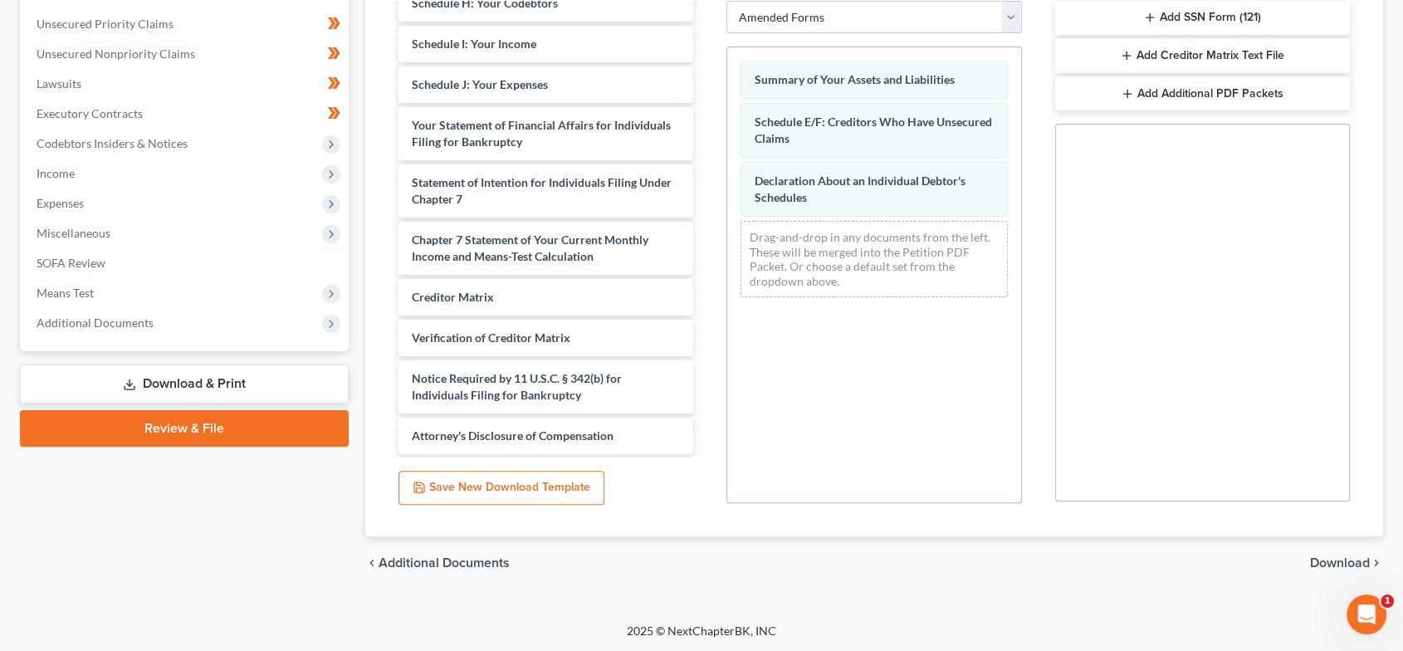
click at [1327, 563] on span "Download" at bounding box center [1340, 562] width 60 height 13
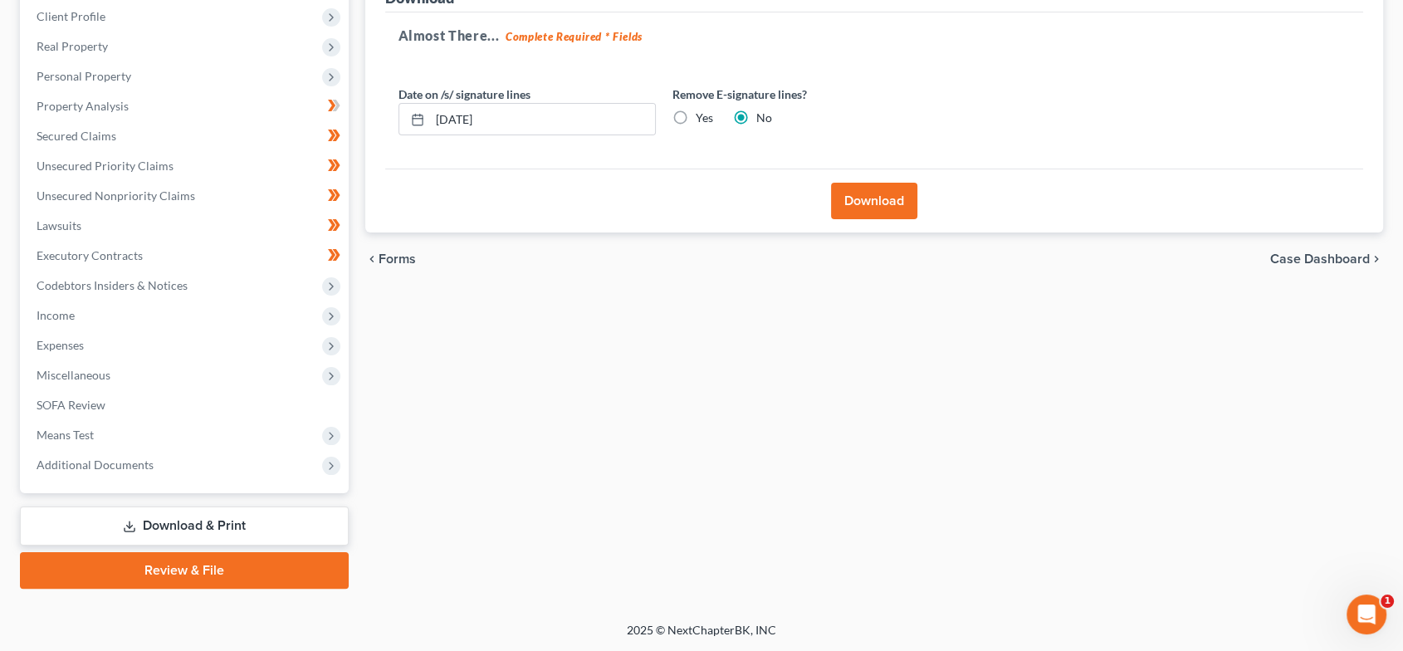
drag, startPoint x: 870, startPoint y: 207, endPoint x: 891, endPoint y: 208, distance: 20.8
click at [870, 207] on button "Download" at bounding box center [874, 201] width 86 height 37
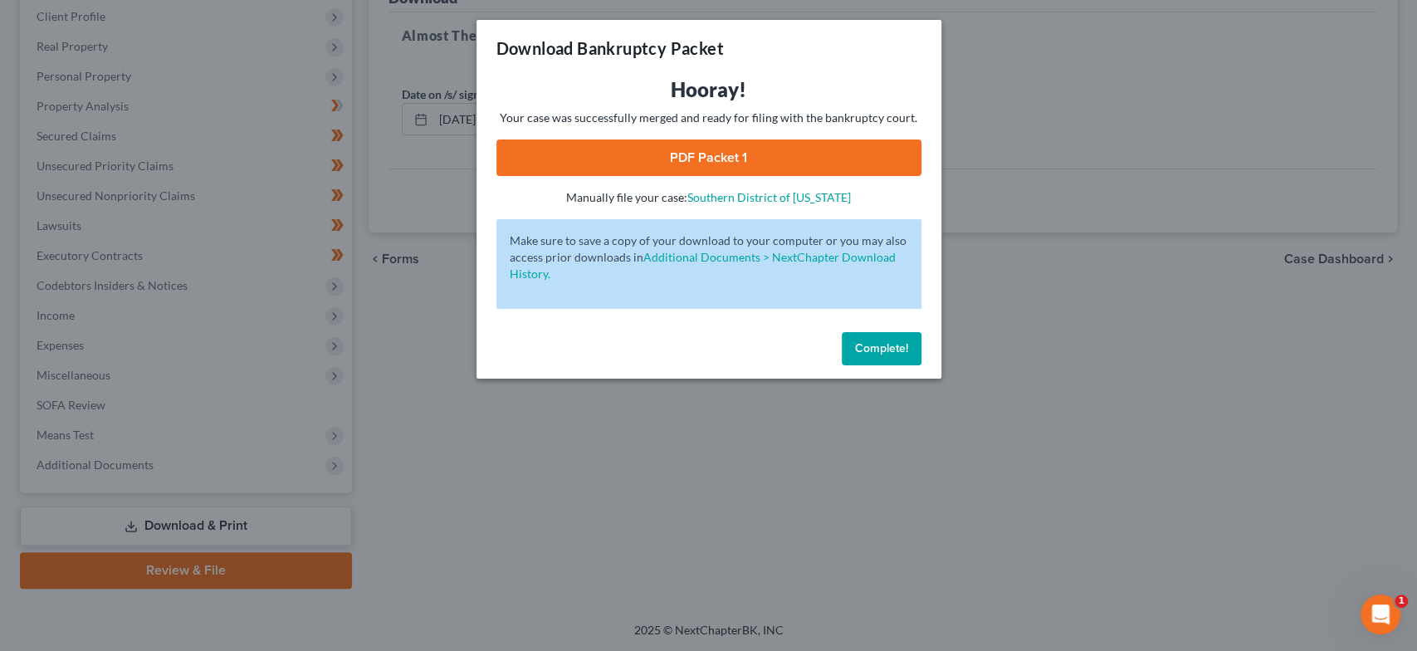
click at [773, 156] on link "PDF Packet 1" at bounding box center [708, 157] width 425 height 37
click at [893, 344] on span "Complete!" at bounding box center [881, 348] width 53 height 14
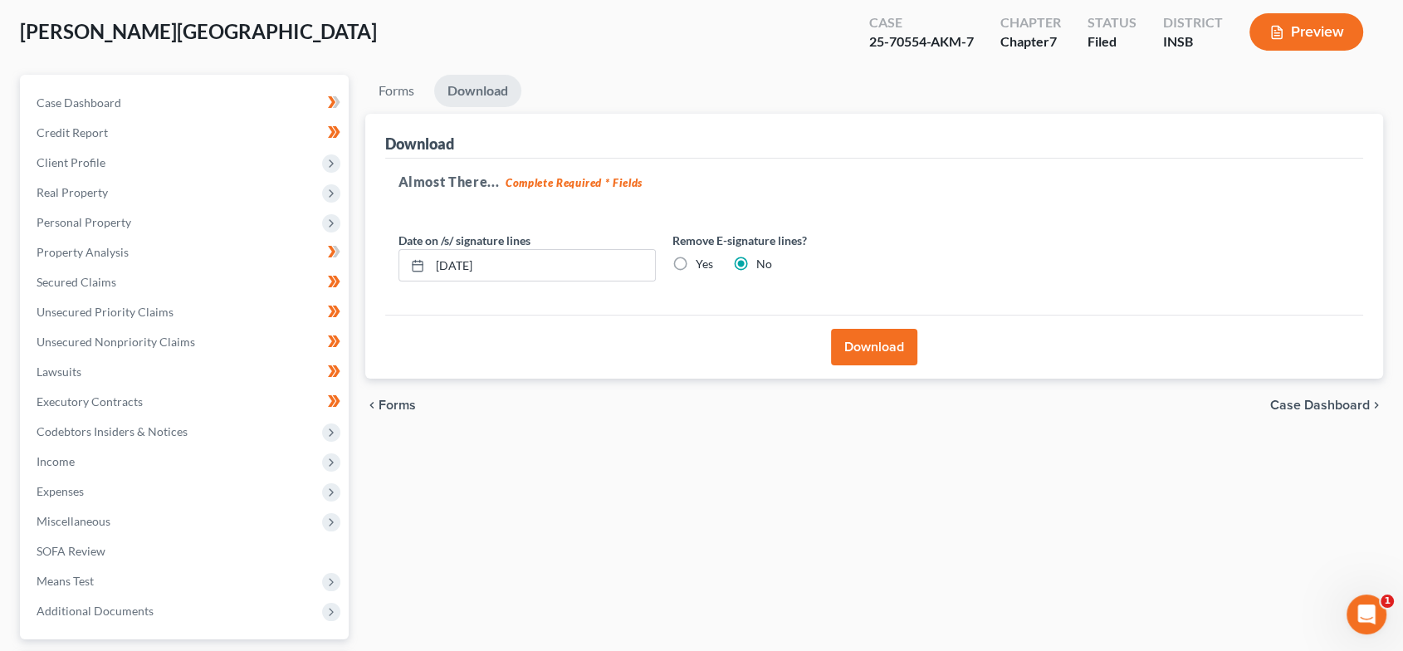
scroll to position [0, 0]
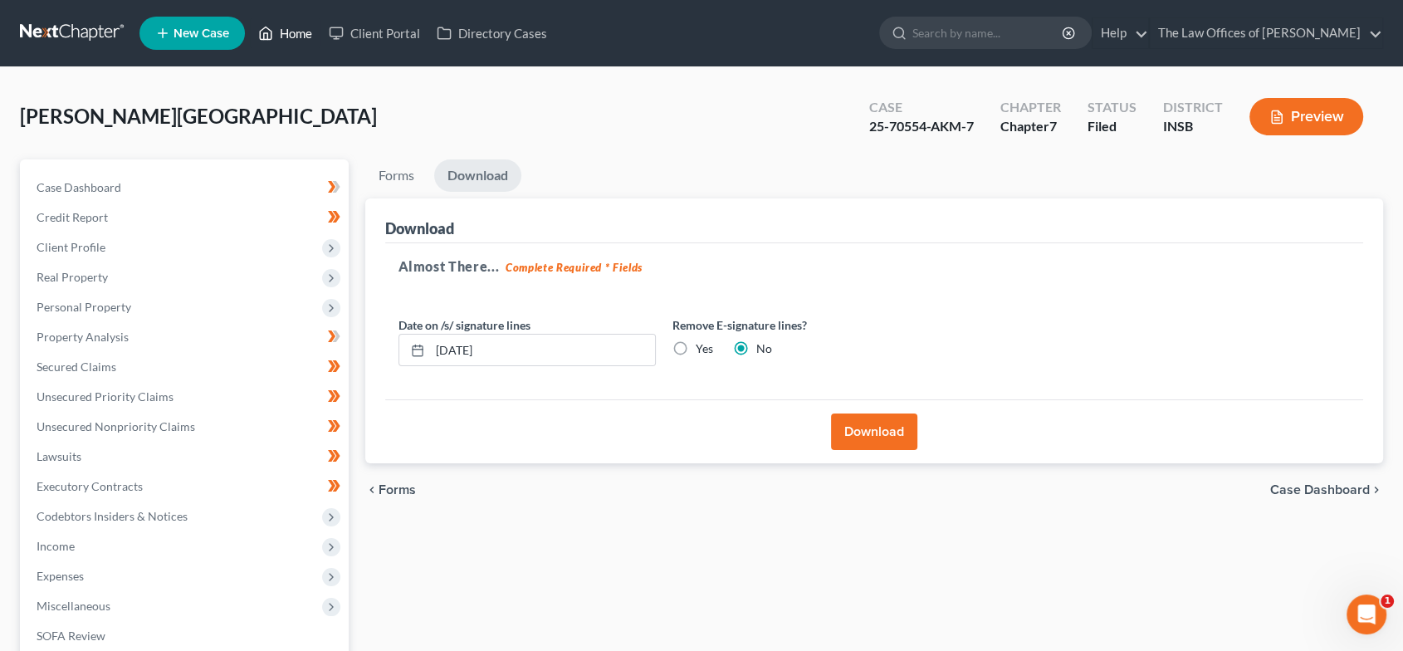
click at [285, 39] on link "Home" at bounding box center [285, 33] width 71 height 30
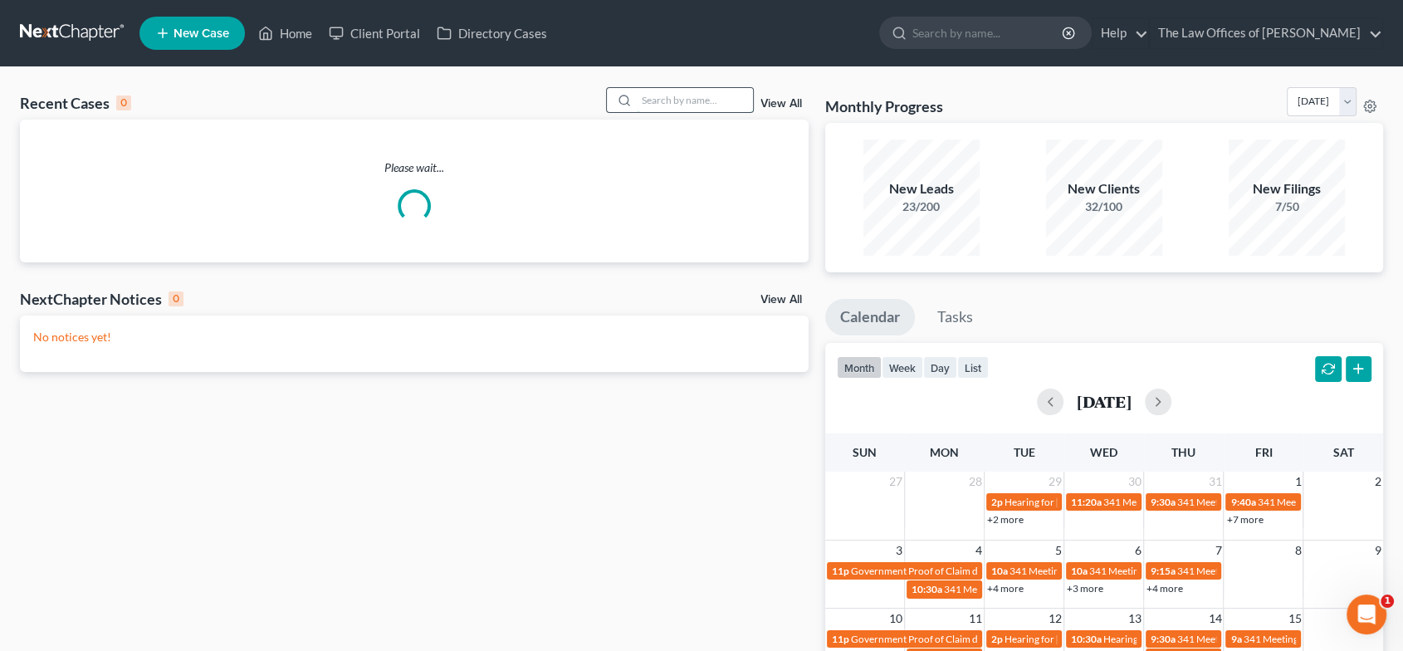
click at [666, 93] on input "search" at bounding box center [695, 100] width 116 height 24
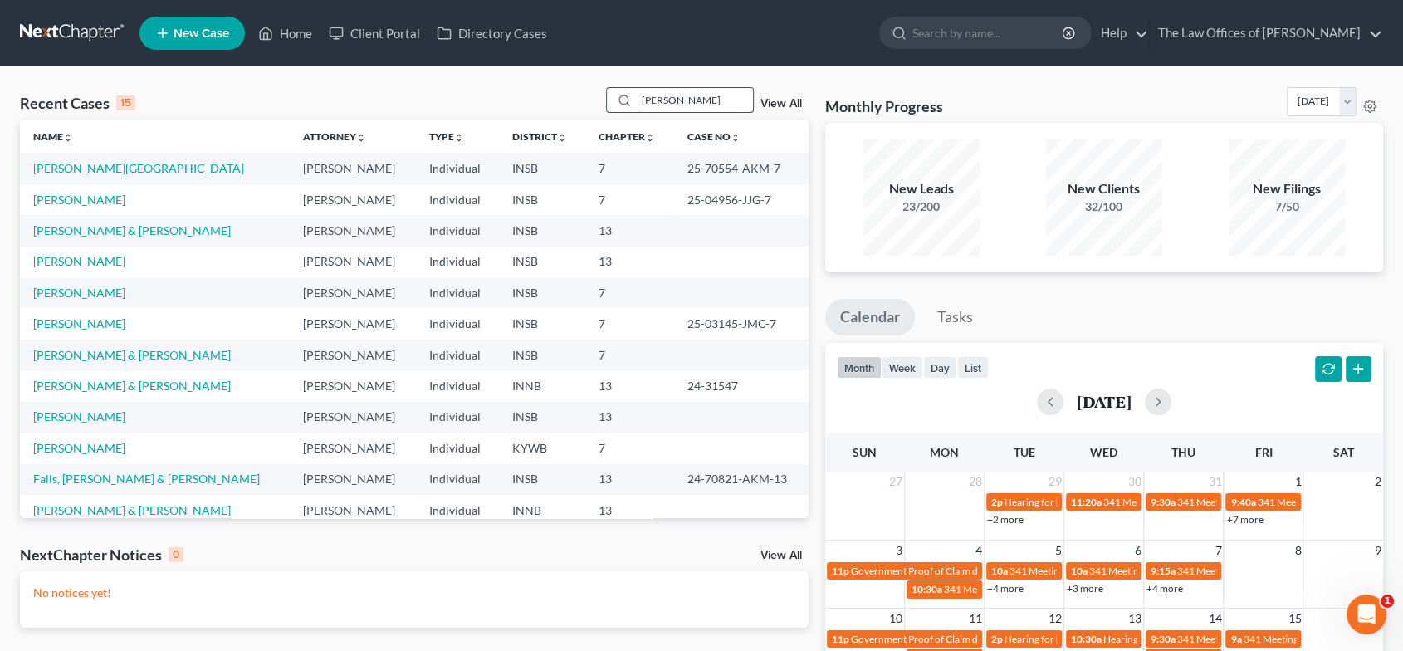
type input "[PERSON_NAME]"
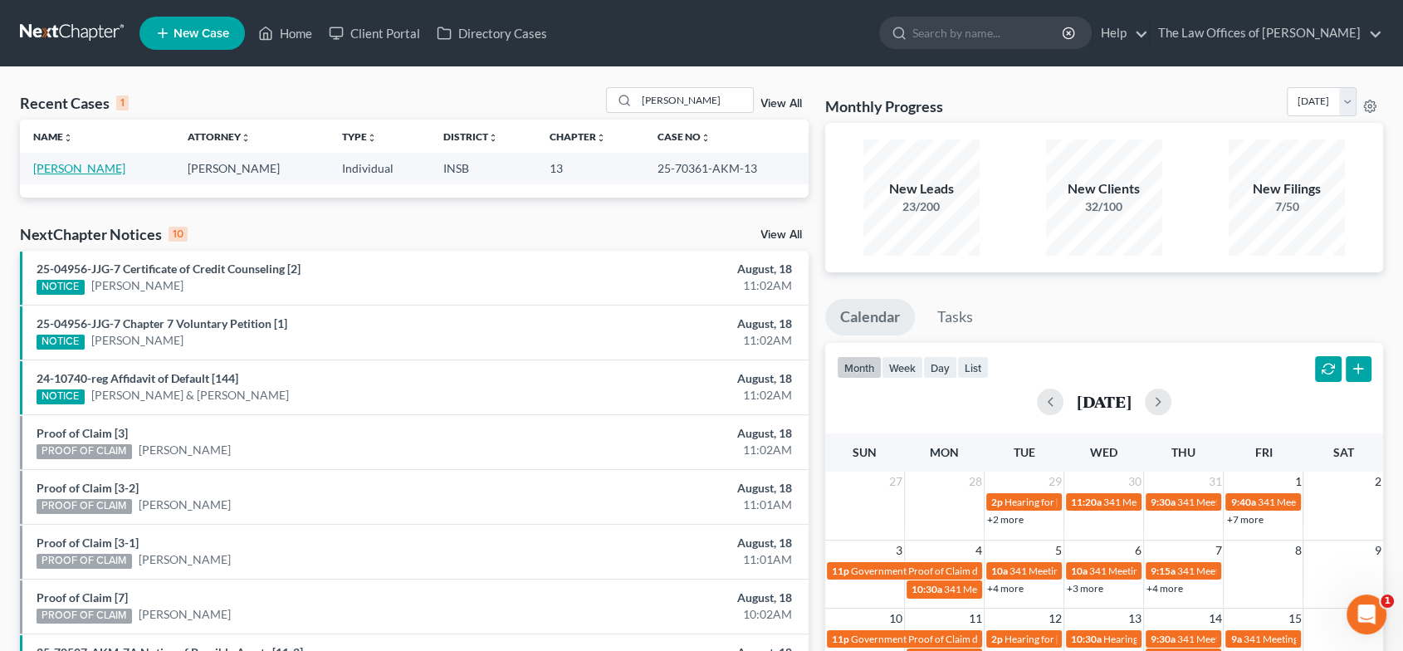
click at [125, 163] on link "[PERSON_NAME]" at bounding box center [79, 168] width 92 height 14
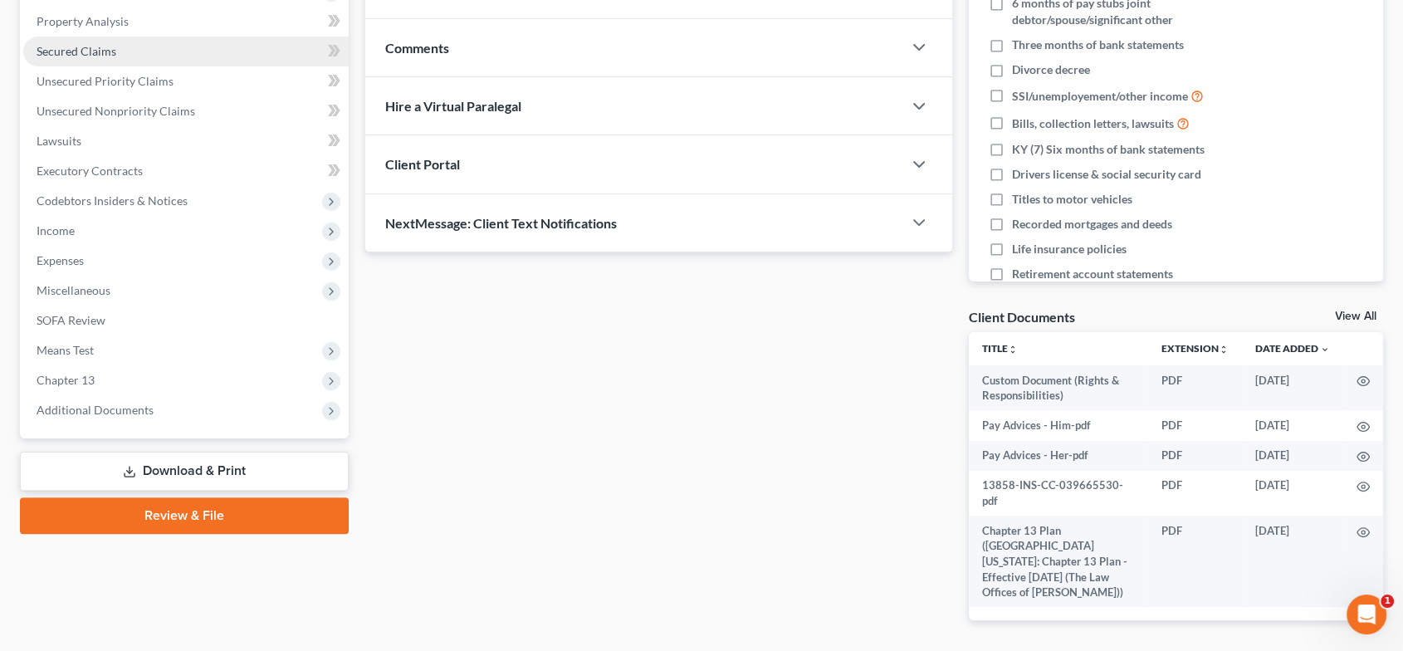
scroll to position [343, 0]
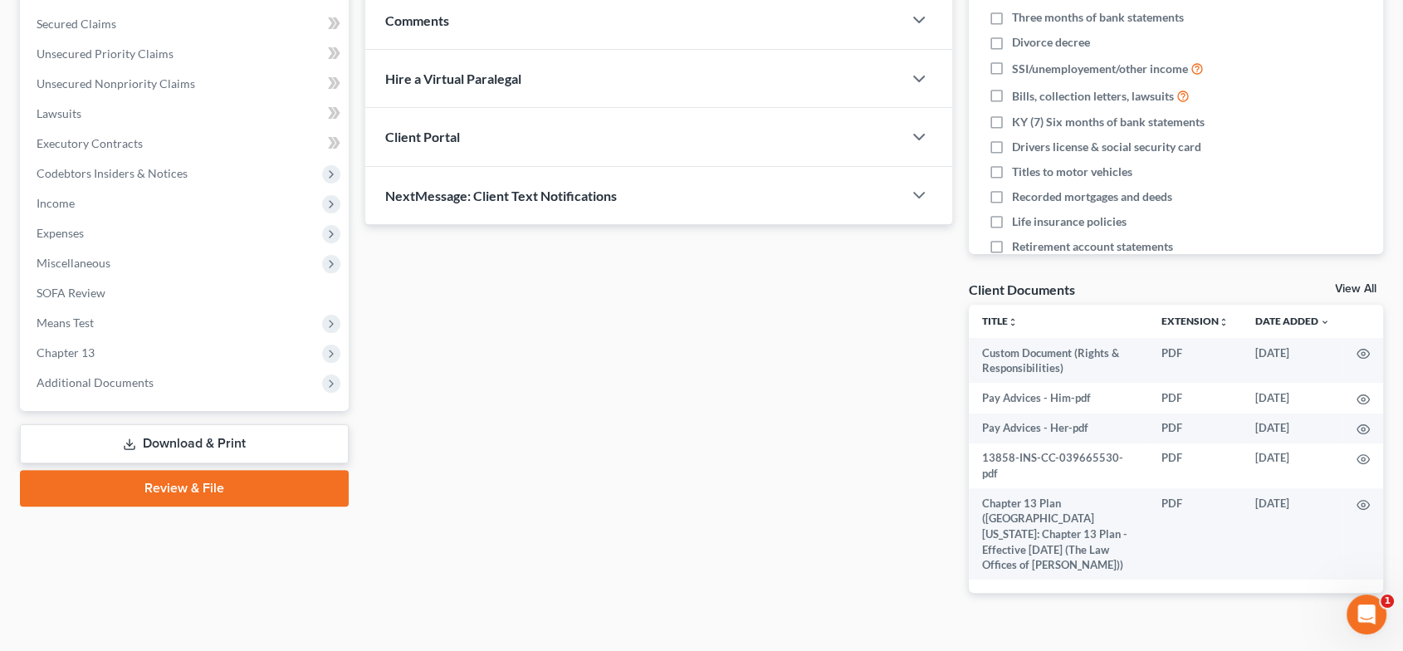
click at [202, 442] on link "Download & Print" at bounding box center [184, 443] width 329 height 39
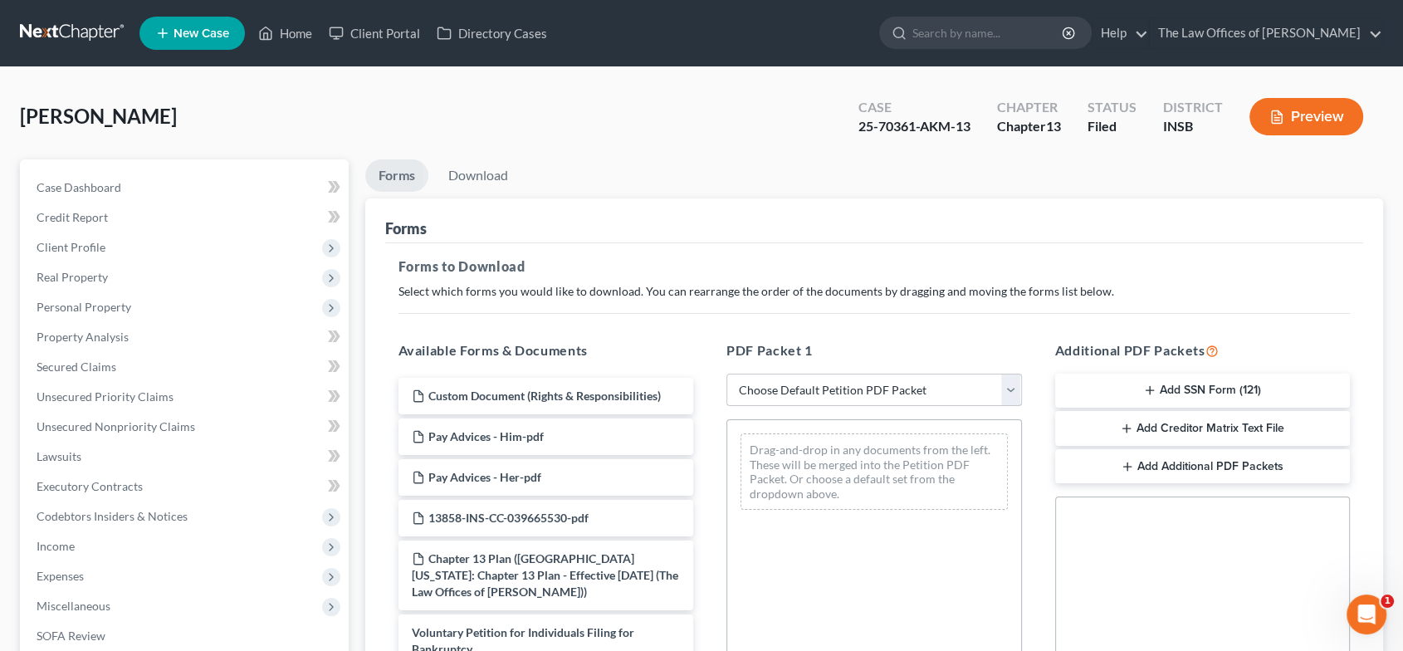
click at [901, 393] on select "Choose Default Petition PDF Packet Complete Bankruptcy Petition (all forms and …" at bounding box center [873, 390] width 295 height 33
select select "2"
click at [726, 374] on select "Choose Default Petition PDF Packet Complete Bankruptcy Petition (all forms and …" at bounding box center [873, 390] width 295 height 33
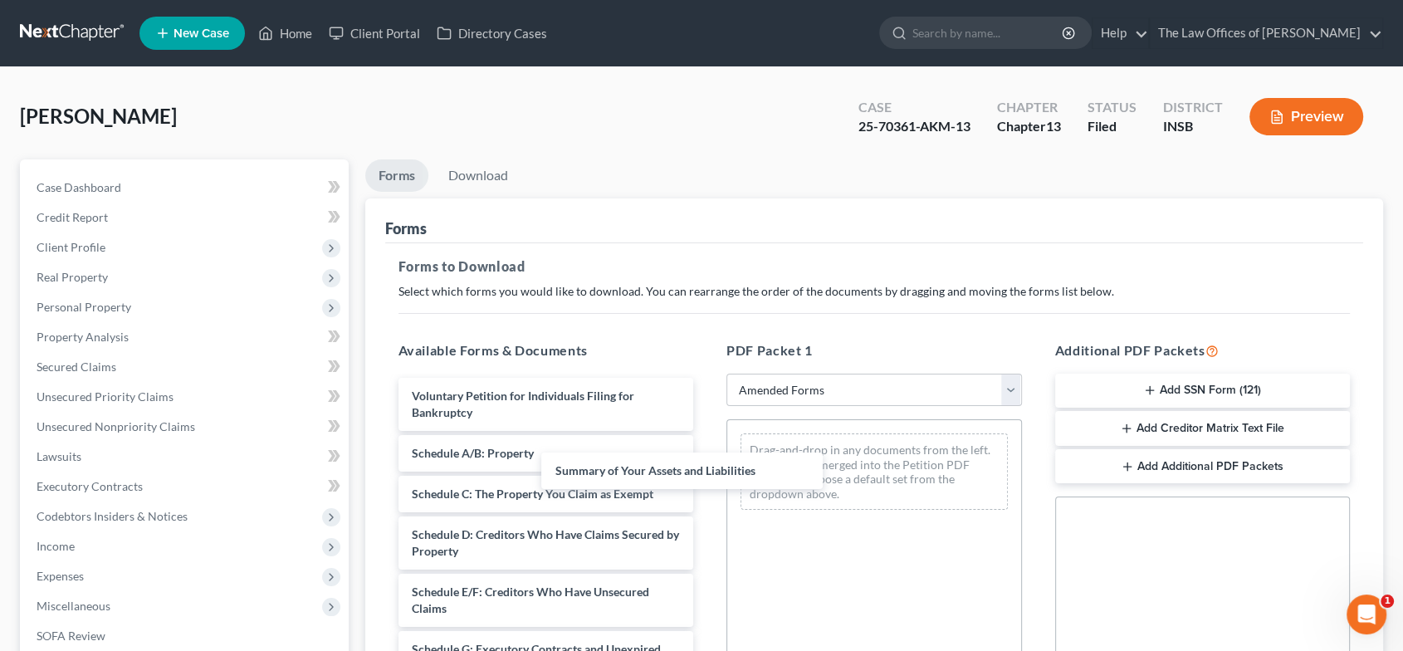
drag, startPoint x: 728, startPoint y: 456, endPoint x: 824, endPoint y: 455, distance: 96.3
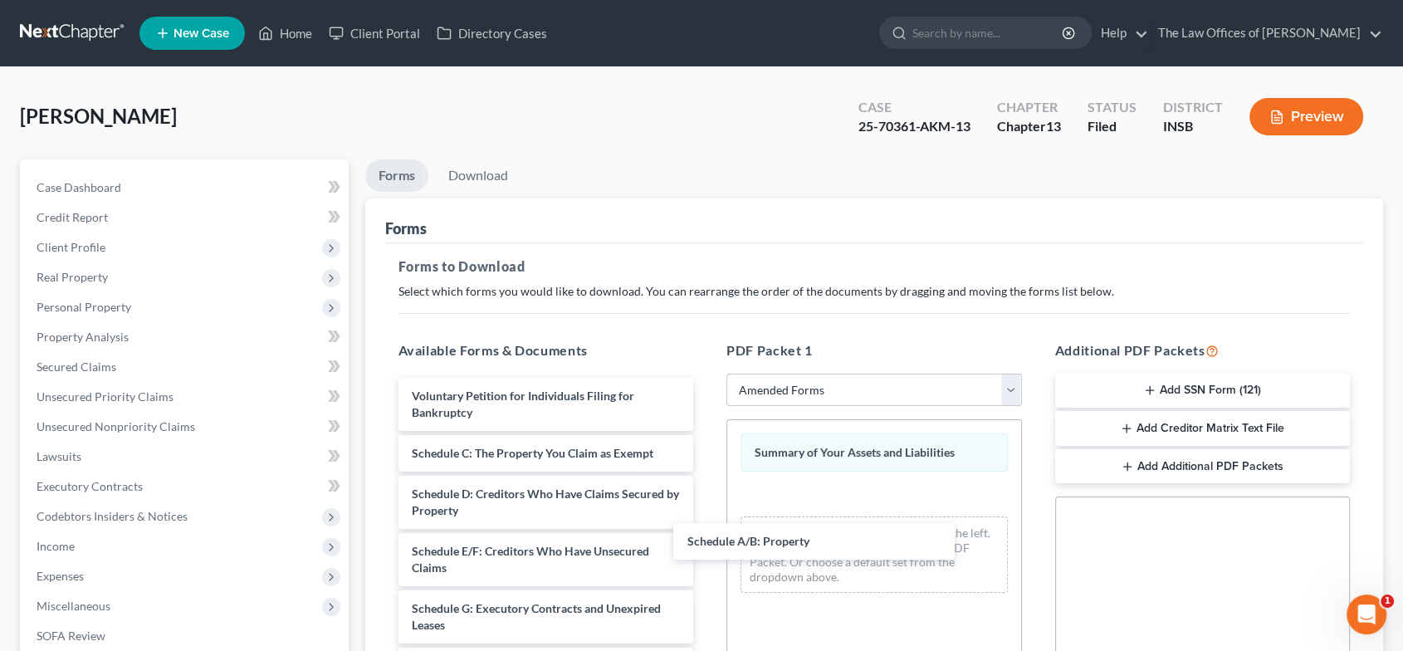
drag, startPoint x: 671, startPoint y: 478, endPoint x: 923, endPoint y: 520, distance: 255.7
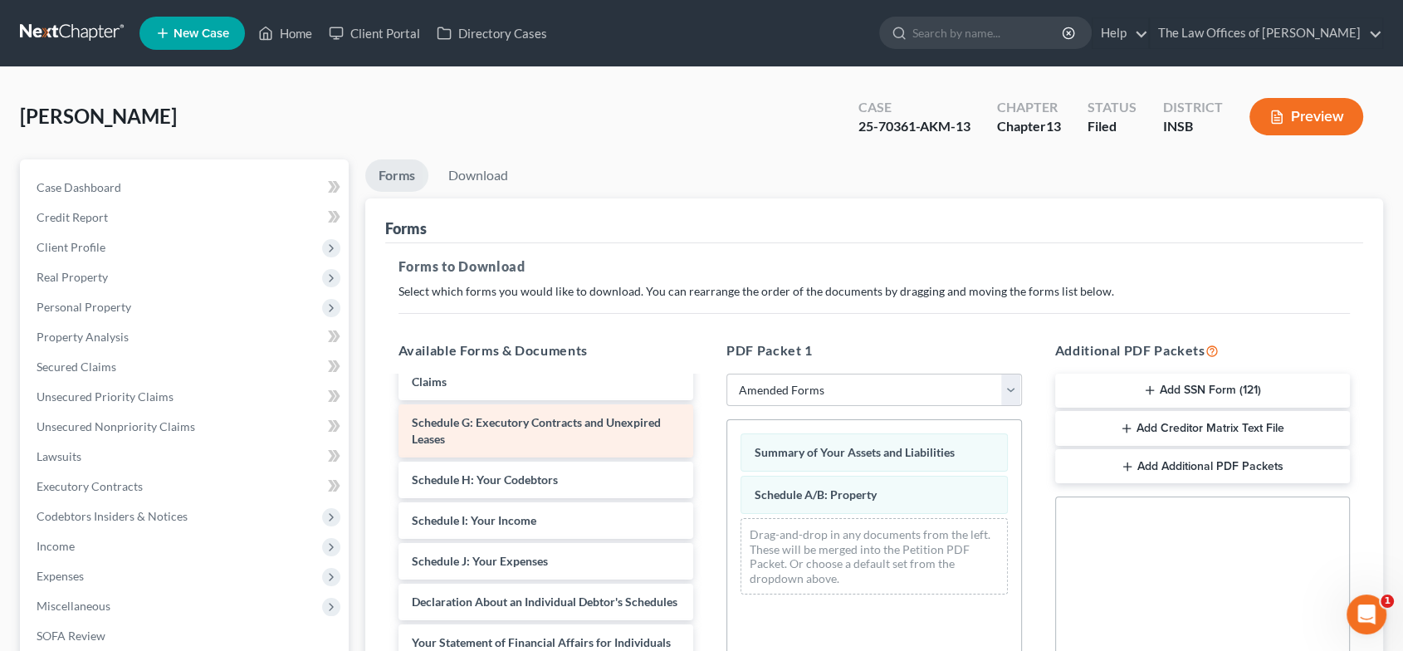
scroll to position [188, 0]
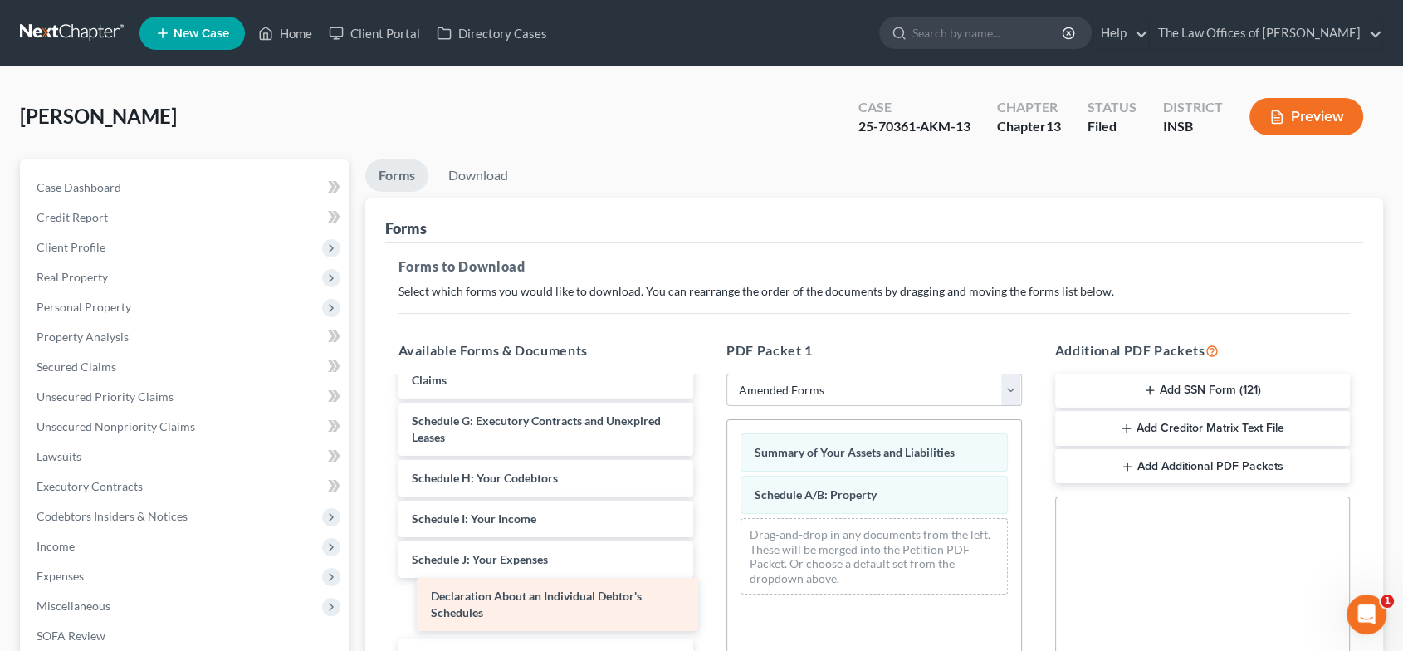
drag, startPoint x: 628, startPoint y: 612, endPoint x: 906, endPoint y: 593, distance: 277.8
click at [707, 595] on div "Declaration About an Individual Debtor's Schedules Voluntary Petition for Indiv…" at bounding box center [546, 579] width 322 height 779
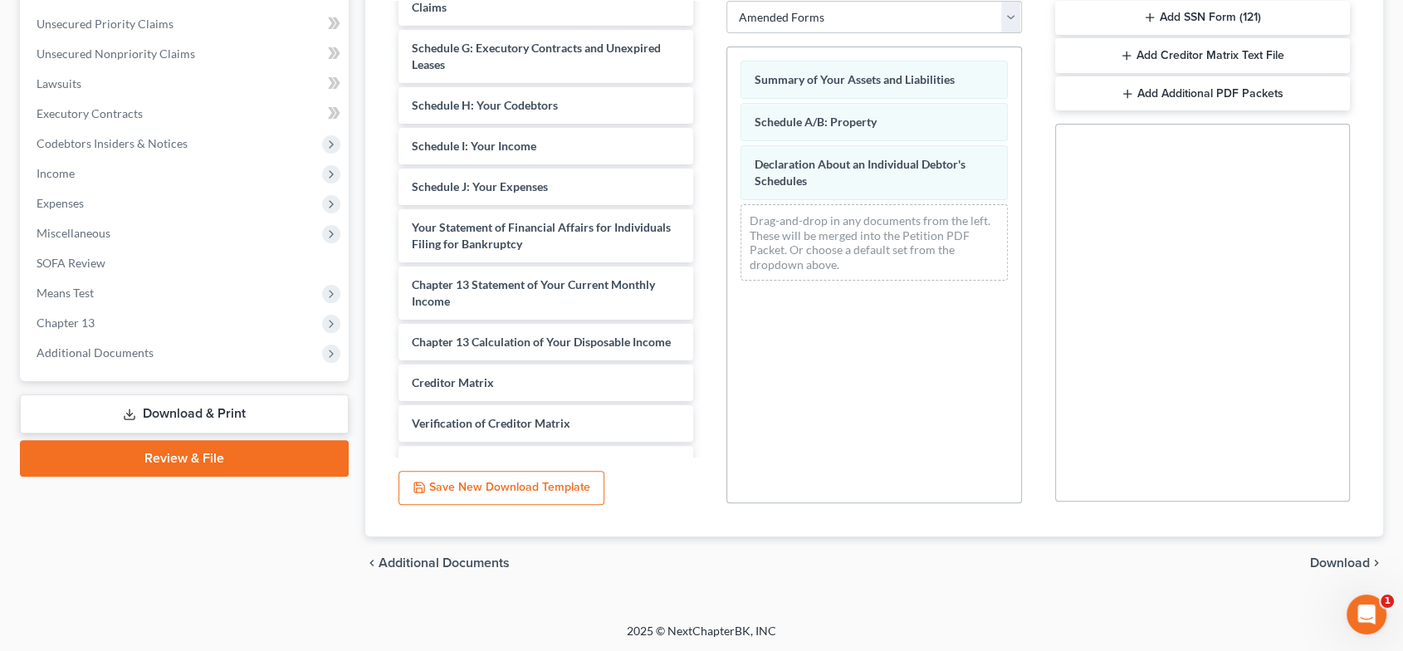
click at [1326, 556] on span "Download" at bounding box center [1340, 562] width 60 height 13
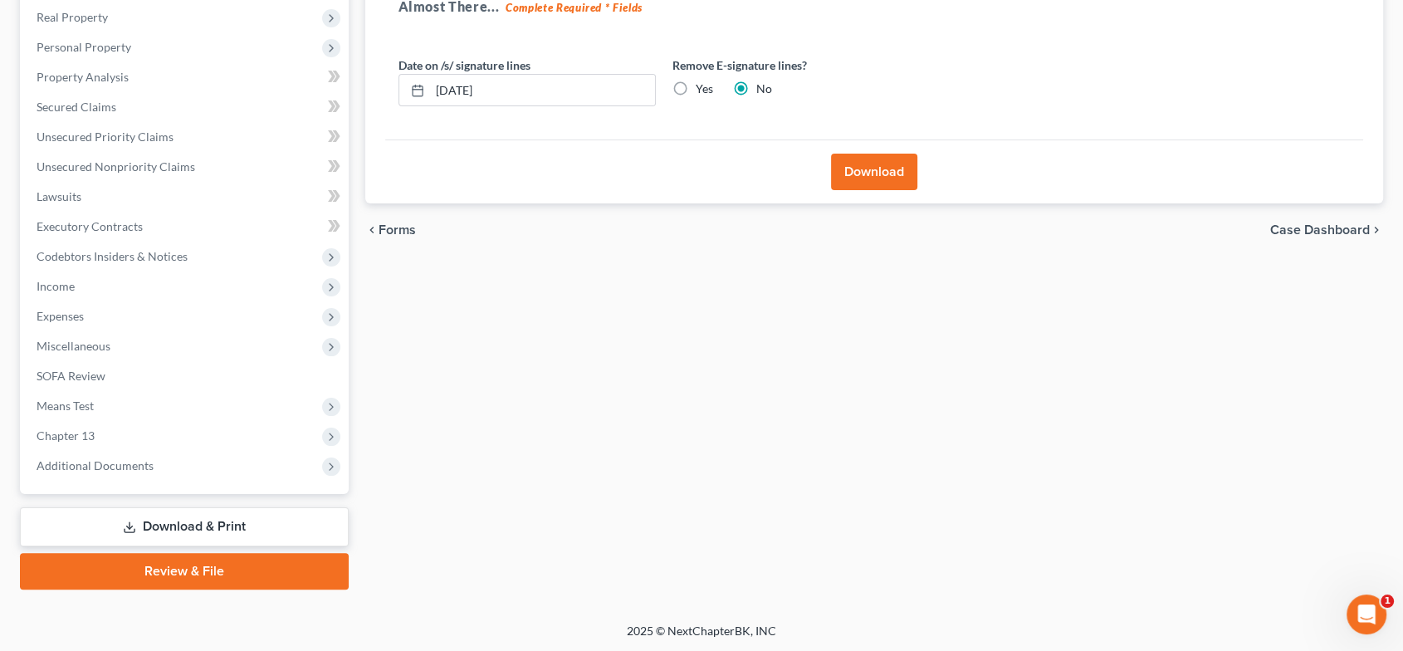
click at [883, 171] on button "Download" at bounding box center [874, 172] width 86 height 37
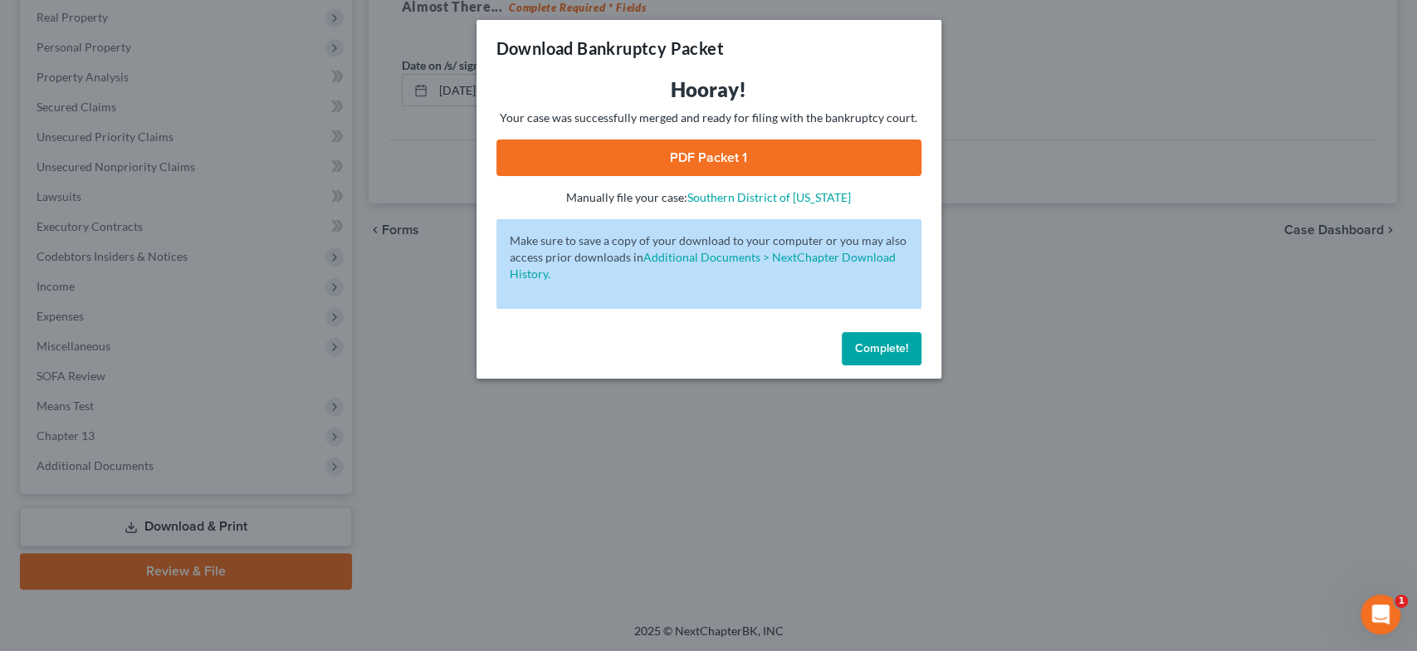
click at [718, 163] on link "PDF Packet 1" at bounding box center [708, 157] width 425 height 37
click at [901, 359] on button "Complete!" at bounding box center [882, 348] width 80 height 33
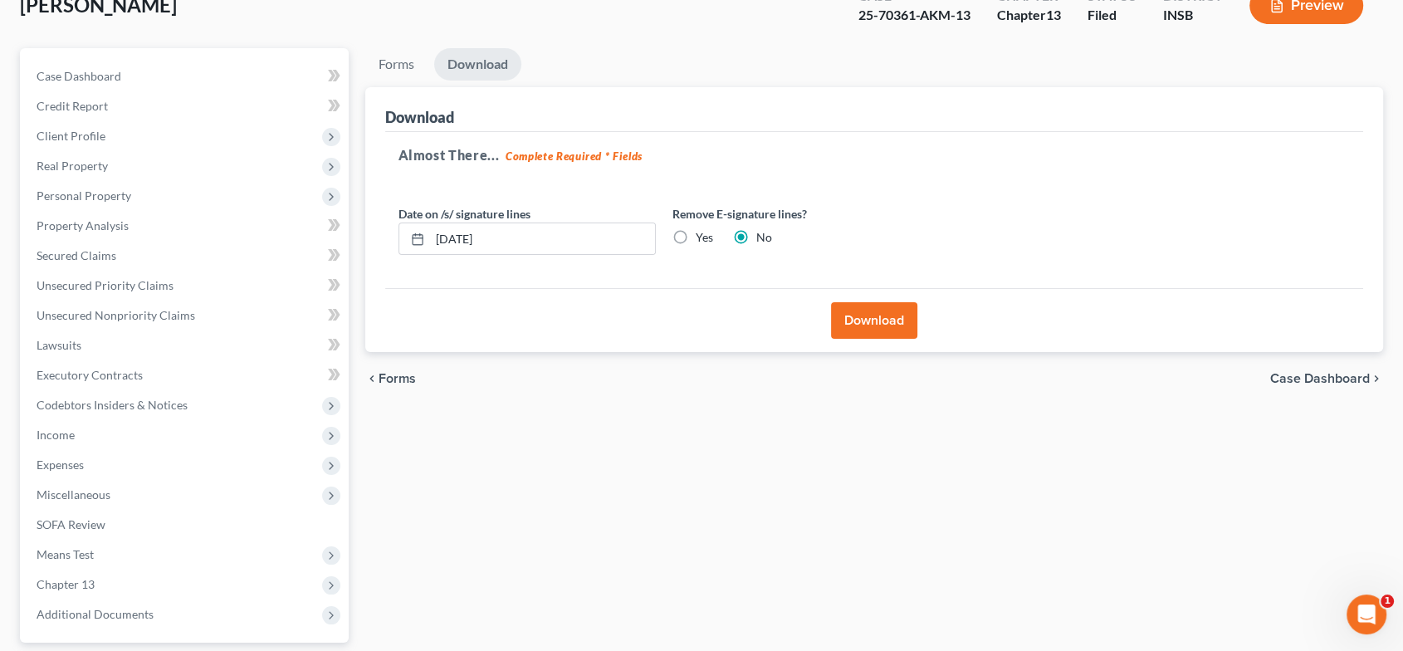
scroll to position [0, 0]
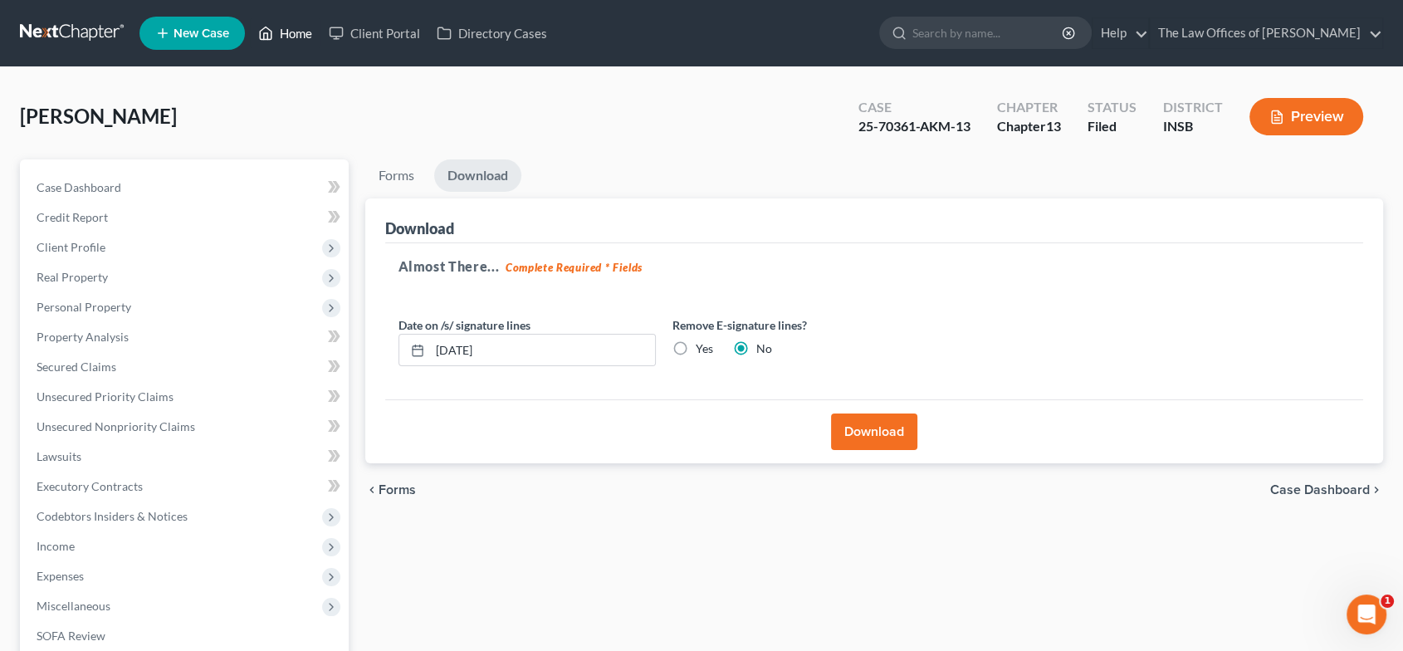
drag, startPoint x: 286, startPoint y: 31, endPoint x: 312, endPoint y: 42, distance: 29.0
click at [286, 31] on link "Home" at bounding box center [285, 33] width 71 height 30
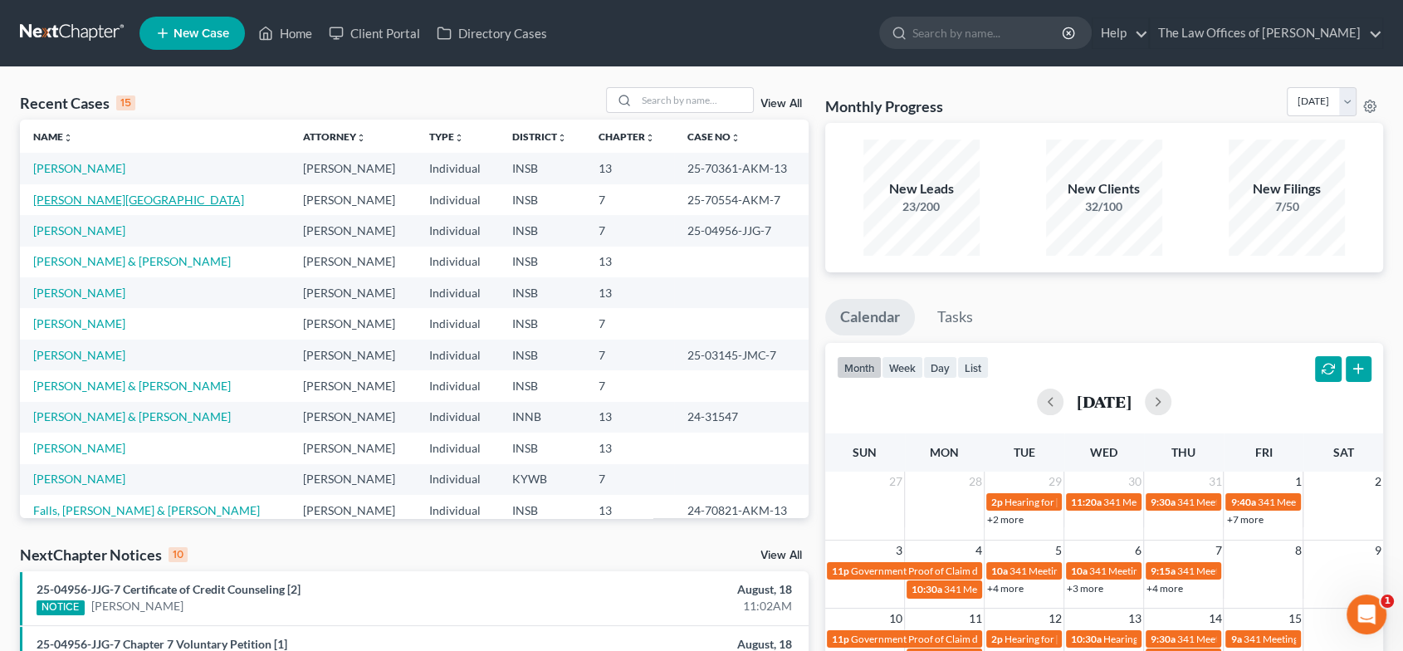
click at [132, 200] on link "[PERSON_NAME][GEOGRAPHIC_DATA]" at bounding box center [138, 200] width 211 height 14
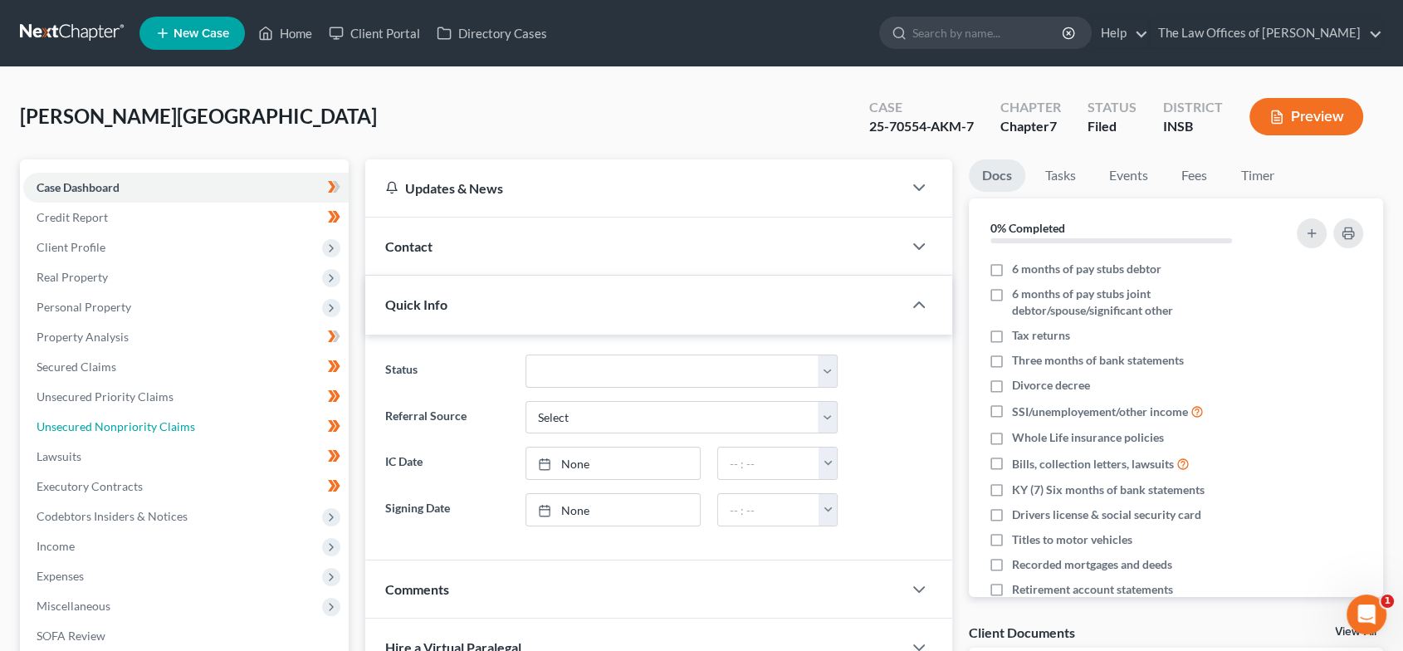
drag, startPoint x: 186, startPoint y: 418, endPoint x: 728, endPoint y: 516, distance: 550.8
click at [186, 419] on span "Unsecured Nonpriority Claims" at bounding box center [116, 426] width 159 height 14
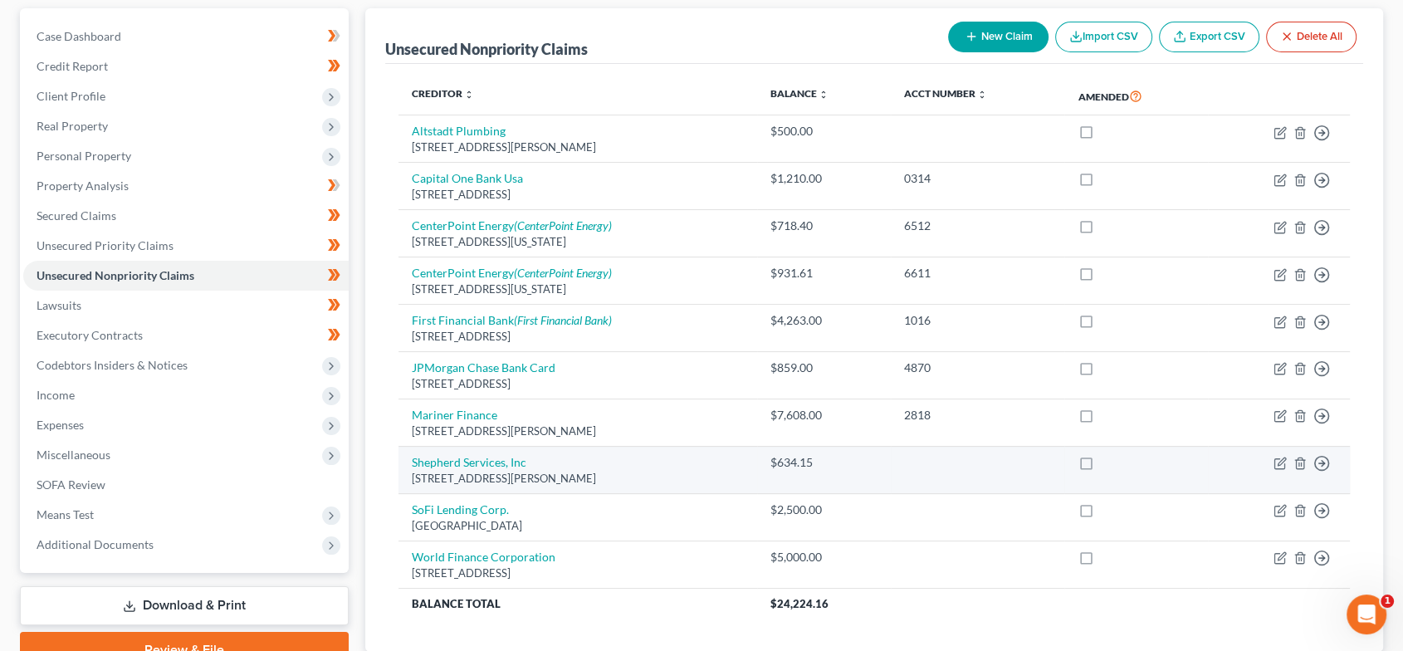
scroll to position [266, 0]
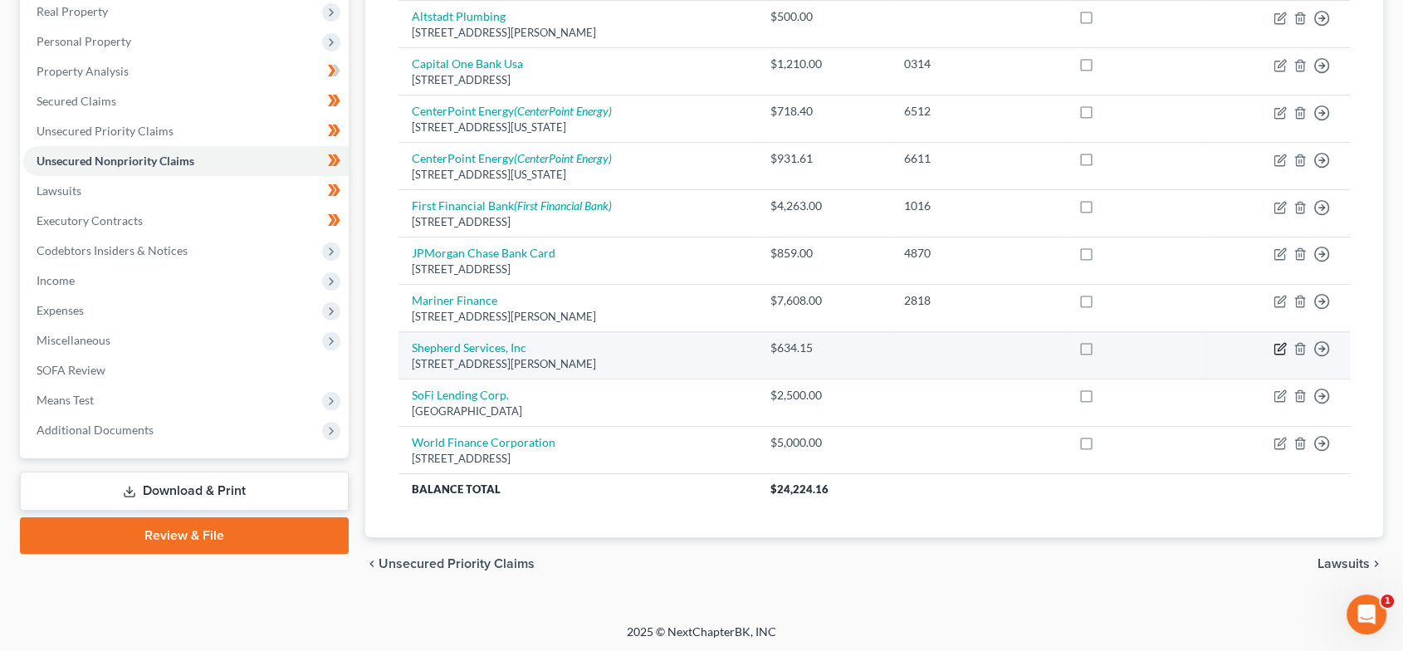
click at [1280, 344] on icon "button" at bounding box center [1280, 347] width 7 height 7
select select "15"
select select "0"
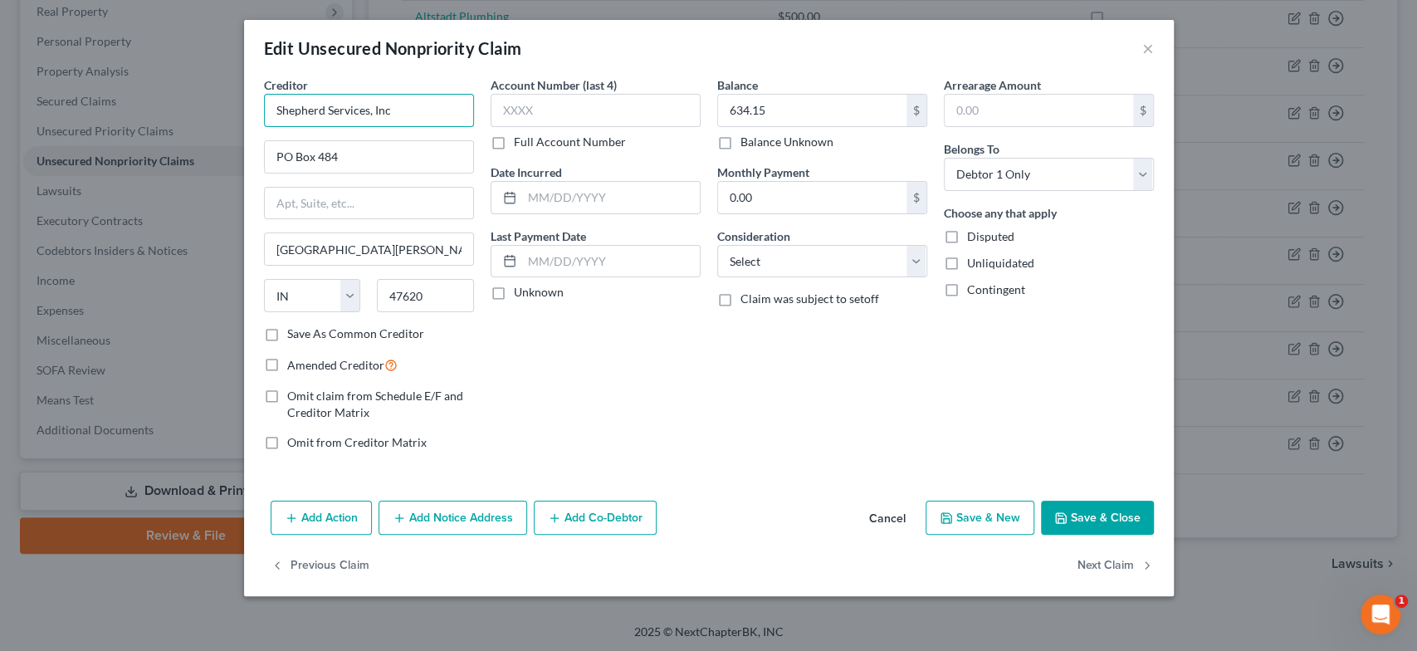
click at [315, 108] on input "Shepherd Services, Inc" at bounding box center [369, 110] width 210 height 33
type input "[PERSON_NAME] Services, Inc"
click at [607, 117] on input "text" at bounding box center [596, 110] width 210 height 33
type input "8298"
drag, startPoint x: 541, startPoint y: 114, endPoint x: 471, endPoint y: 106, distance: 70.1
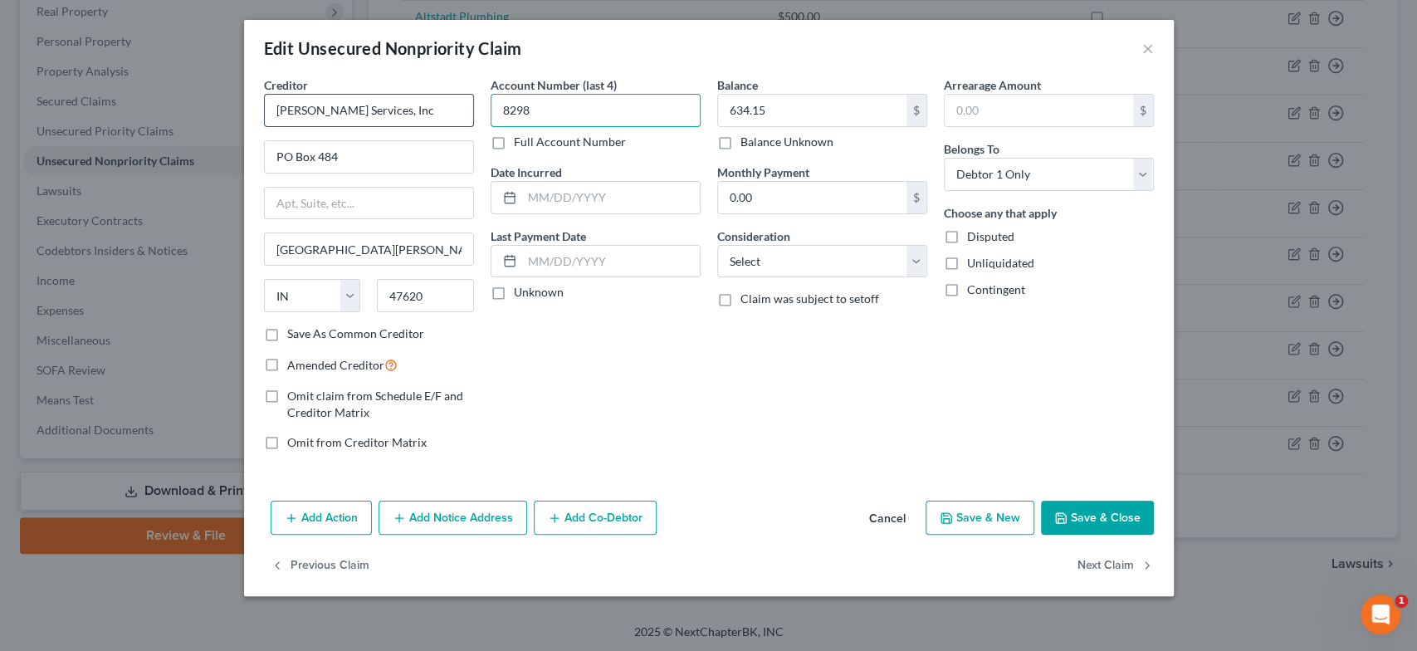
click at [471, 106] on div "Creditor * [PERSON_NAME] Services, Inc PO Box [GEOGRAPHIC_DATA][PERSON_NAME] [U…" at bounding box center [709, 270] width 906 height 388
click at [548, 194] on input "text" at bounding box center [611, 198] width 178 height 32
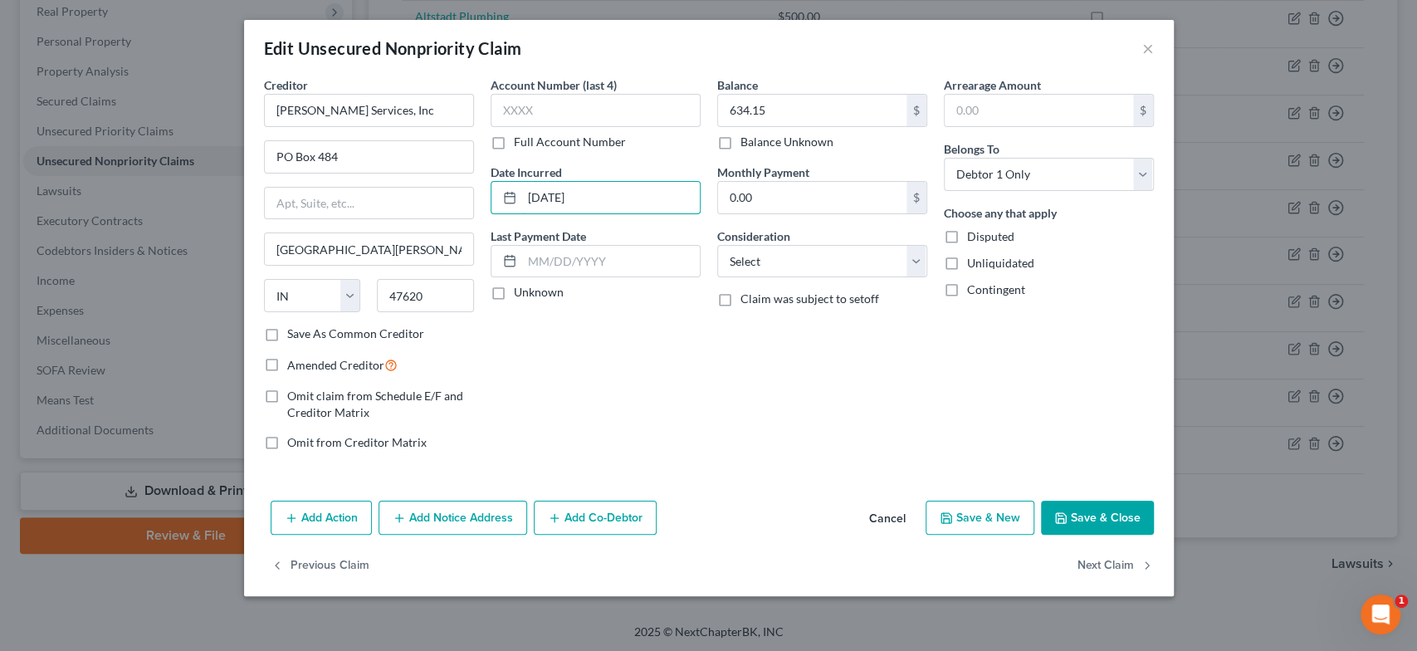
type input "[DATE]"
click at [1077, 510] on button "Save & Close" at bounding box center [1097, 517] width 113 height 35
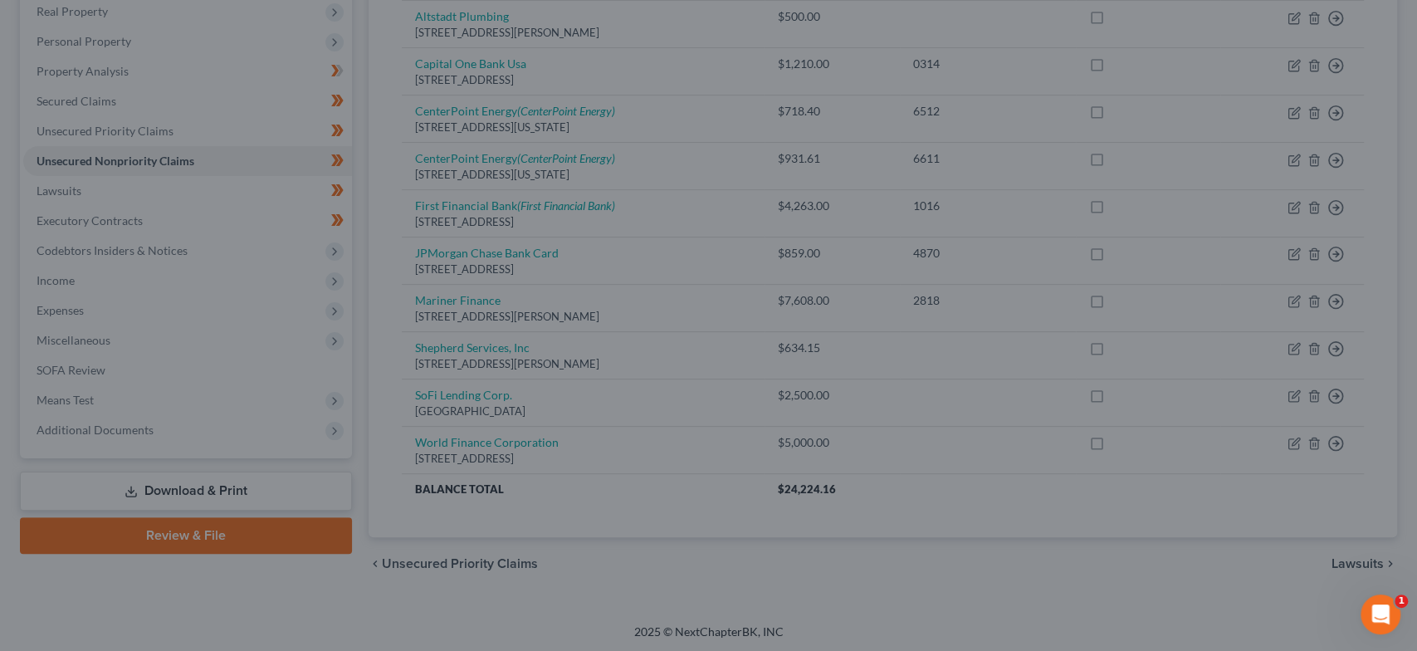
type input "0"
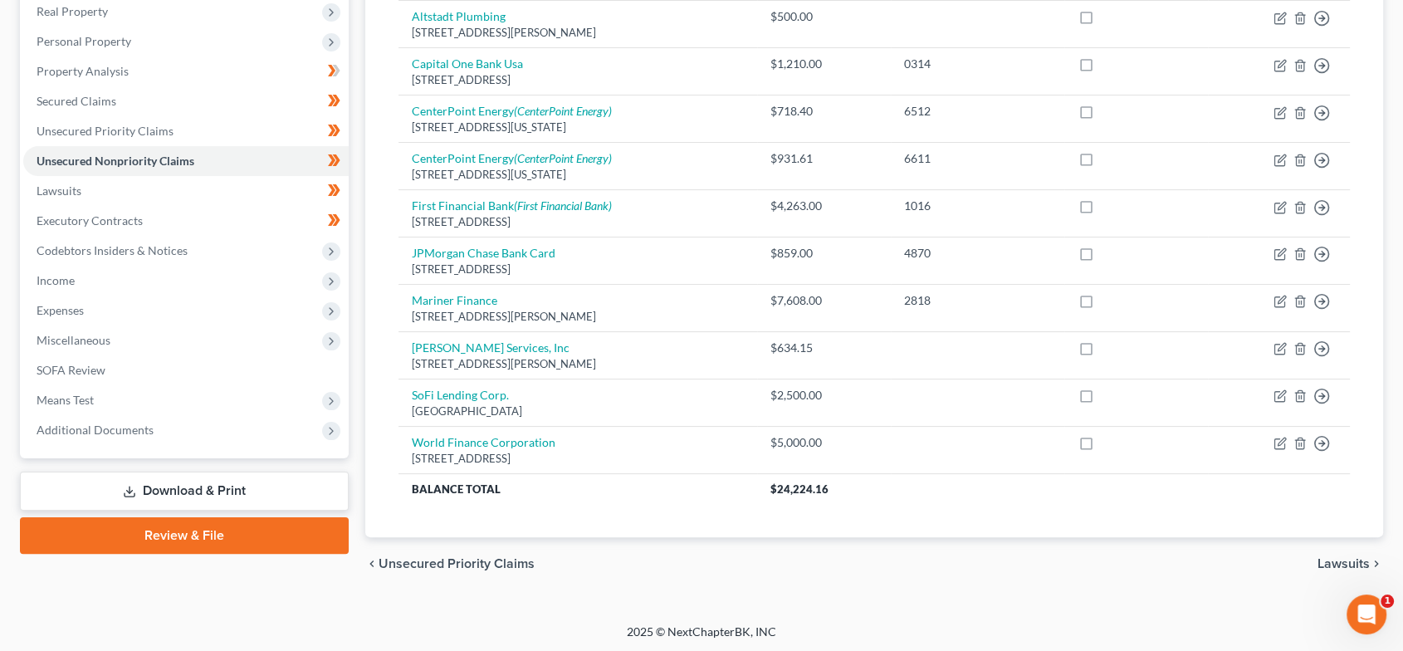
drag, startPoint x: 241, startPoint y: 495, endPoint x: 268, endPoint y: 496, distance: 27.4
click at [241, 495] on link "Download & Print" at bounding box center [184, 490] width 329 height 39
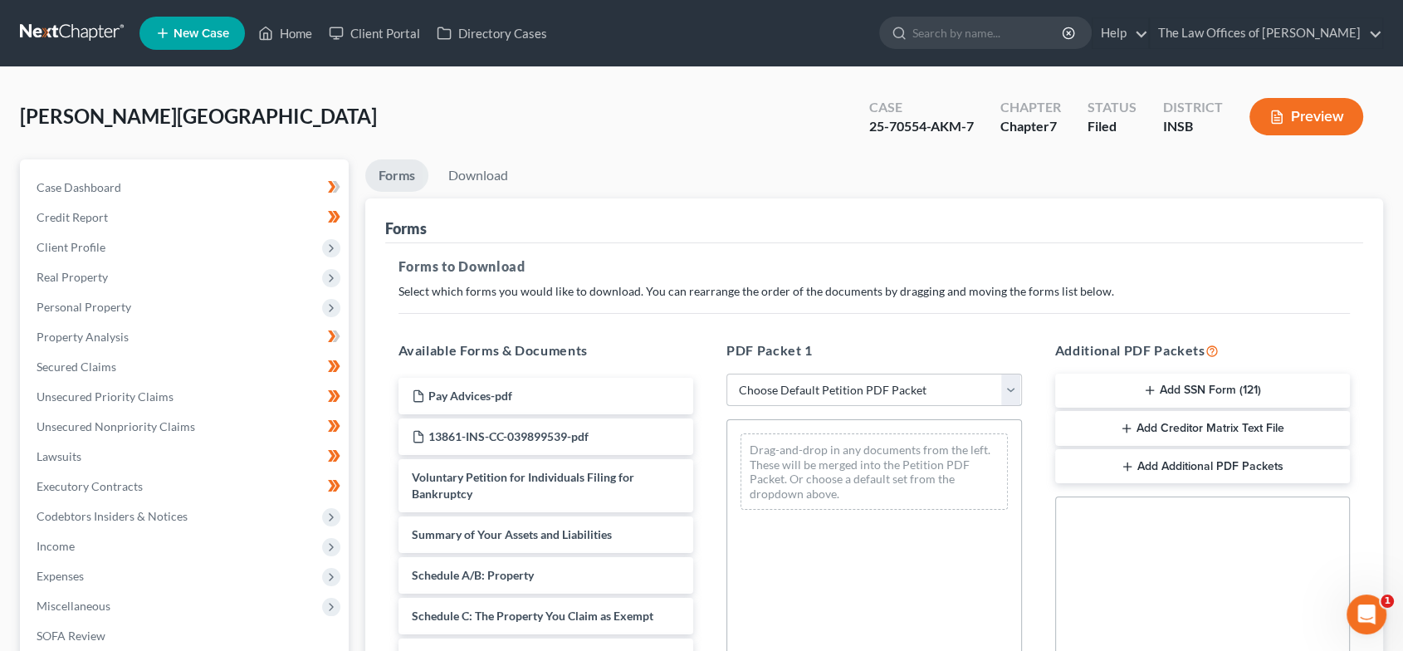
click at [890, 386] on select "Choose Default Petition PDF Packet Complete Bankruptcy Petition (all forms and …" at bounding box center [873, 390] width 295 height 33
select select "2"
click at [726, 374] on select "Choose Default Petition PDF Packet Complete Bankruptcy Petition (all forms and …" at bounding box center [873, 390] width 295 height 33
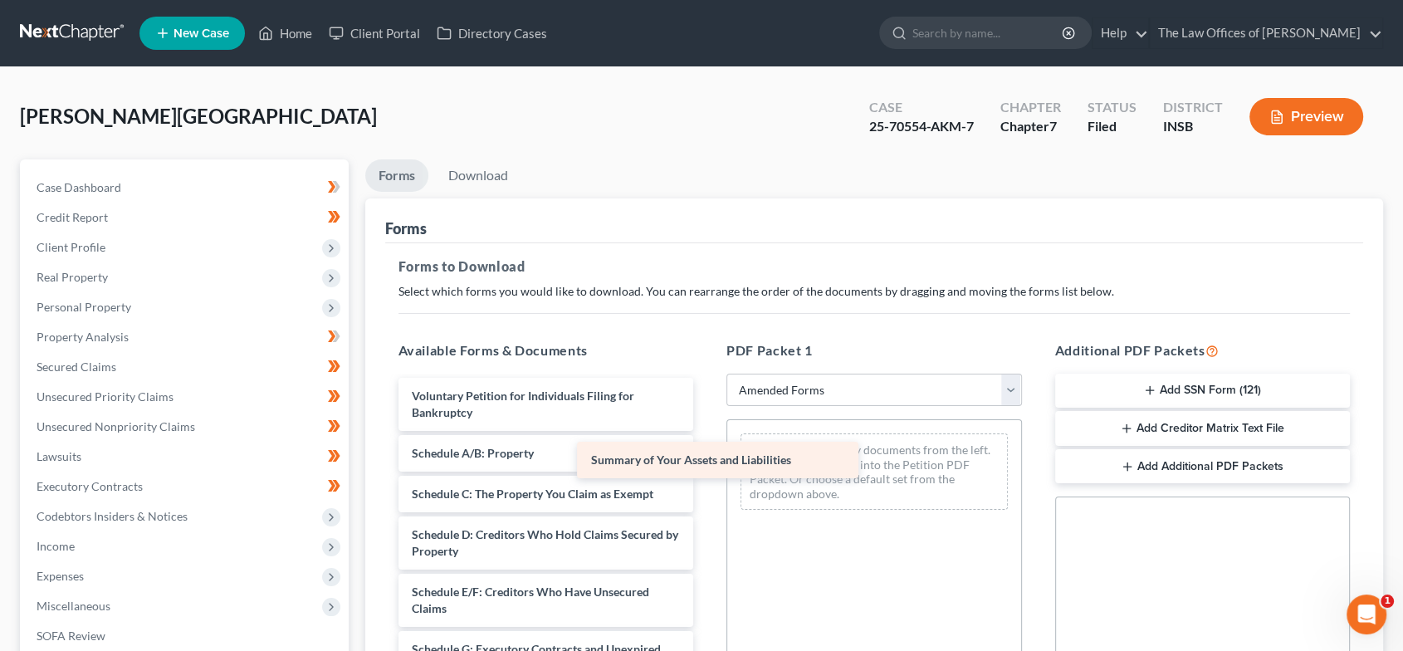
drag, startPoint x: 587, startPoint y: 447, endPoint x: 916, endPoint y: 479, distance: 331.1
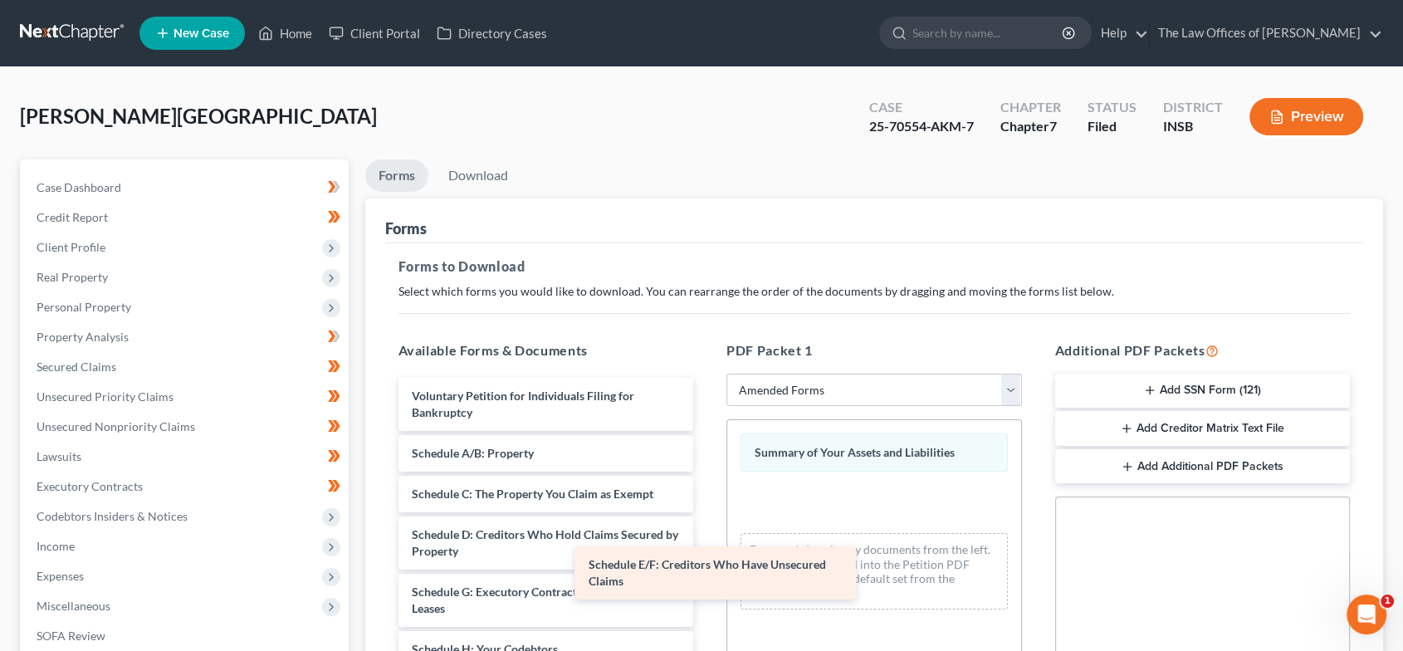
drag, startPoint x: 588, startPoint y: 589, endPoint x: 791, endPoint y: 541, distance: 209.0
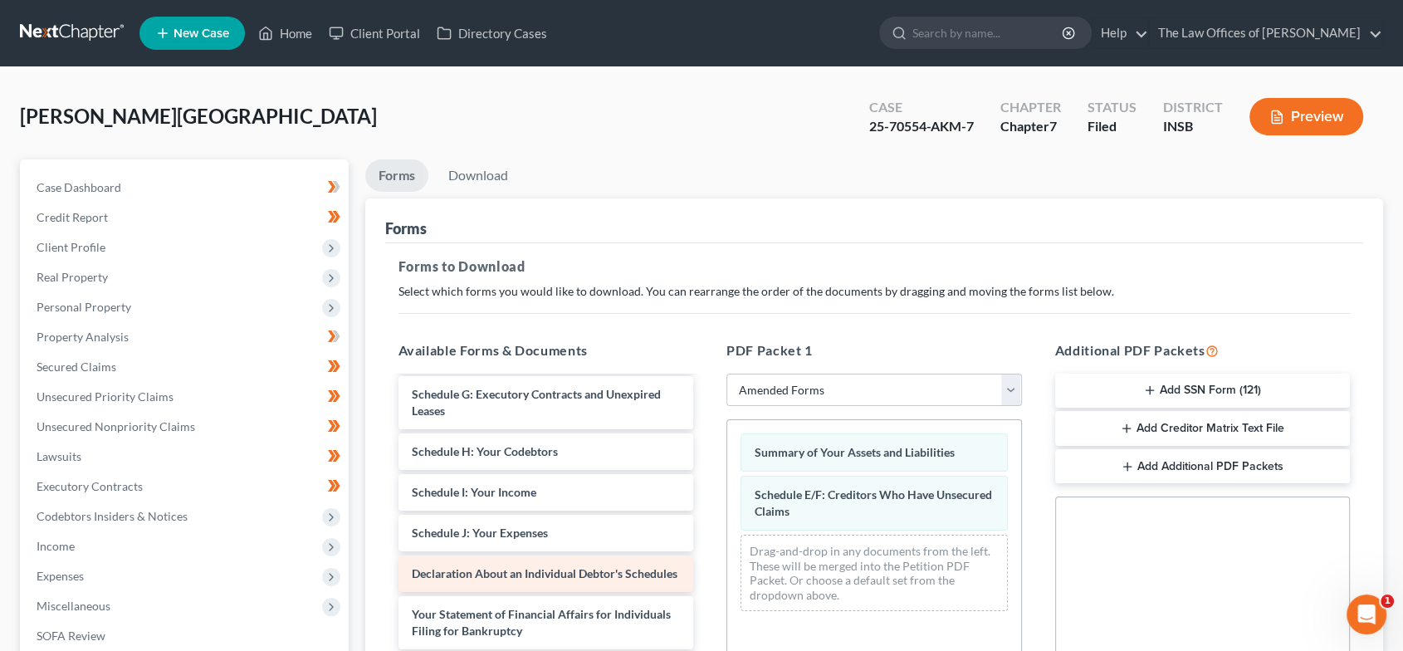
scroll to position [222, 0]
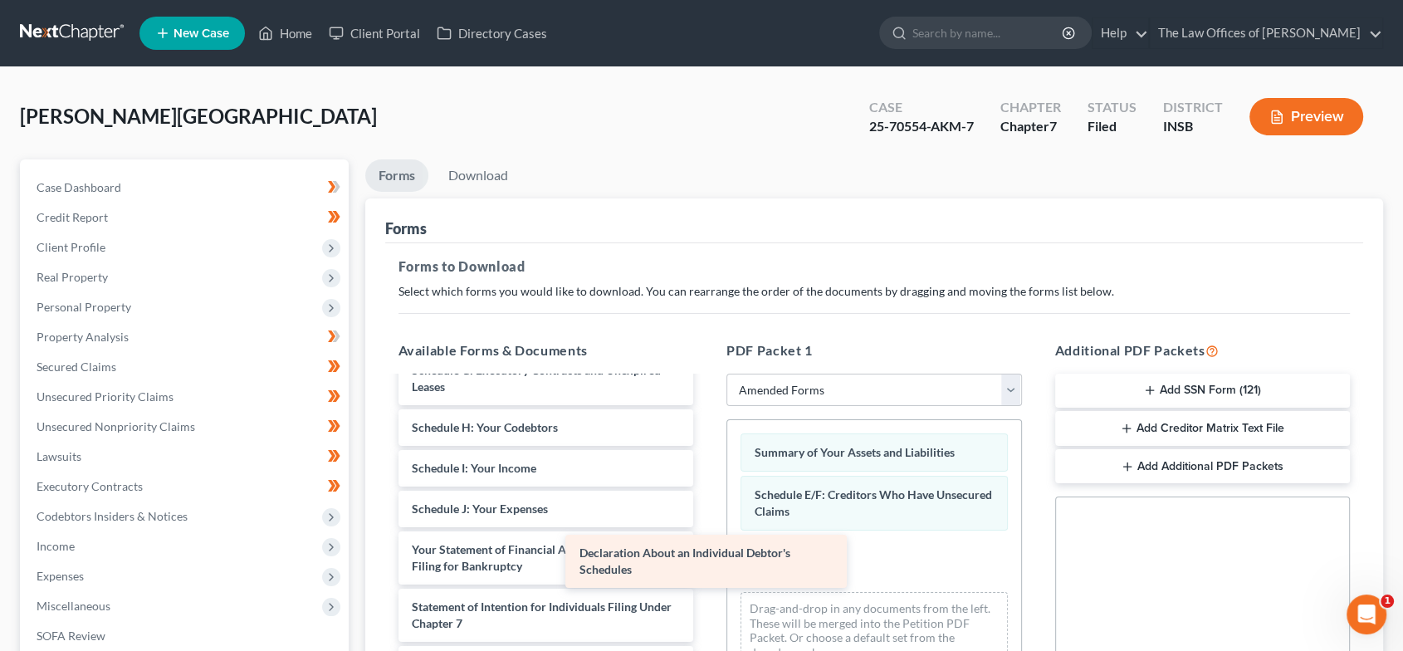
drag, startPoint x: 634, startPoint y: 549, endPoint x: 874, endPoint y: 556, distance: 240.0
click at [707, 557] on div "Declaration About an Individual Debtor's Schedules Voluntary Petition for Indiv…" at bounding box center [546, 517] width 322 height 722
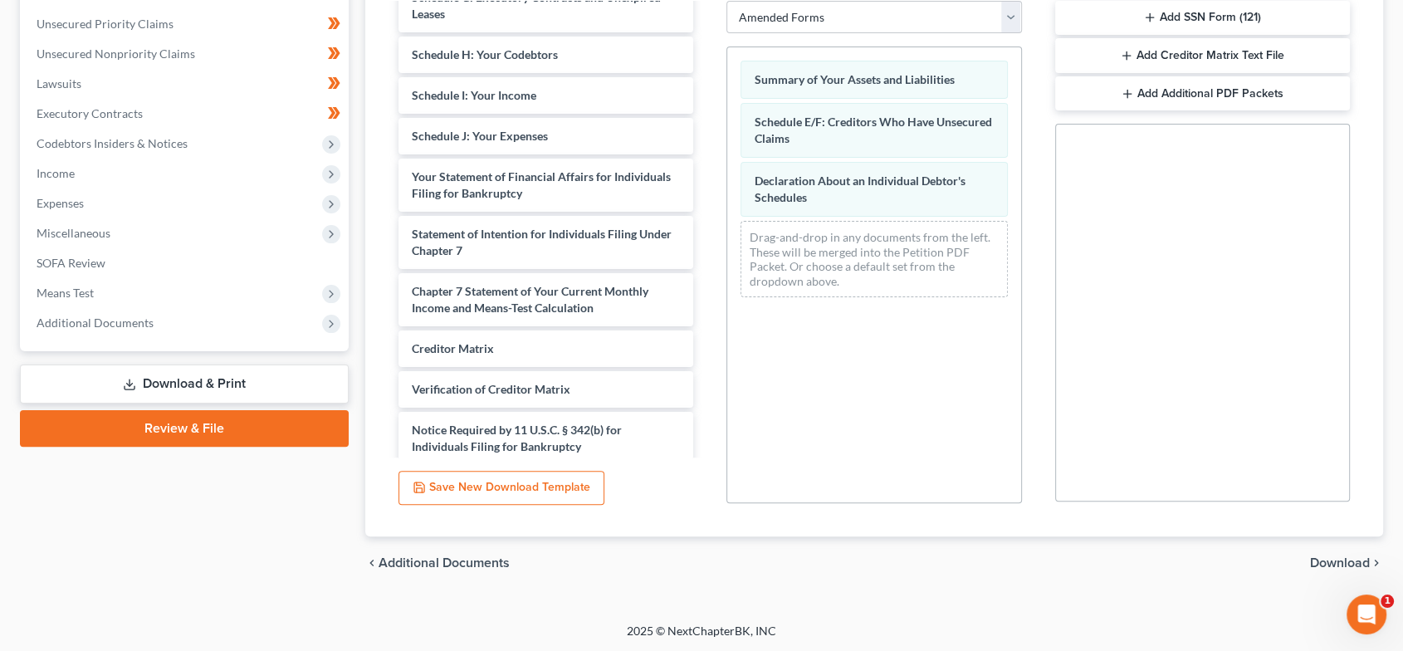
click at [1328, 560] on span "Download" at bounding box center [1340, 562] width 60 height 13
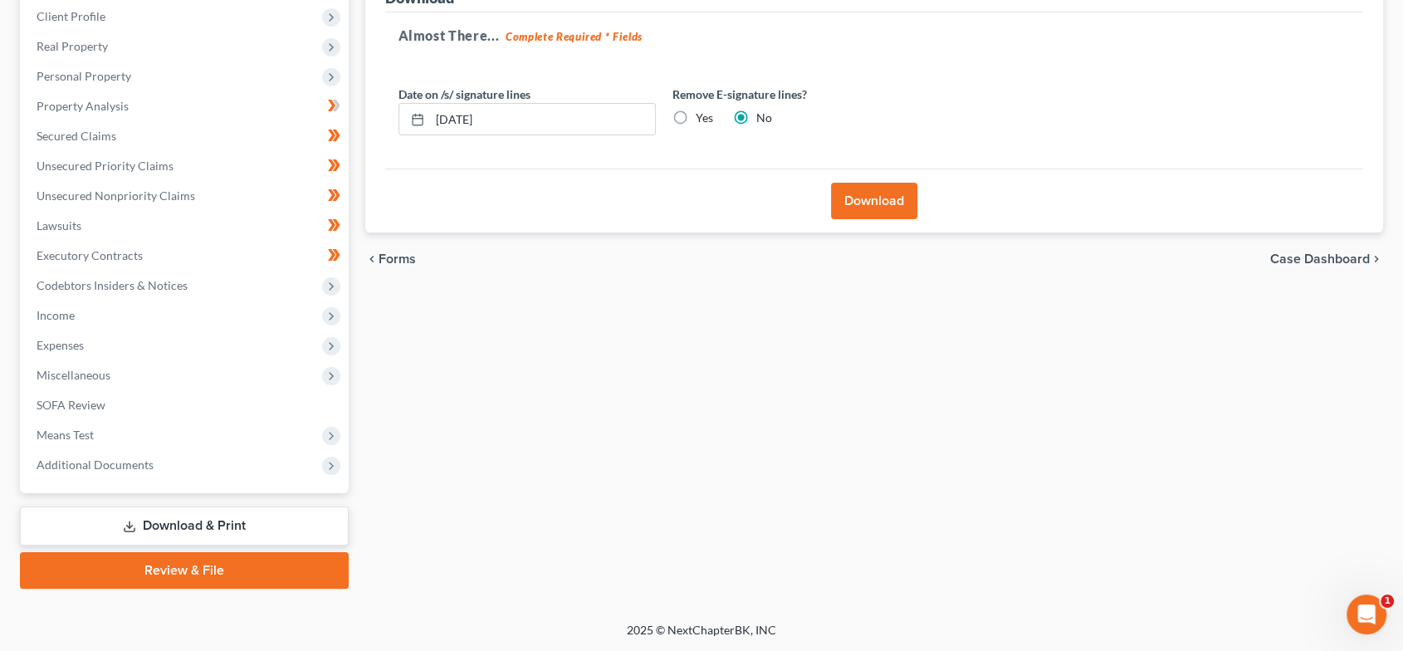
drag, startPoint x: 871, startPoint y: 211, endPoint x: 980, endPoint y: 229, distance: 111.1
click at [870, 211] on button "Download" at bounding box center [874, 201] width 86 height 37
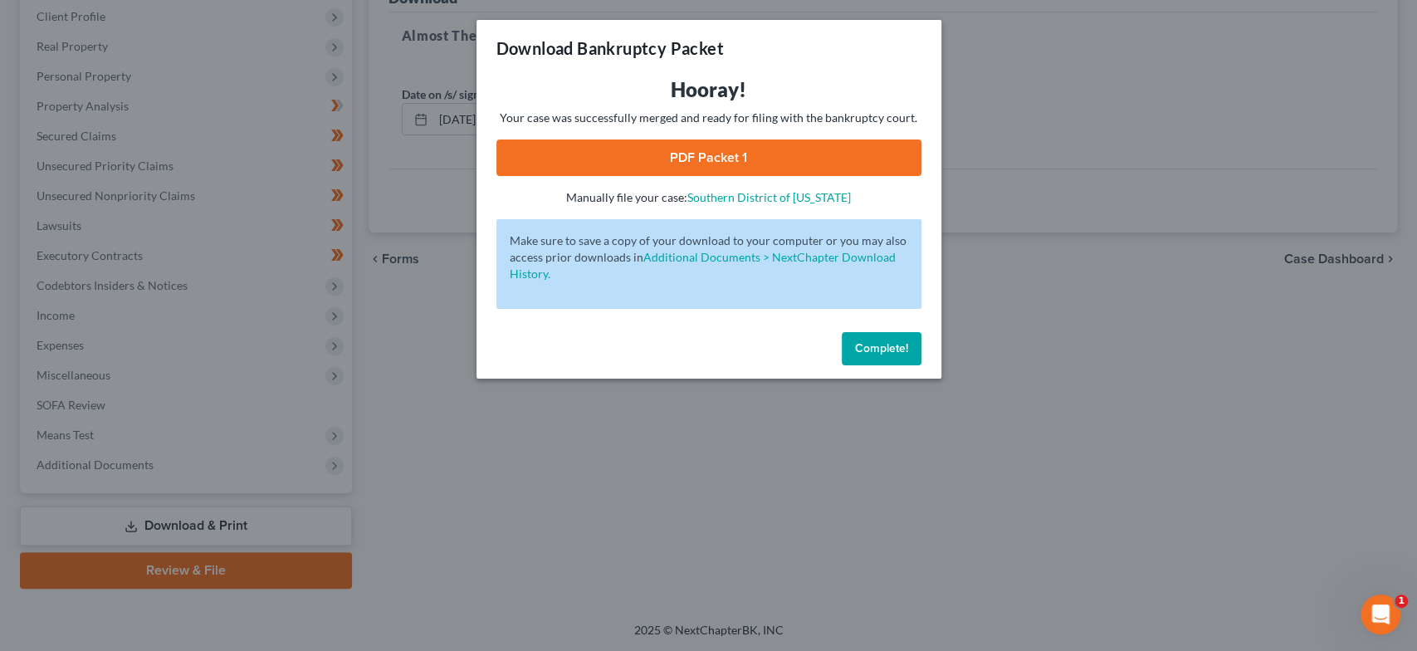
click at [826, 156] on link "PDF Packet 1" at bounding box center [708, 157] width 425 height 37
click at [908, 343] on button "Complete!" at bounding box center [882, 348] width 80 height 33
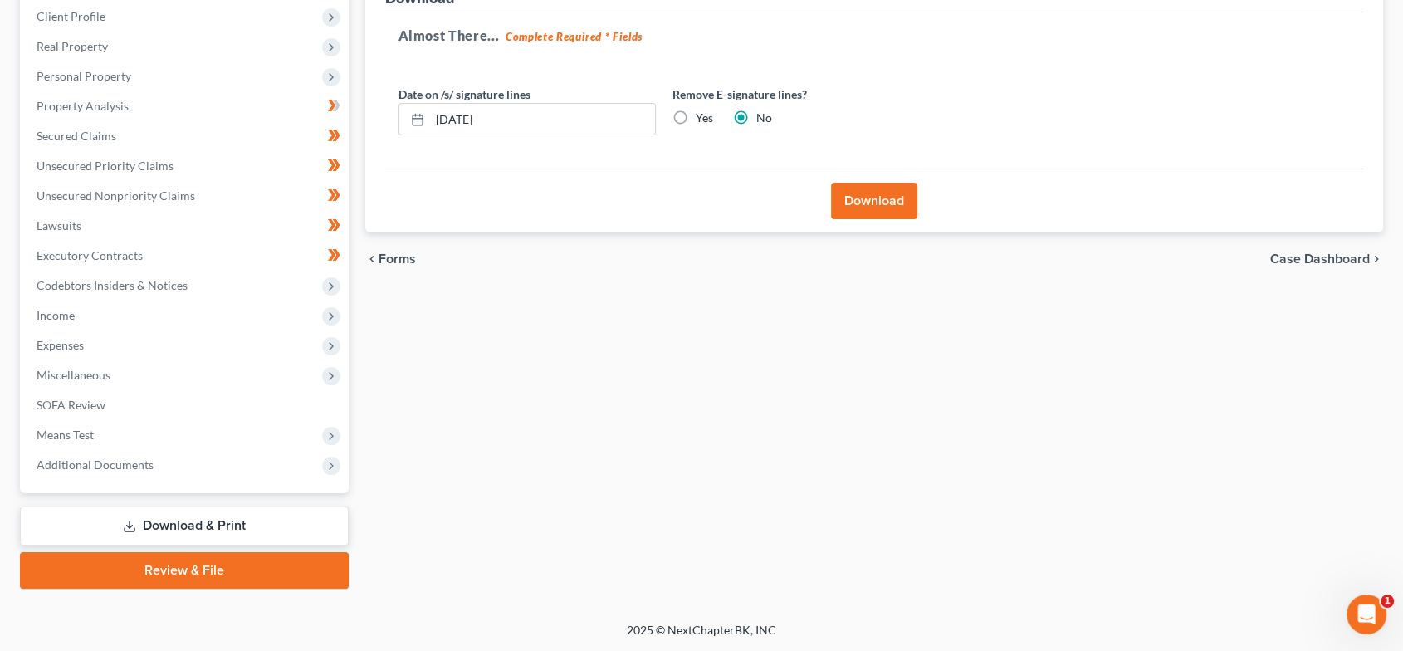
scroll to position [0, 0]
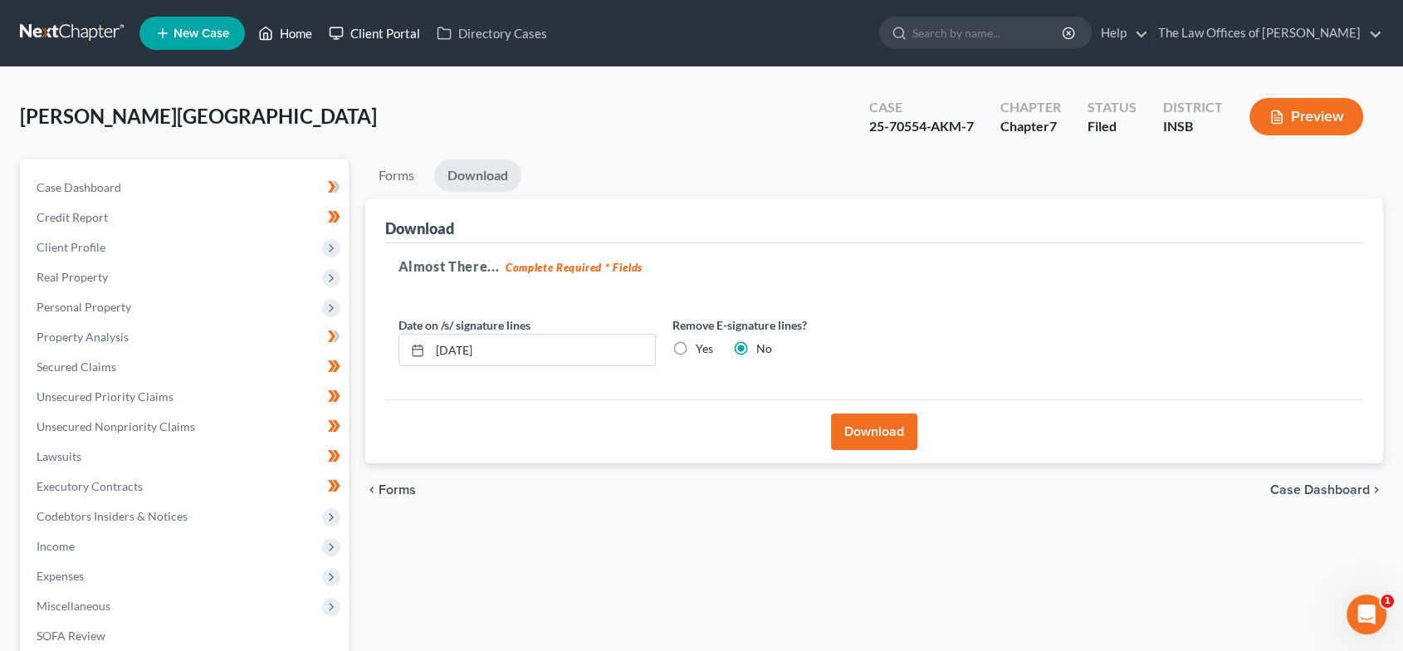
click at [297, 27] on link "Home" at bounding box center [285, 33] width 71 height 30
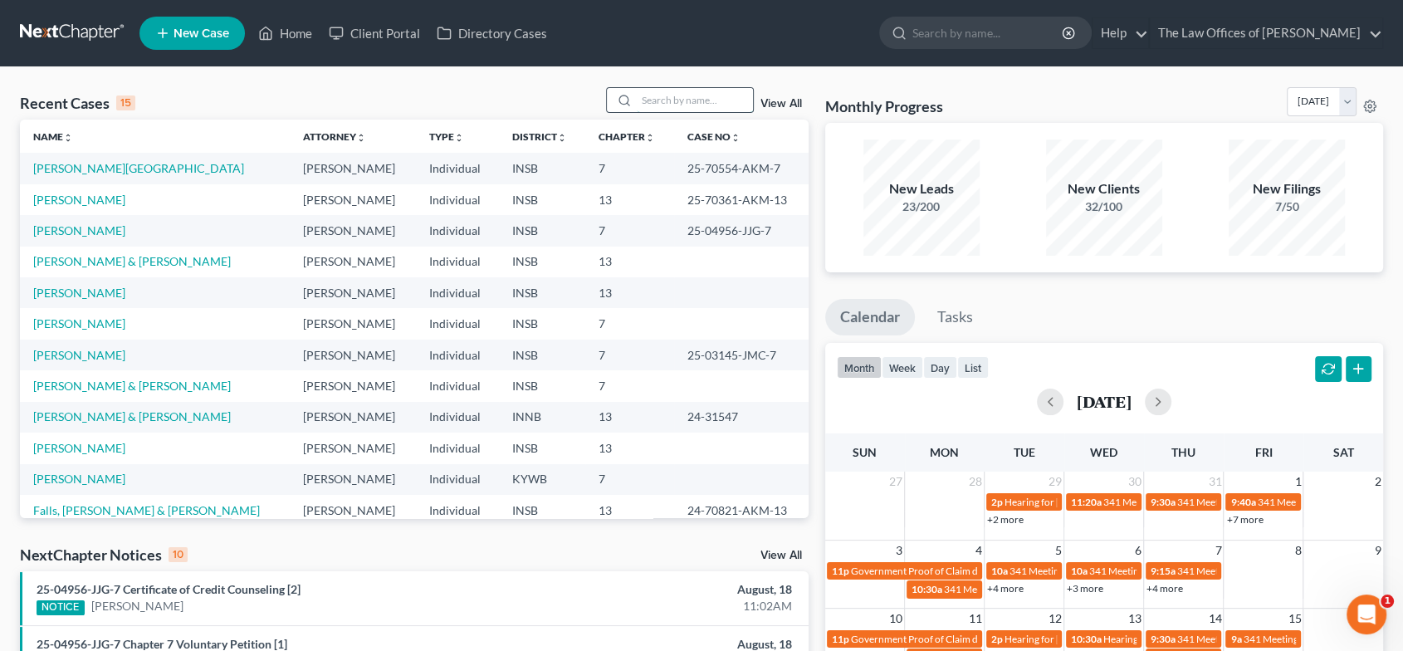
click at [691, 101] on input "search" at bounding box center [695, 100] width 116 height 24
type input "[PERSON_NAME]"
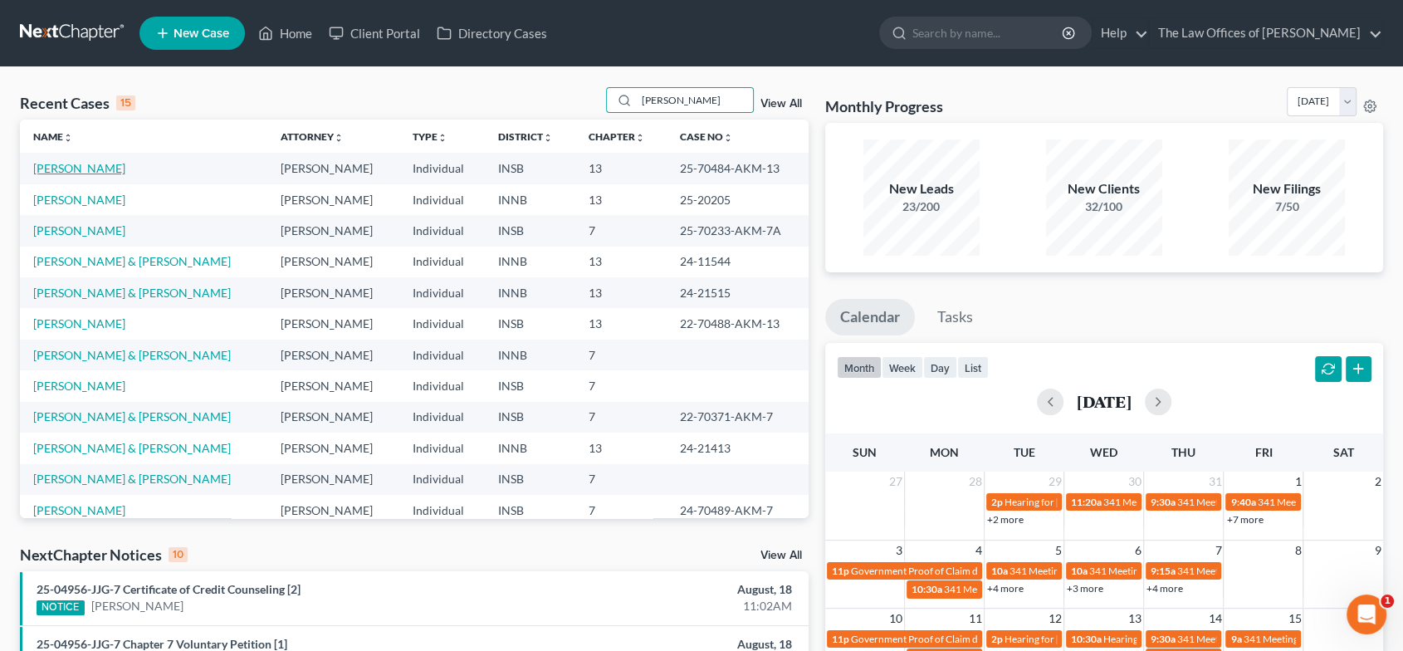
drag, startPoint x: 79, startPoint y: 168, endPoint x: 139, endPoint y: 175, distance: 61.0
click at [79, 168] on link "[PERSON_NAME]" at bounding box center [79, 168] width 92 height 14
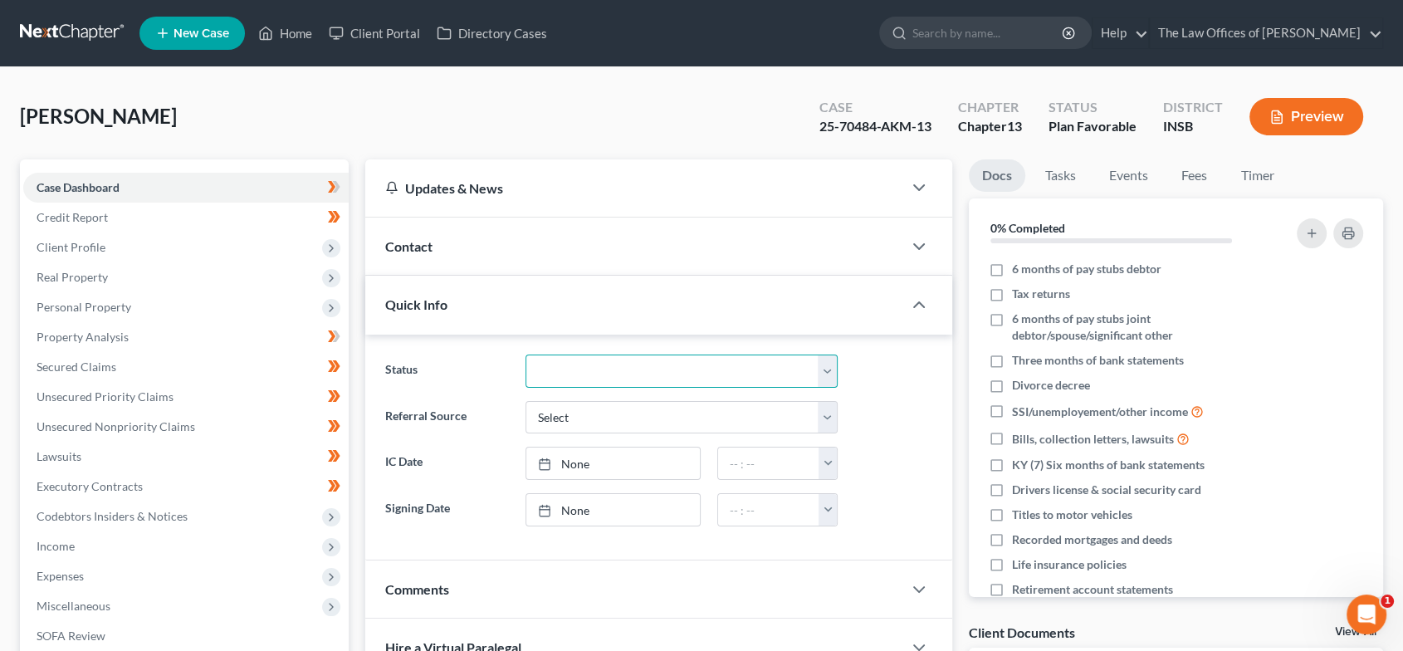
click at [567, 358] on select "Confirmed Discharged Dismissed Filed In Progress Means Test Objection to Confir…" at bounding box center [681, 370] width 312 height 33
select select "0"
click at [525, 354] on select "Confirmed Discharged Dismissed Filed In Progress Means Test Objection to Confir…" at bounding box center [681, 370] width 312 height 33
click at [294, 31] on link "Home" at bounding box center [285, 33] width 71 height 30
